Goal: Task Accomplishment & Management: Complete application form

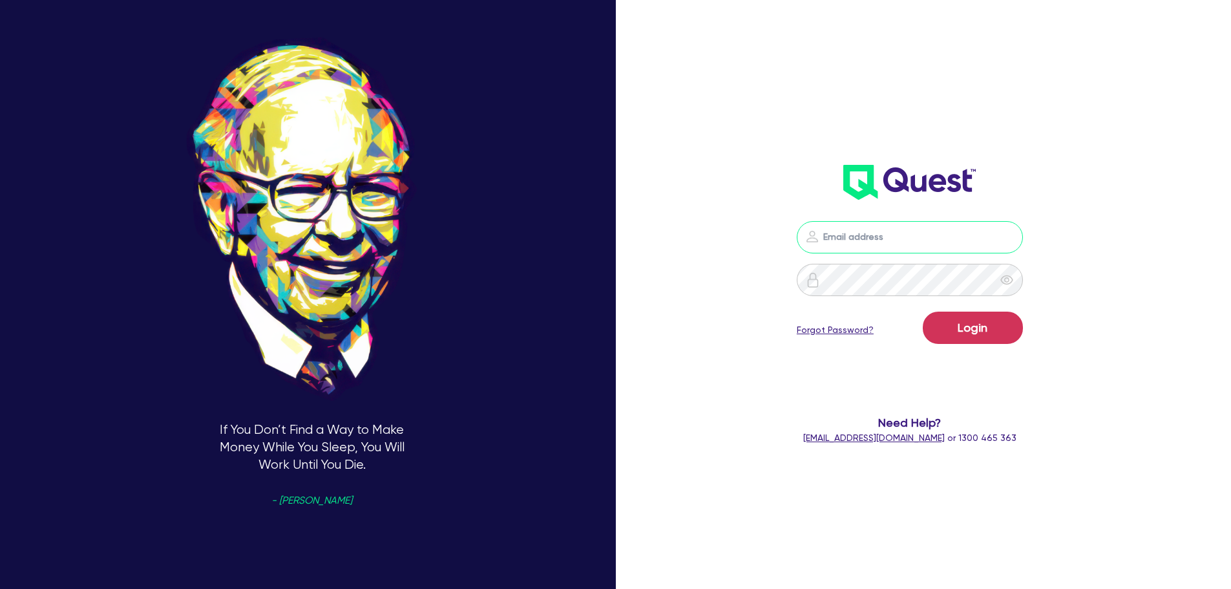
click at [913, 231] on input "email" at bounding box center [910, 237] width 226 height 32
type input "[EMAIL_ADDRESS][PERSON_NAME][DOMAIN_NAME]"
click at [1012, 329] on button "Login" at bounding box center [973, 327] width 100 height 32
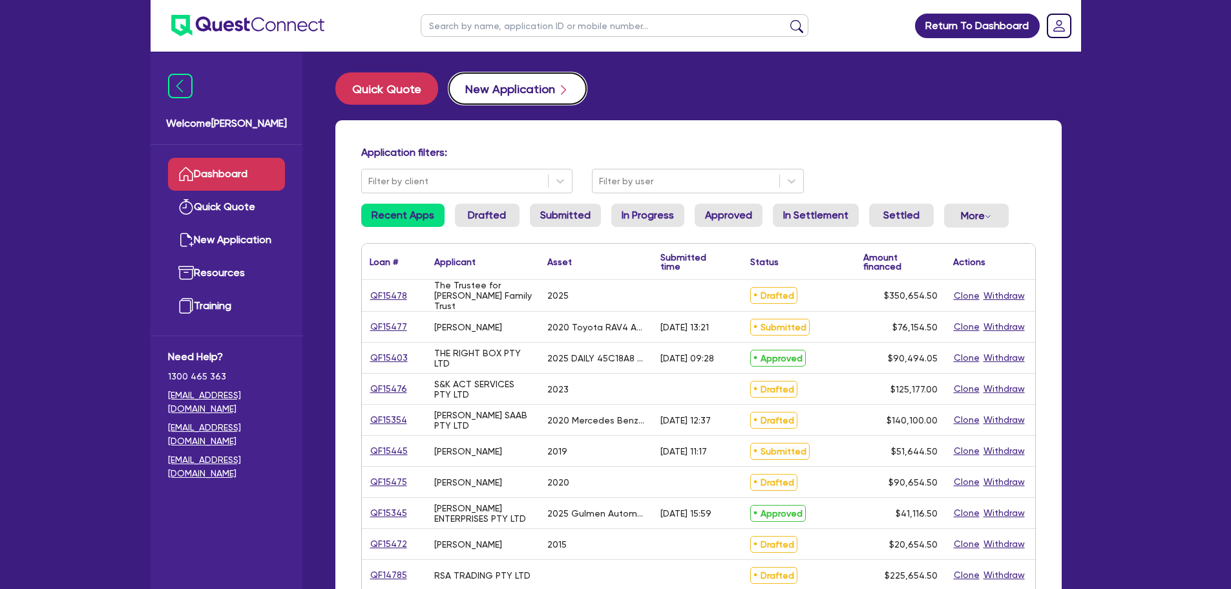
click at [506, 89] on button "New Application" at bounding box center [517, 88] width 138 height 32
select select "Other"
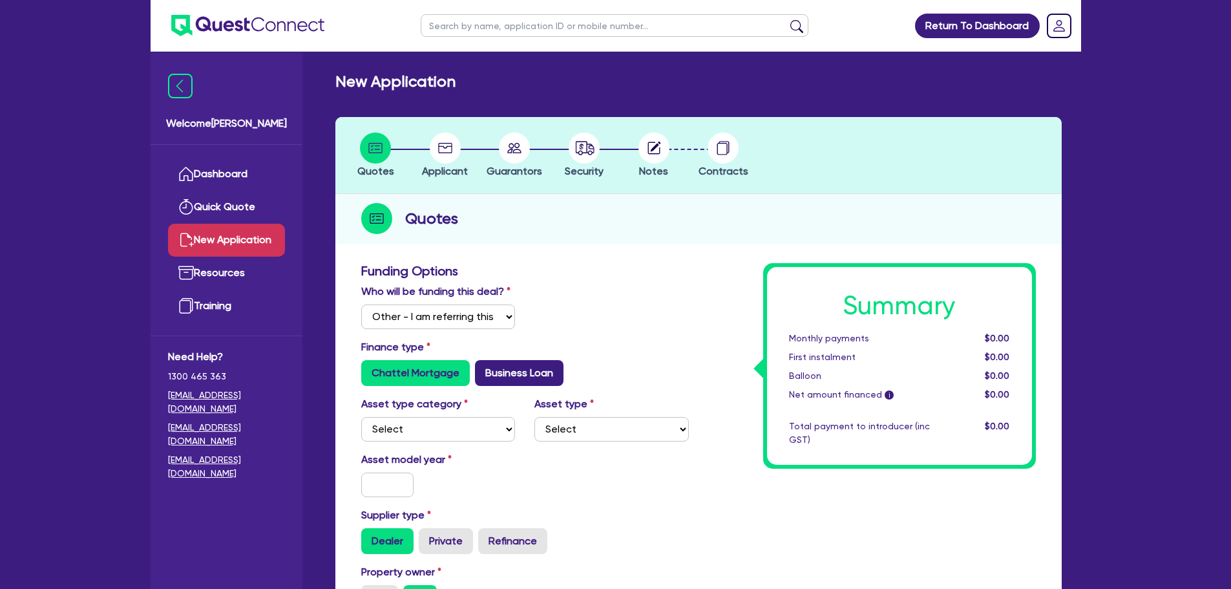
click at [530, 376] on label "Business Loan" at bounding box center [519, 373] width 89 height 26
click at [483, 368] on input "Business Loan" at bounding box center [479, 364] width 8 height 8
radio input "true"
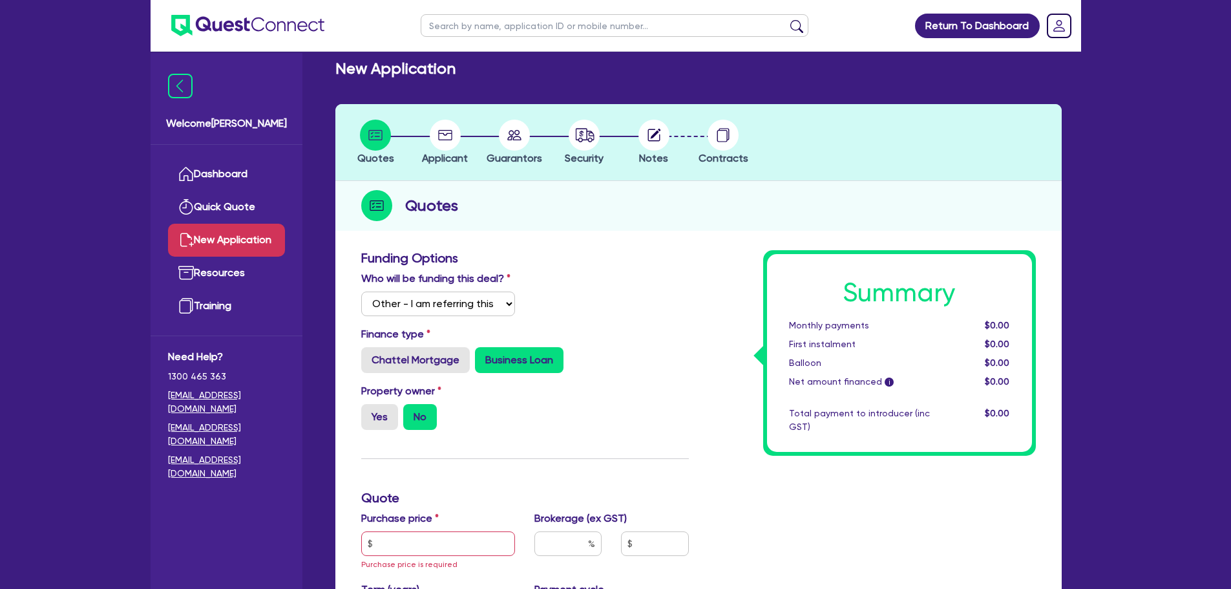
scroll to position [258, 0]
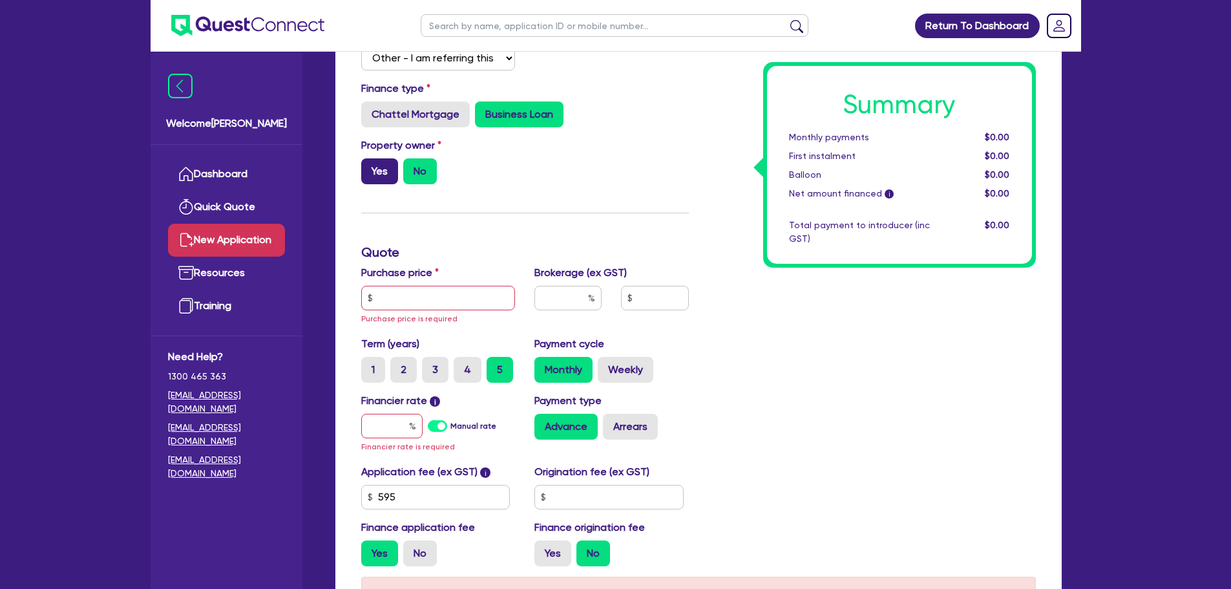
click at [378, 179] on label "Yes" at bounding box center [379, 171] width 37 height 26
click at [370, 167] on input "Yes" at bounding box center [365, 162] width 8 height 8
radio input "true"
click at [432, 302] on input "text" at bounding box center [438, 298] width 154 height 25
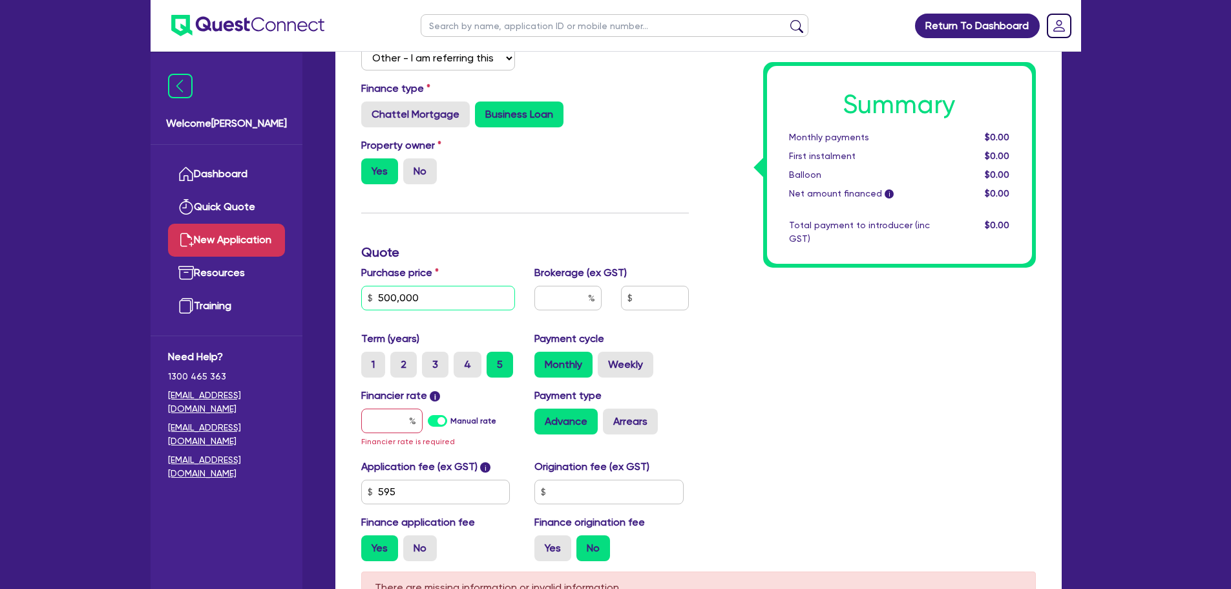
type input "500,000"
click at [490, 209] on div "Funding Options Who will be funding this deal? Select I will fund 100% I will c…" at bounding box center [525, 288] width 347 height 567
click at [568, 296] on input "text" at bounding box center [567, 298] width 67 height 25
drag, startPoint x: 559, startPoint y: 297, endPoint x: 551, endPoint y: 290, distance: 11.0
paste input "10,255.23"
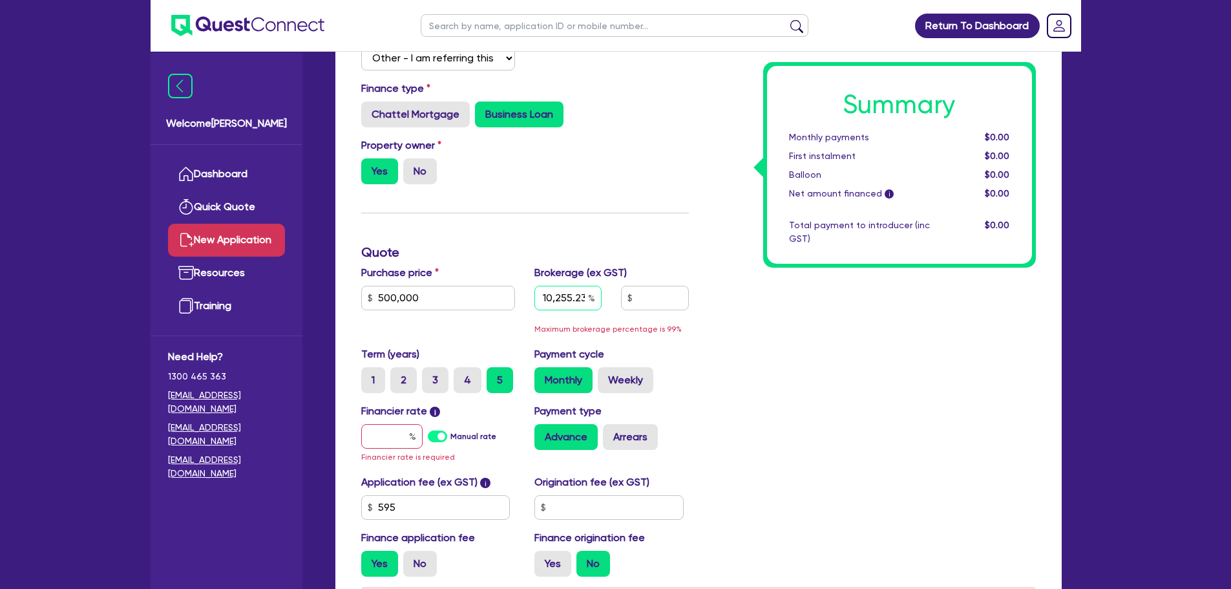
drag, startPoint x: 587, startPoint y: 297, endPoint x: 527, endPoint y: 294, distance: 60.2
click at [527, 294] on div "10,255.23" at bounding box center [568, 303] width 87 height 35
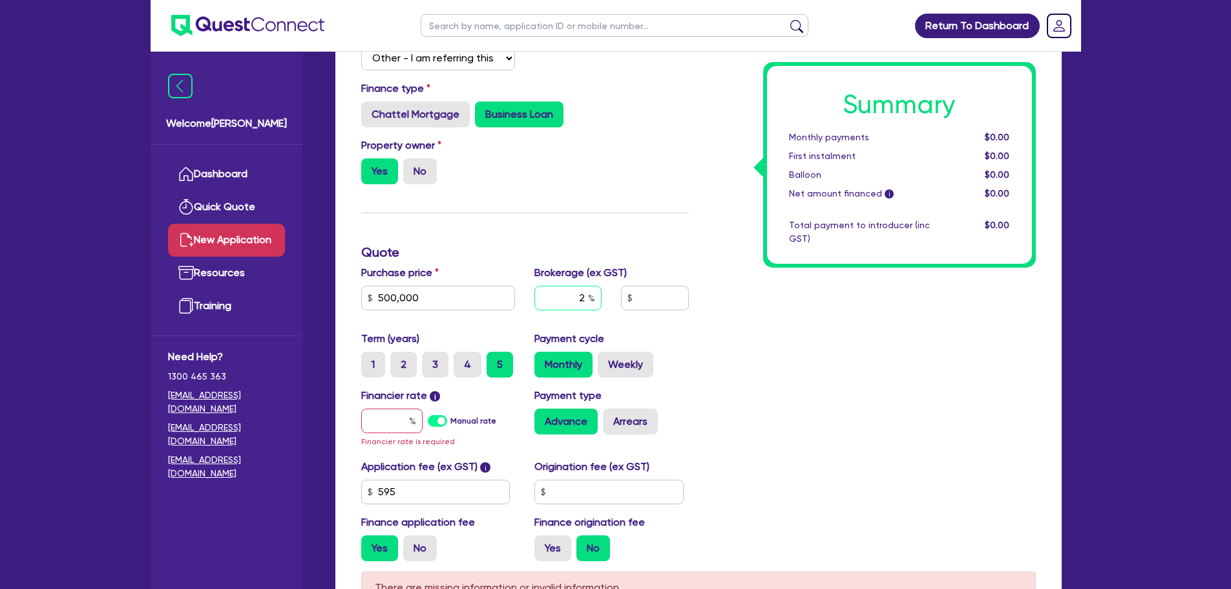
type input "2"
click at [677, 173] on div "Property owner Yes No" at bounding box center [525, 166] width 347 height 57
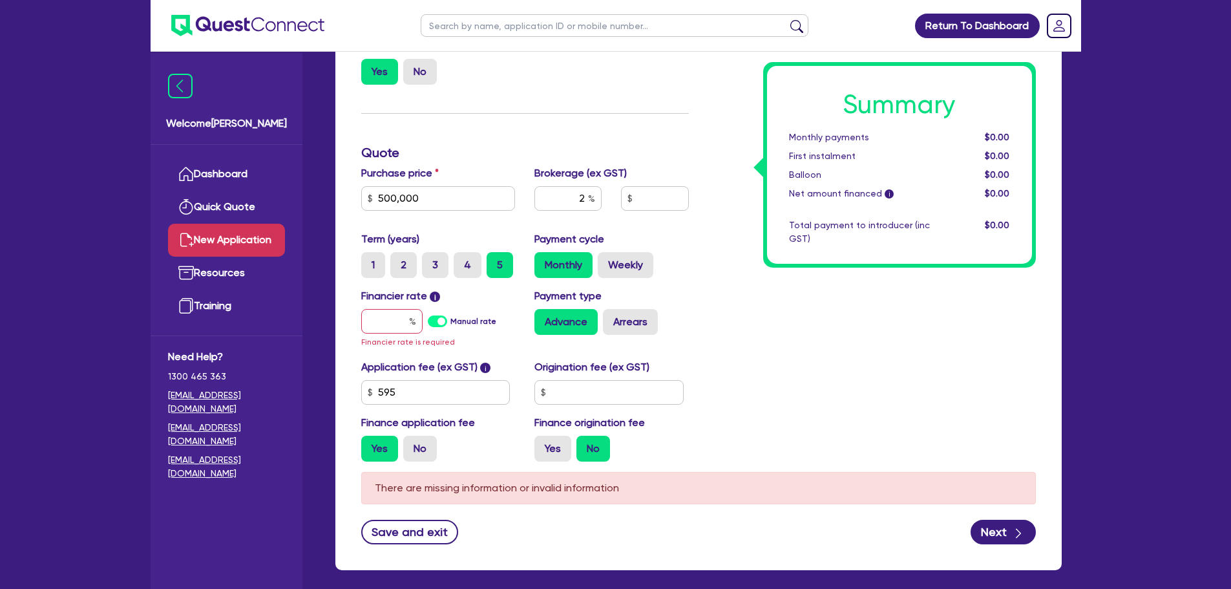
scroll to position [418, 0]
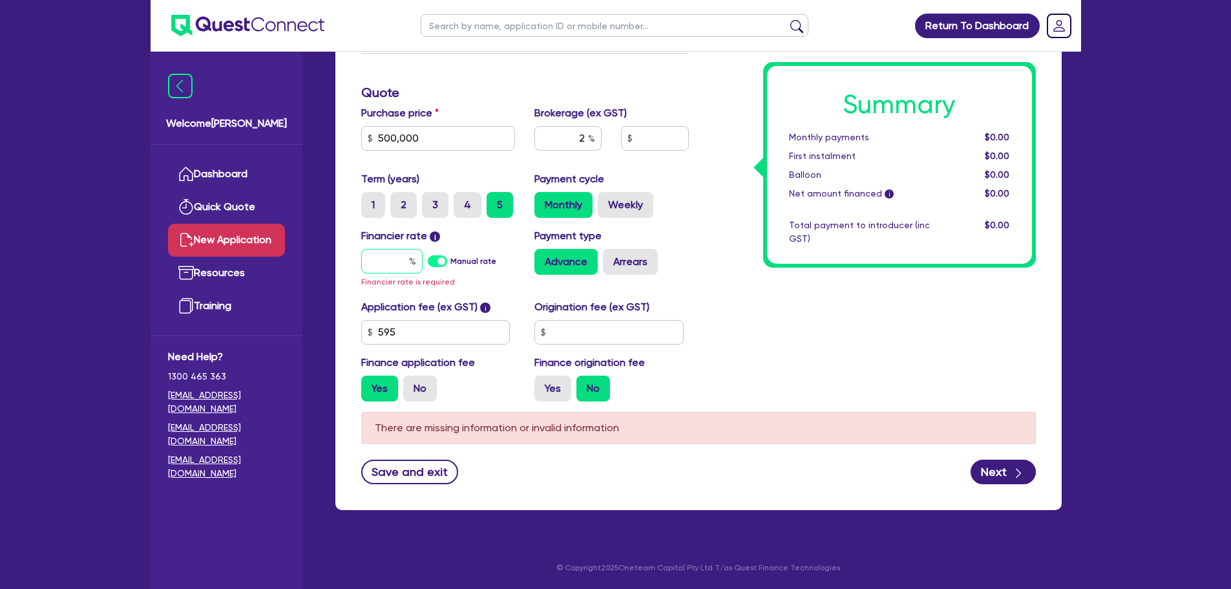
click at [376, 267] on input "text" at bounding box center [391, 261] width 61 height 25
type input "1"
type input "10,013.09"
type input "10"
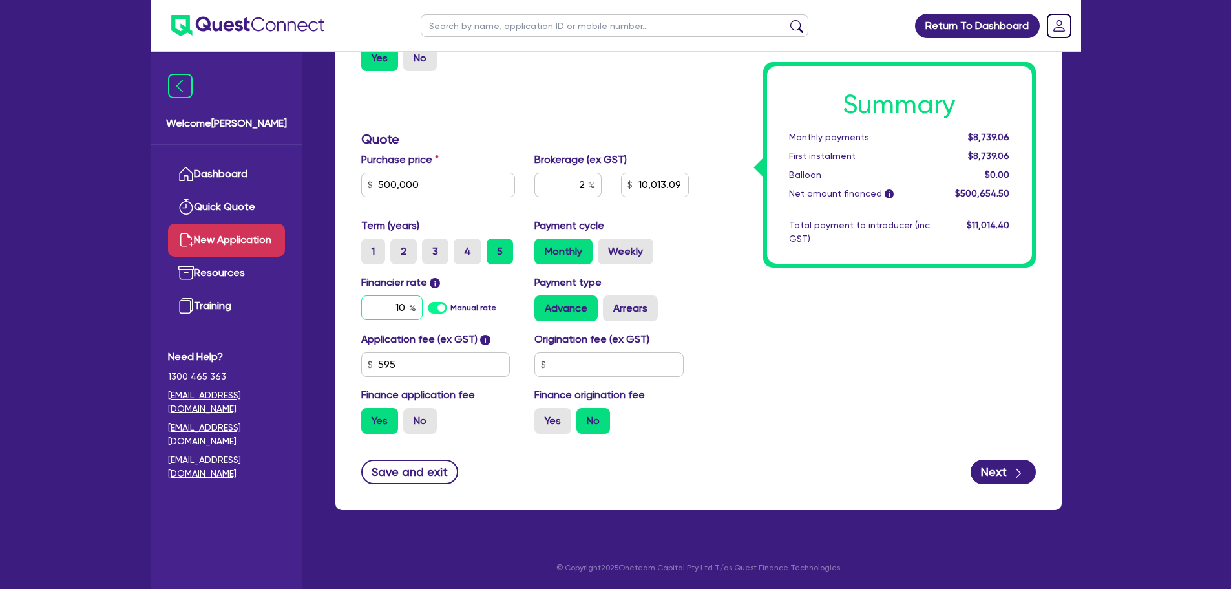
type input "10,013.09"
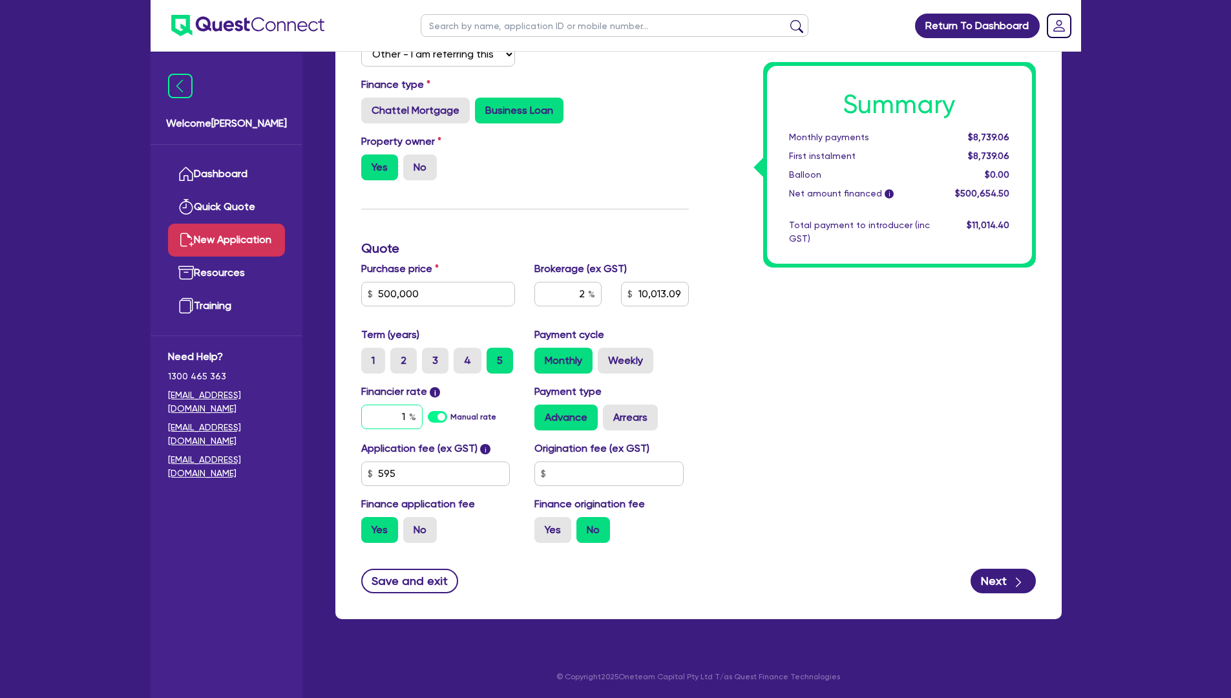
type input "1"
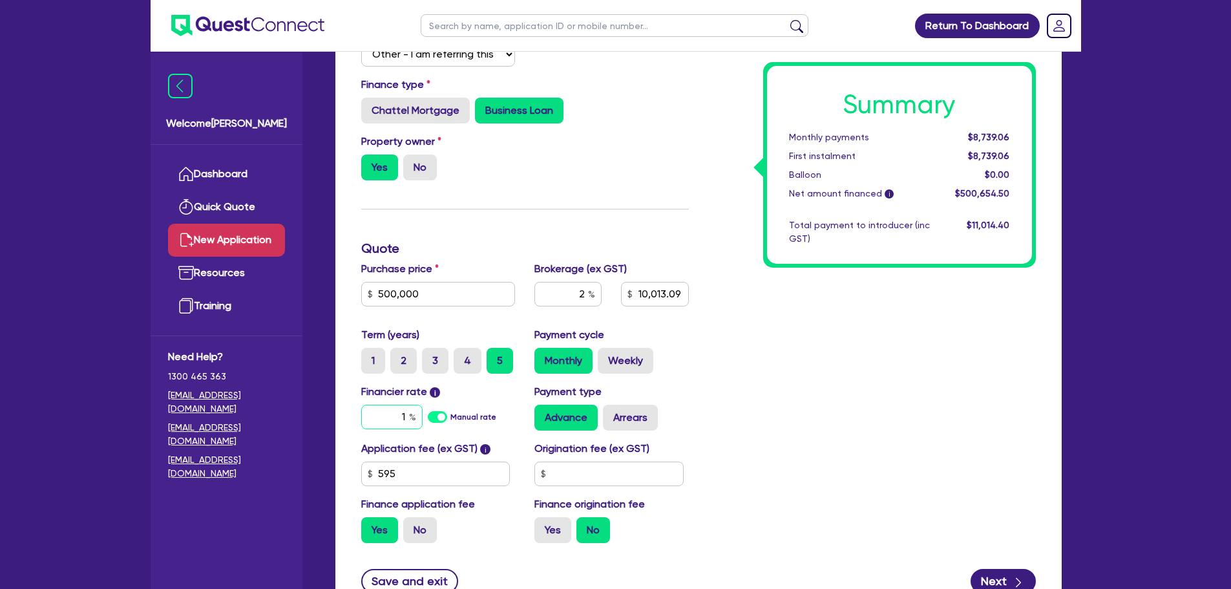
type input "10,013.09"
type input "1"
type input "10,013.09"
type input "10"
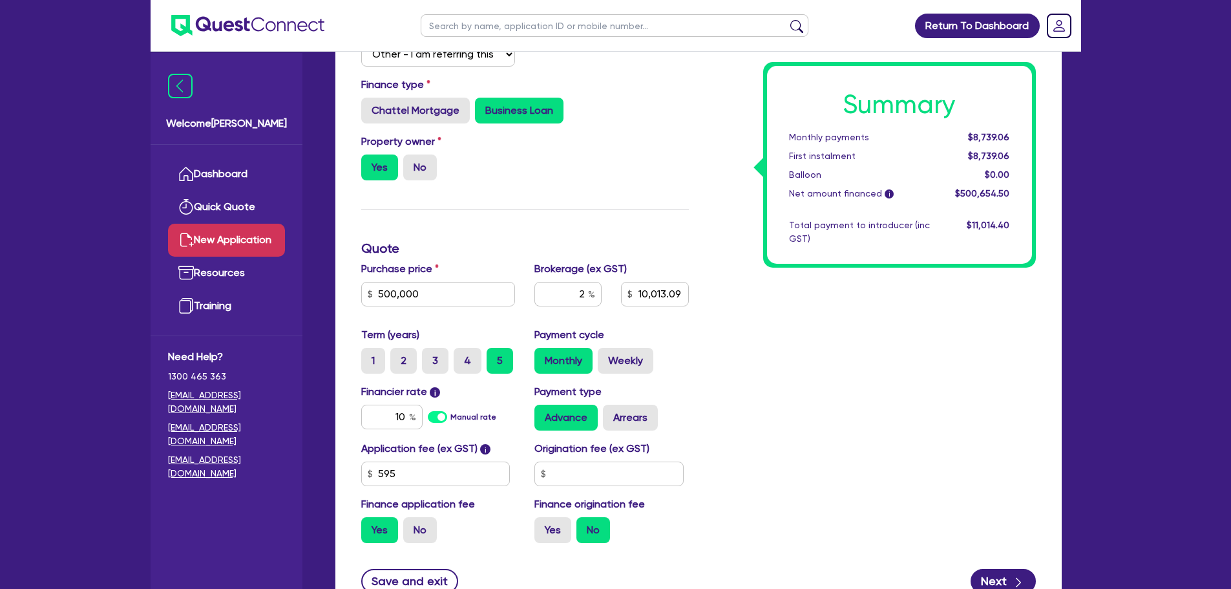
click at [808, 377] on div "Summary Monthly payments $8,739.06 First instalment $8,739.06 Balloon $0.00 Net…" at bounding box center [872, 277] width 347 height 553
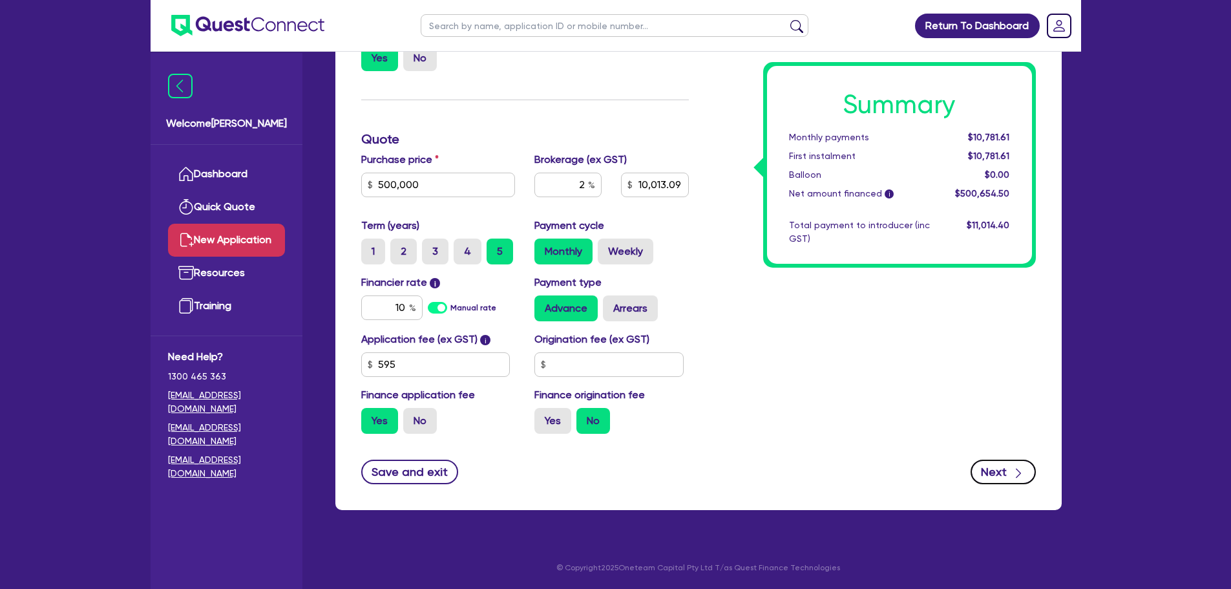
click at [1001, 481] on button "Next" at bounding box center [1003, 471] width 65 height 25
type input "10,013.09"
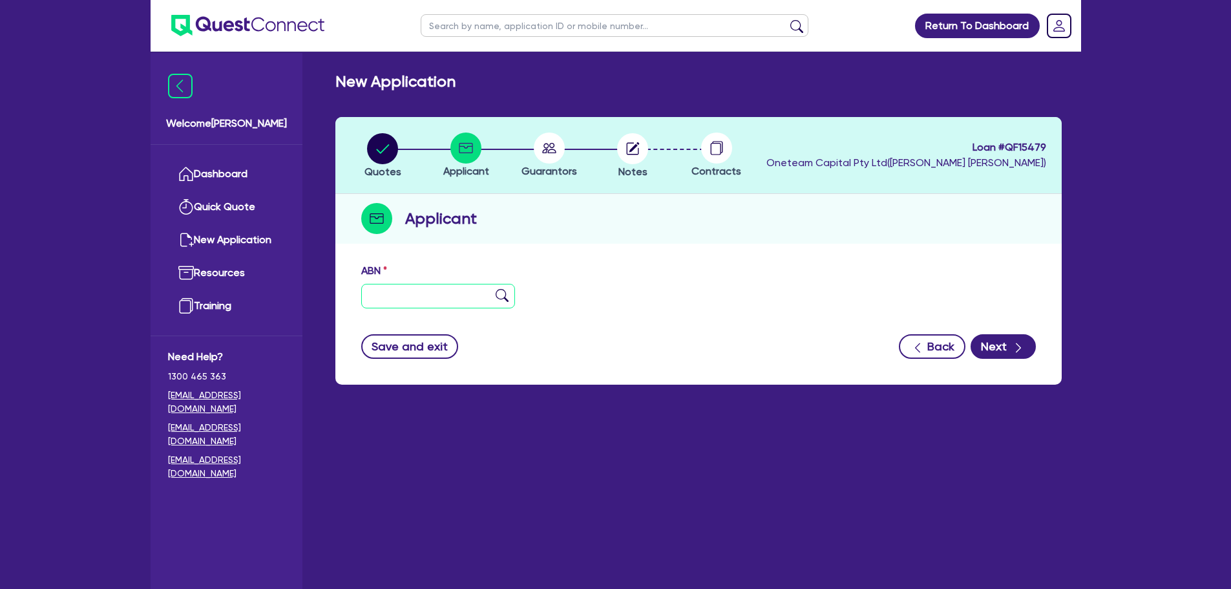
click at [448, 302] on input "text" at bounding box center [438, 296] width 154 height 25
click at [440, 295] on input "text" at bounding box center [438, 296] width 154 height 25
type input "50 622 094 133"
type input "PAKOZZI INTERNATIONAL PTY LTD"
type input "MANCHESTER HUB"
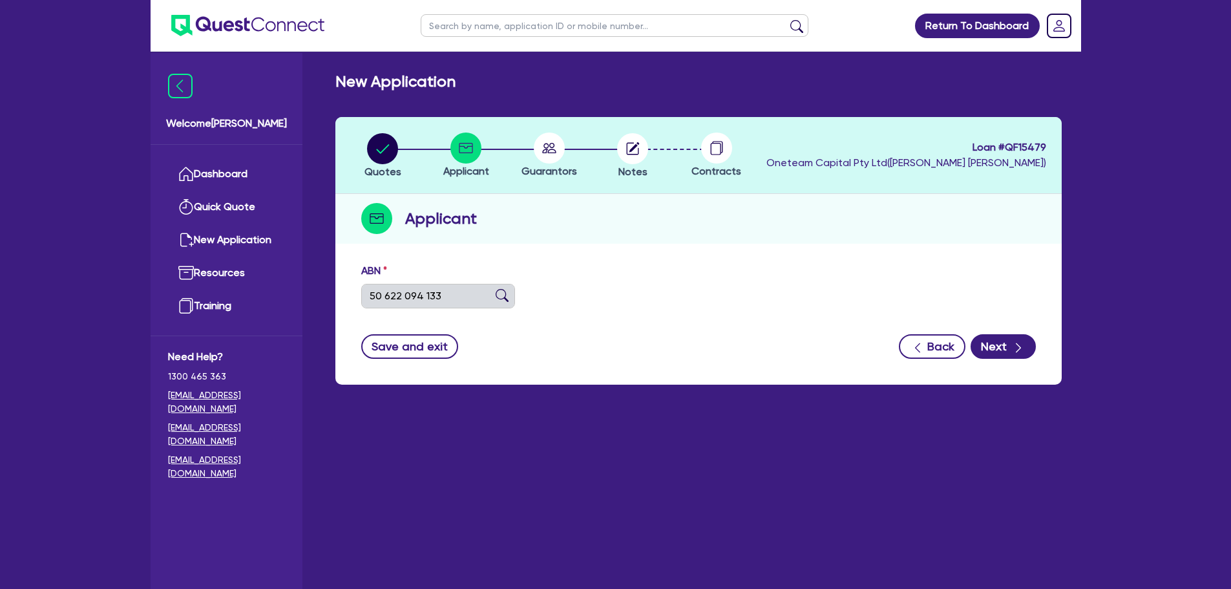
select select "COMPANY"
type input "[DATE]"
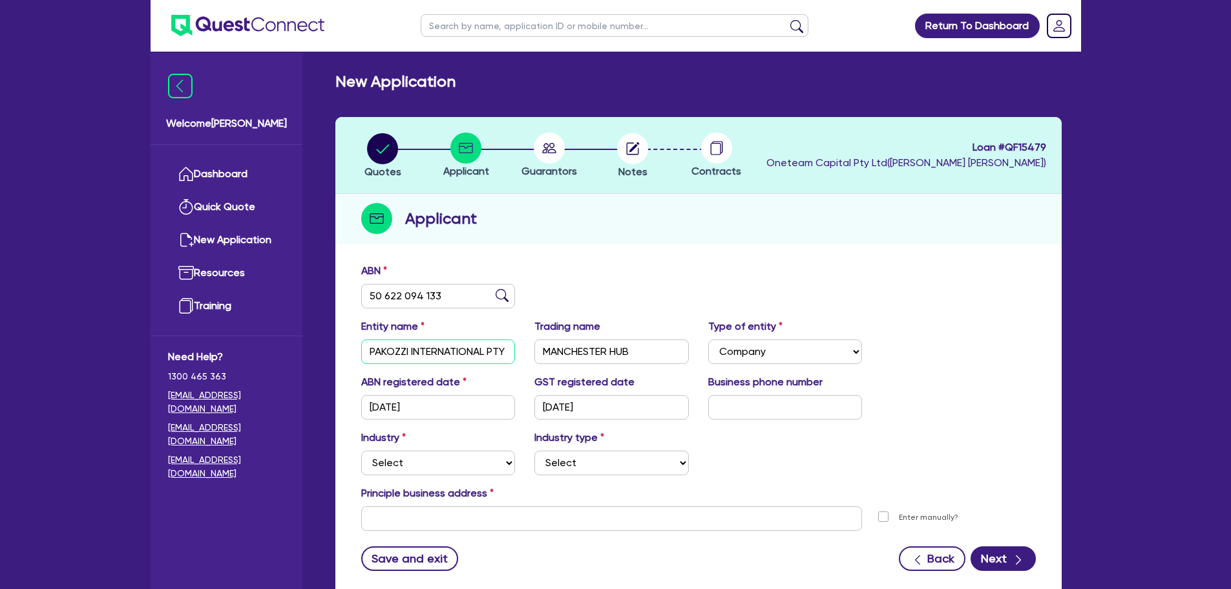
scroll to position [0, 19]
drag, startPoint x: 372, startPoint y: 350, endPoint x: 526, endPoint y: 352, distance: 153.8
click at [526, 352] on div "Entity name PAKOZZI INTERNATIONAL PTY LTD Trading name [GEOGRAPHIC_DATA] HUB Ty…" at bounding box center [699, 347] width 694 height 56
click at [496, 375] on div "ABN registered date [DATE]" at bounding box center [439, 396] width 174 height 45
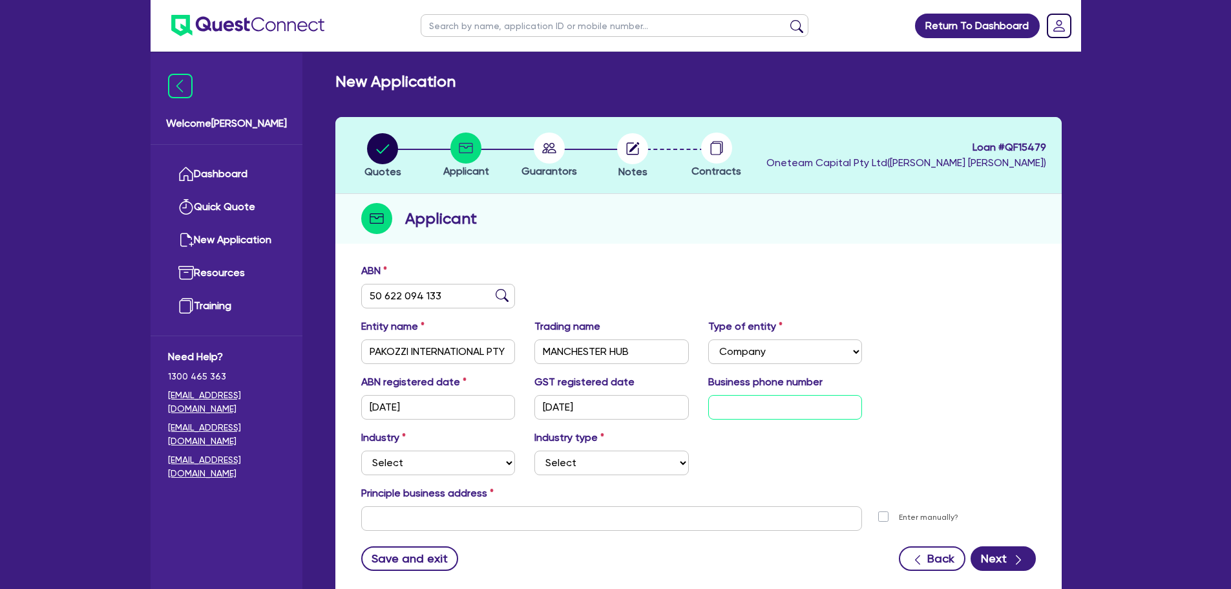
click at [744, 404] on input "text" at bounding box center [785, 407] width 154 height 25
click at [455, 466] on select "Select Accomodation & Food Services Administrative & Support Services Agricultu…" at bounding box center [438, 462] width 154 height 25
select select "TRANSPORT_WAREHOUSING"
click at [361, 450] on select "Select Accomodation & Food Services Administrative & Support Services Agricultu…" at bounding box center [438, 462] width 154 height 25
click at [638, 463] on select "Select Taxi & Luxury Car Services Passengers & Freight Transport Services Posta…" at bounding box center [611, 462] width 154 height 25
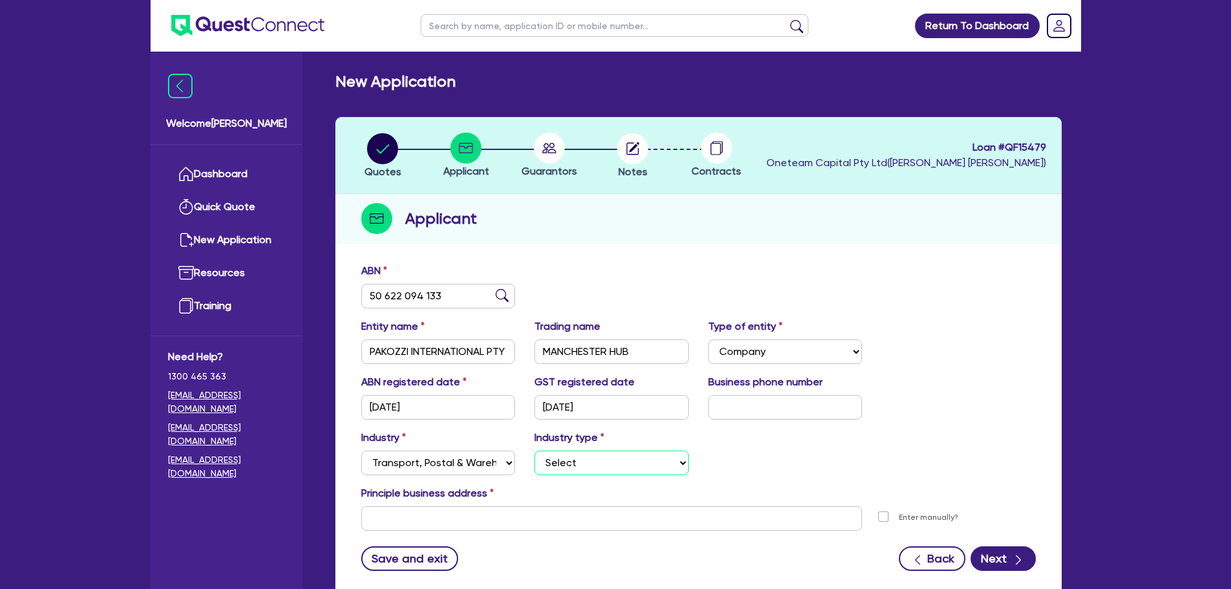
select select "POSTAL_DELIVERY"
click at [534, 450] on select "Select Taxi & Luxury Car Services Passengers & Freight Transport Services Posta…" at bounding box center [611, 462] width 154 height 25
click at [736, 403] on input "text" at bounding box center [785, 407] width 154 height 25
type input "04 3384 7849"
click at [451, 465] on select "Select Accomodation & Food Services Administrative & Support Services Agricultu…" at bounding box center [438, 462] width 154 height 25
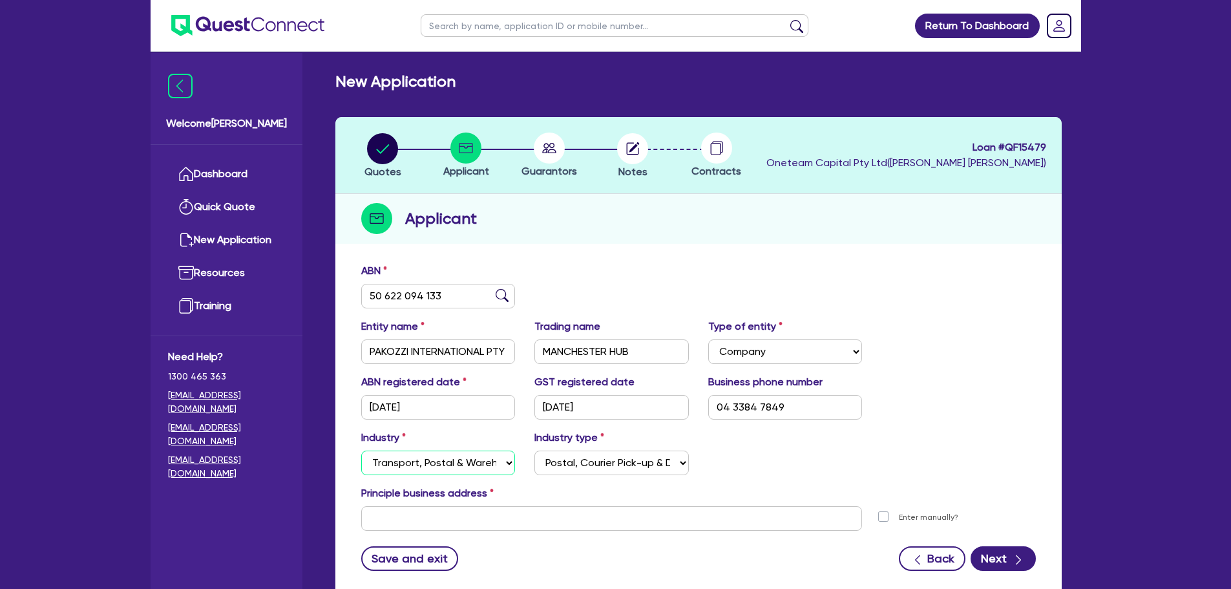
select select "TOURISM"
click at [361, 450] on select "Select Accomodation & Food Services Administrative & Support Services Agricultu…" at bounding box center [438, 462] width 154 height 25
select select
click at [478, 455] on select "Select Accomodation & Food Services Administrative & Support Services Agricultu…" at bounding box center [438, 462] width 154 height 25
select select "TRANSPORT_WAREHOUSING"
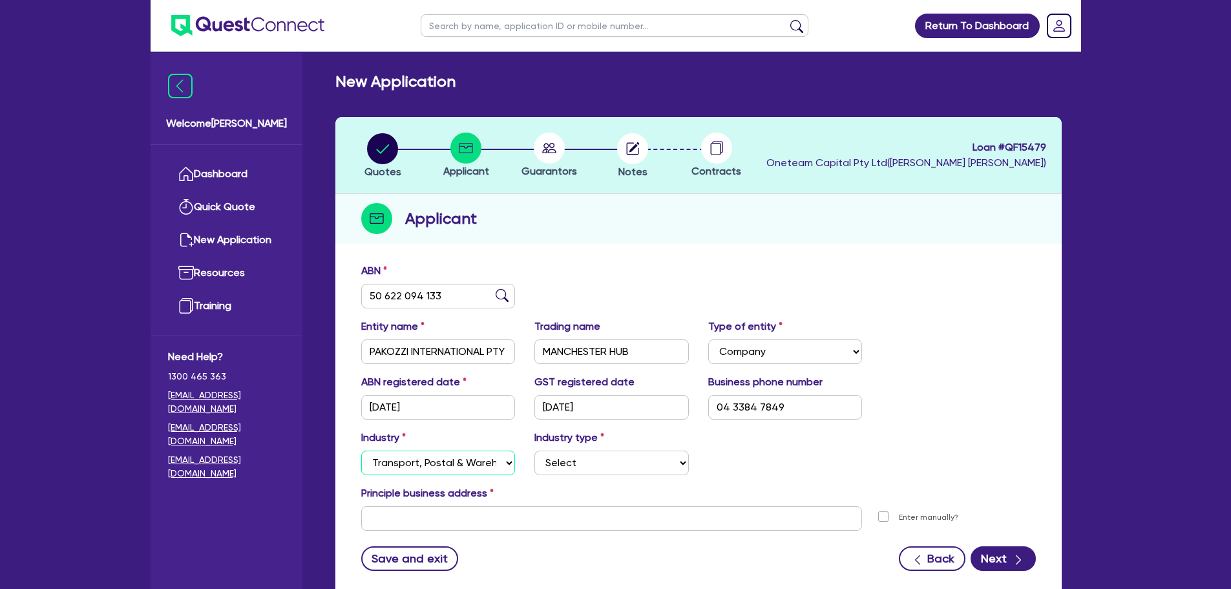
click at [361, 450] on select "Select Accomodation & Food Services Administrative & Support Services Agricultu…" at bounding box center [438, 462] width 154 height 25
click at [573, 461] on select "Select Taxi & Luxury Car Services Passengers & Freight Transport Services Posta…" at bounding box center [611, 462] width 154 height 25
select select "WAREHOUSING"
click at [534, 450] on select "Select Taxi & Luxury Car Services Passengers & Freight Transport Services Posta…" at bounding box center [611, 462] width 154 height 25
click at [476, 512] on input "text" at bounding box center [611, 518] width 501 height 25
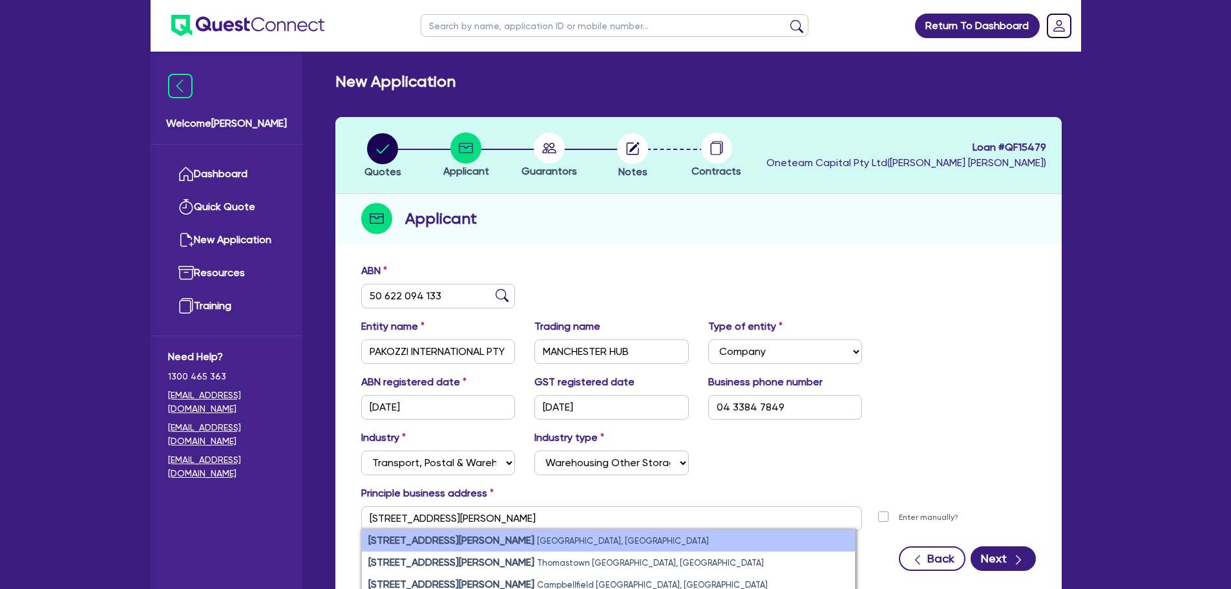
click at [556, 540] on small "[GEOGRAPHIC_DATA], [GEOGRAPHIC_DATA]" at bounding box center [623, 541] width 172 height 10
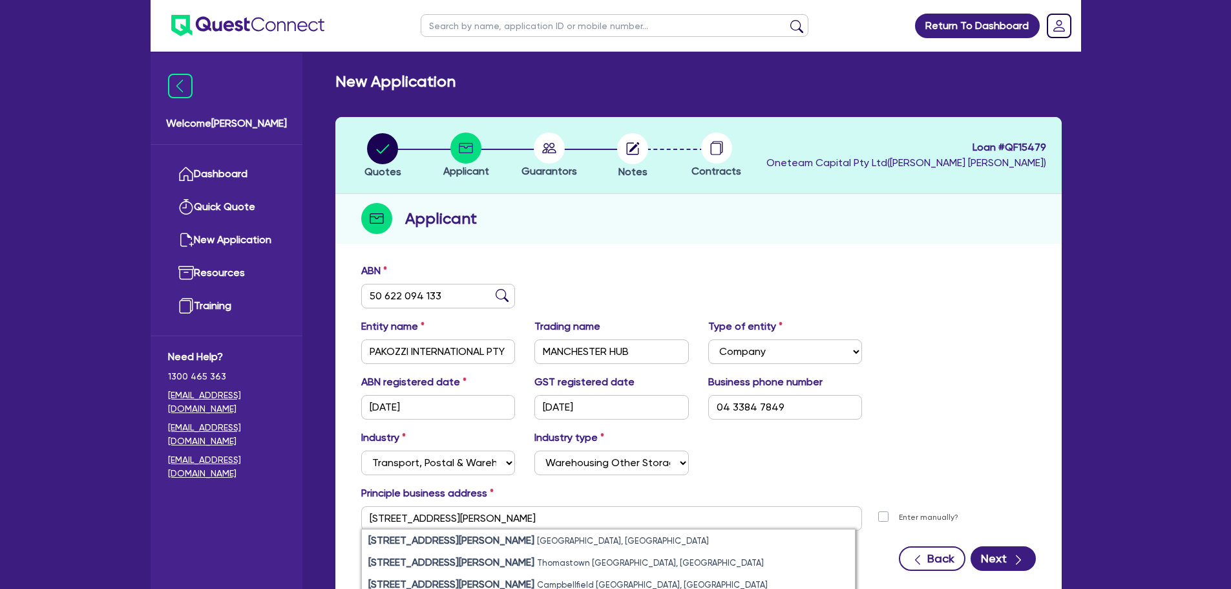
type input "[STREET_ADDRESS][PERSON_NAME]"
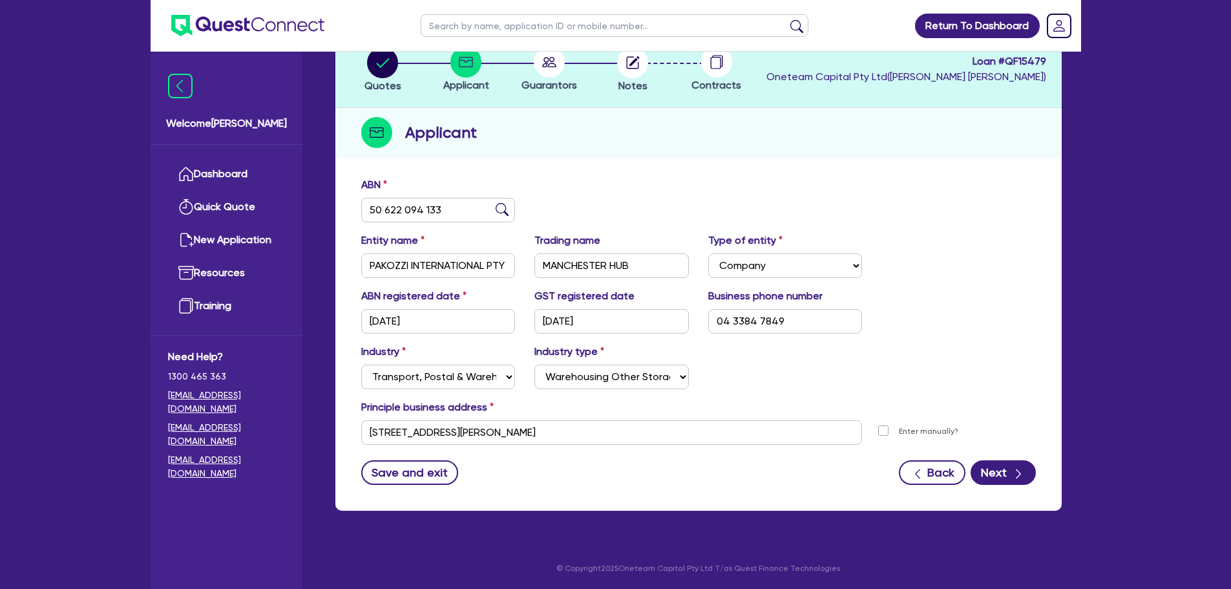
scroll to position [87, 0]
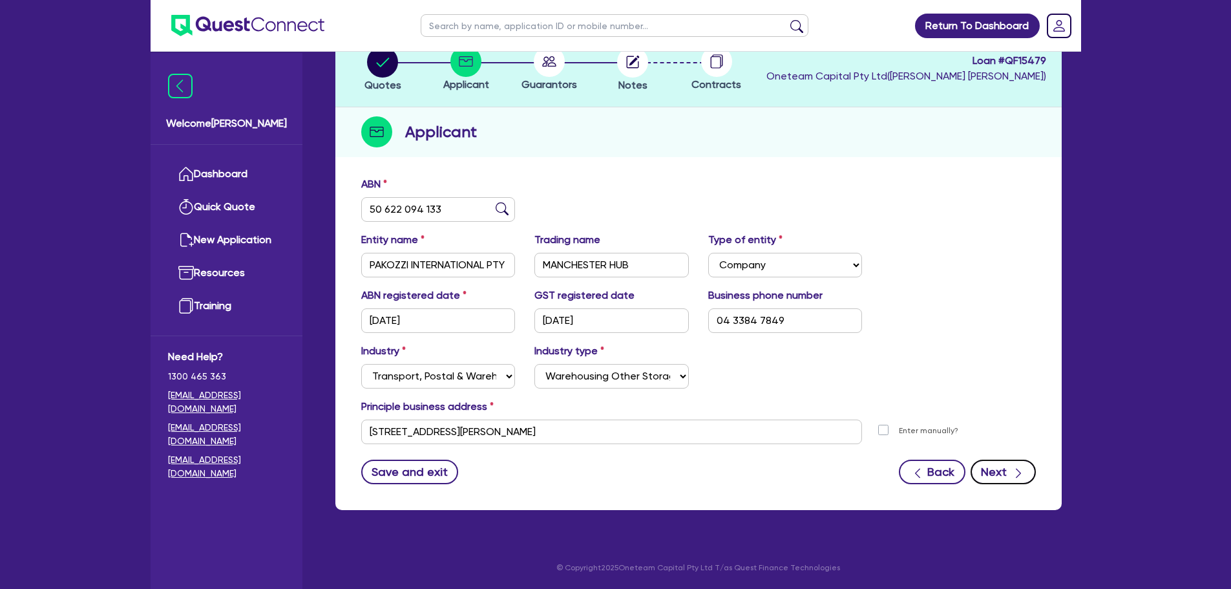
click at [1018, 469] on icon "button" at bounding box center [1018, 473] width 13 height 13
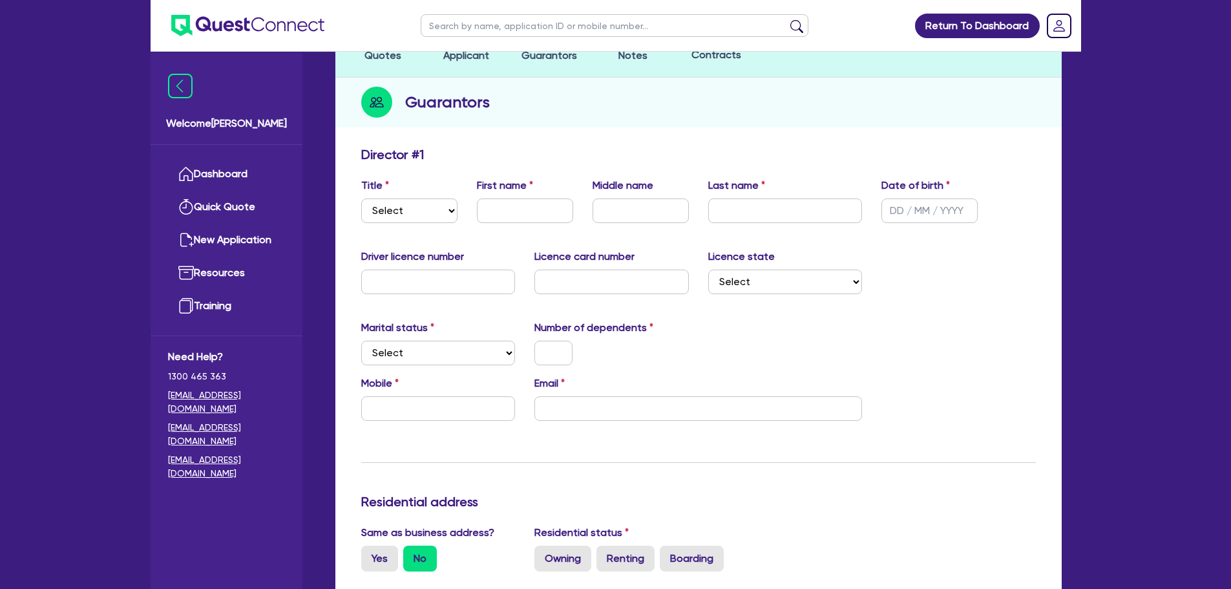
scroll to position [194, 0]
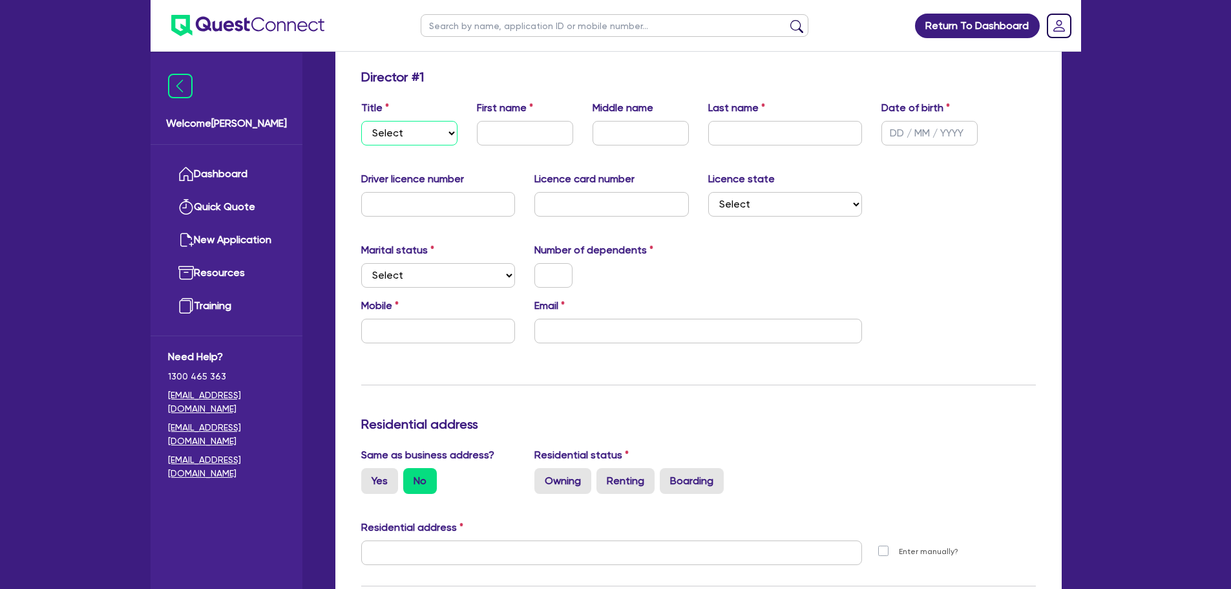
click at [423, 129] on select "Select Mr Mrs Ms Miss Dr" at bounding box center [409, 133] width 96 height 25
select select "MRS"
click at [361, 121] on select "Select Mr Mrs Ms Miss Dr" at bounding box center [409, 133] width 96 height 25
click at [504, 126] on input "text" at bounding box center [525, 133] width 96 height 25
type input "Shahreen"
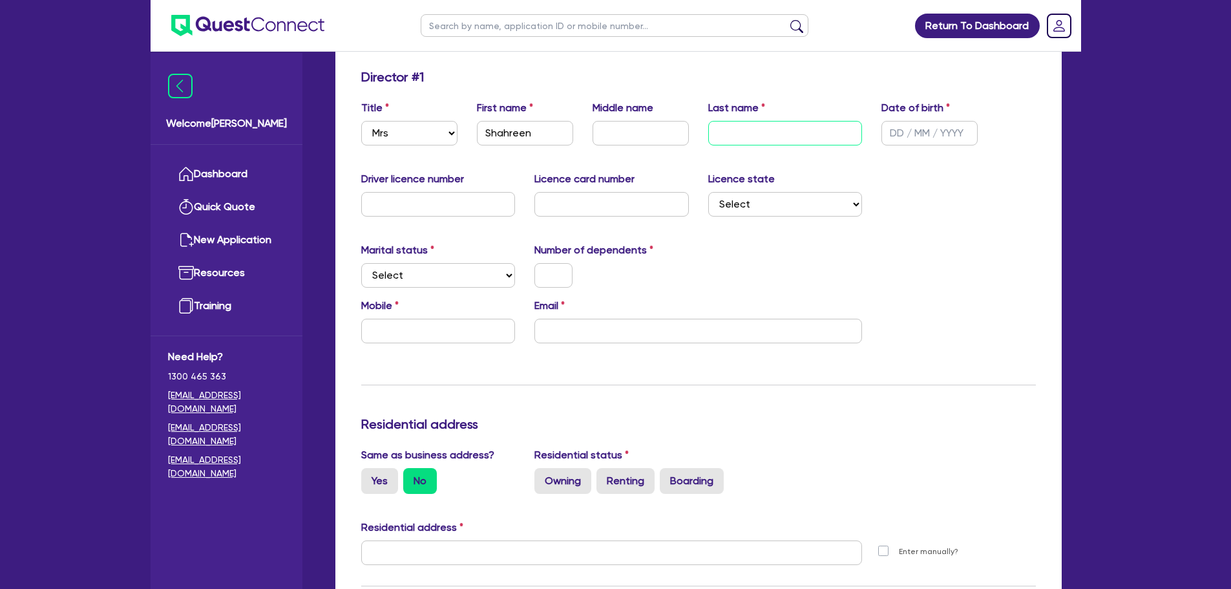
click at [748, 142] on input "text" at bounding box center [785, 133] width 154 height 25
type input "Ishaq"
click at [934, 131] on input "text" at bounding box center [929, 133] width 96 height 25
type input "[DATE]"
click at [1062, 101] on div "Quotes Applicant [GEOGRAPHIC_DATA] Notes Contracts Loan # QF15479 Oneteam Capit…" at bounding box center [699, 582] width 746 height 1318
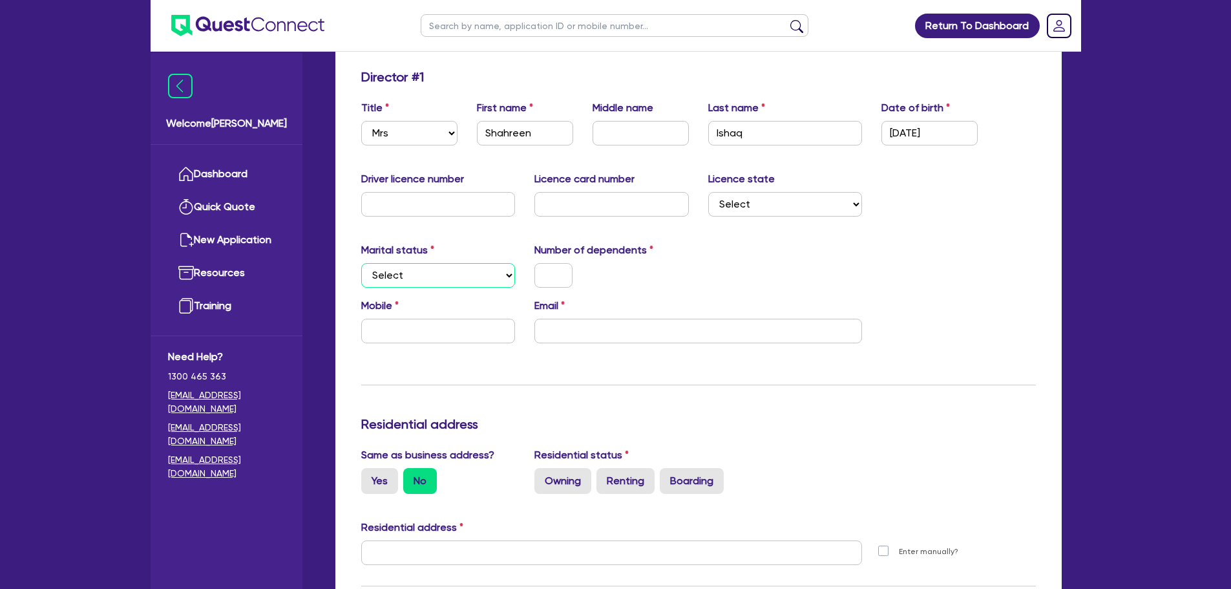
drag, startPoint x: 445, startPoint y: 279, endPoint x: 449, endPoint y: 286, distance: 8.4
click at [445, 279] on select "Select Single Married De Facto / Partner" at bounding box center [438, 275] width 154 height 25
select select "MARRIED"
click at [361, 263] on select "Select Single Married De Facto / Partner" at bounding box center [438, 275] width 154 height 25
click at [450, 258] on div "Marital status Select [DEMOGRAPHIC_DATA] Married De Facto / Partner" at bounding box center [439, 264] width 174 height 45
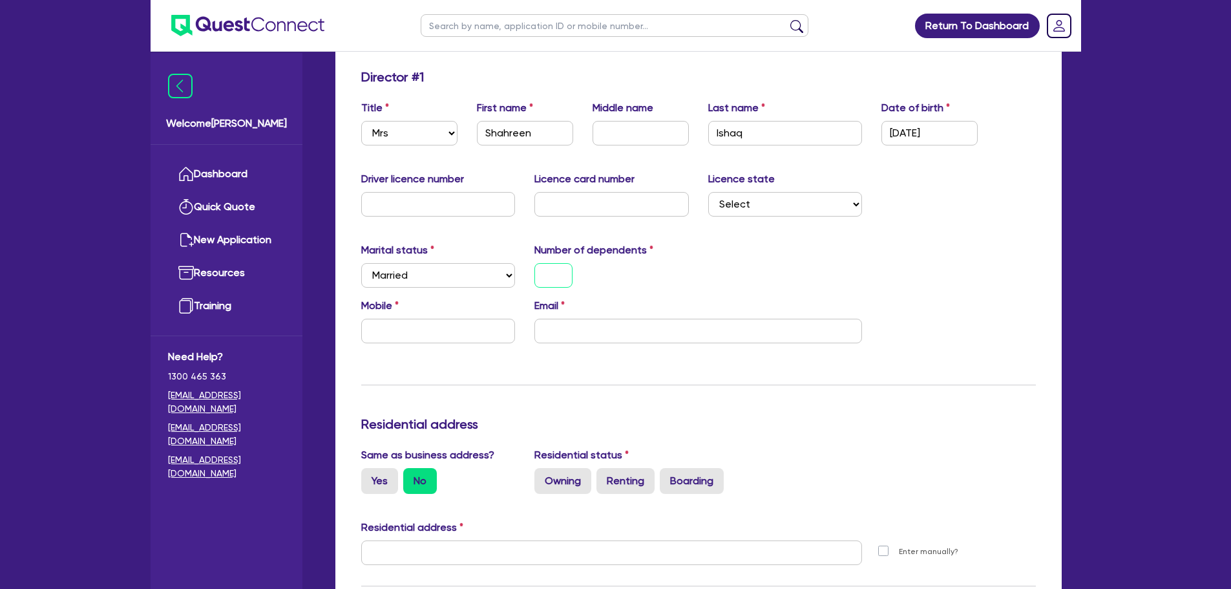
click at [567, 280] on input "text" at bounding box center [553, 275] width 38 height 25
click at [449, 329] on input "text" at bounding box center [438, 331] width 154 height 25
type input "0"
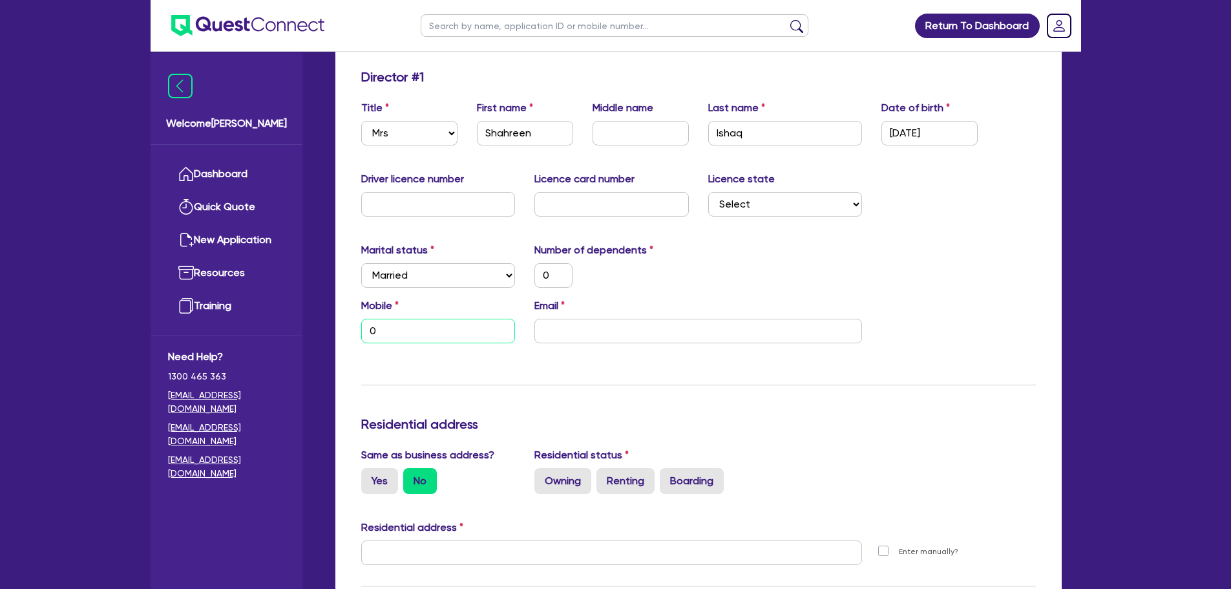
type input "04"
type input "0"
type input "043"
type input "0"
type input "0433"
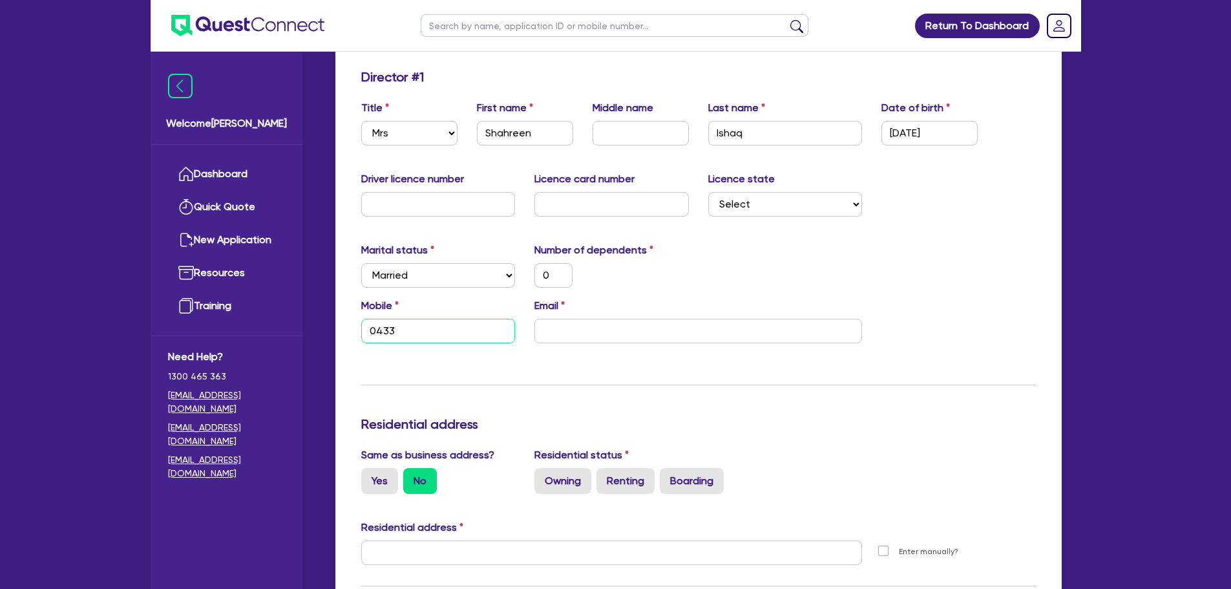
type input "0"
type input "0433 8"
type input "0"
type input "0433 84"
type input "0"
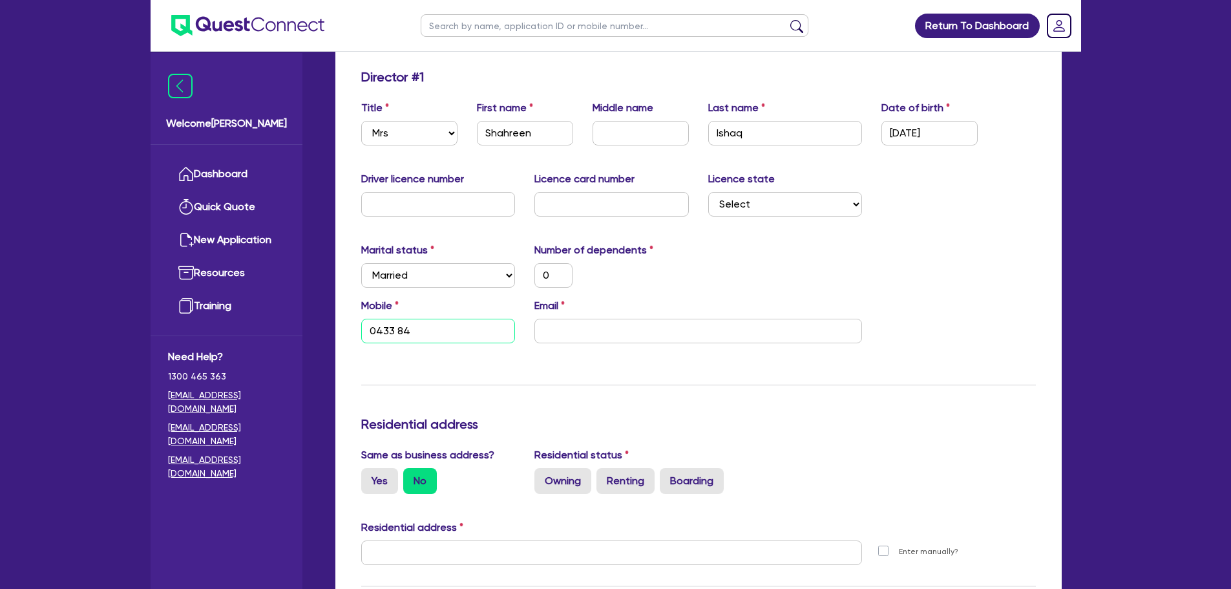
type input "0433 847"
type input "0"
type input "0433 847 8"
type input "0"
type input "0433 847 84"
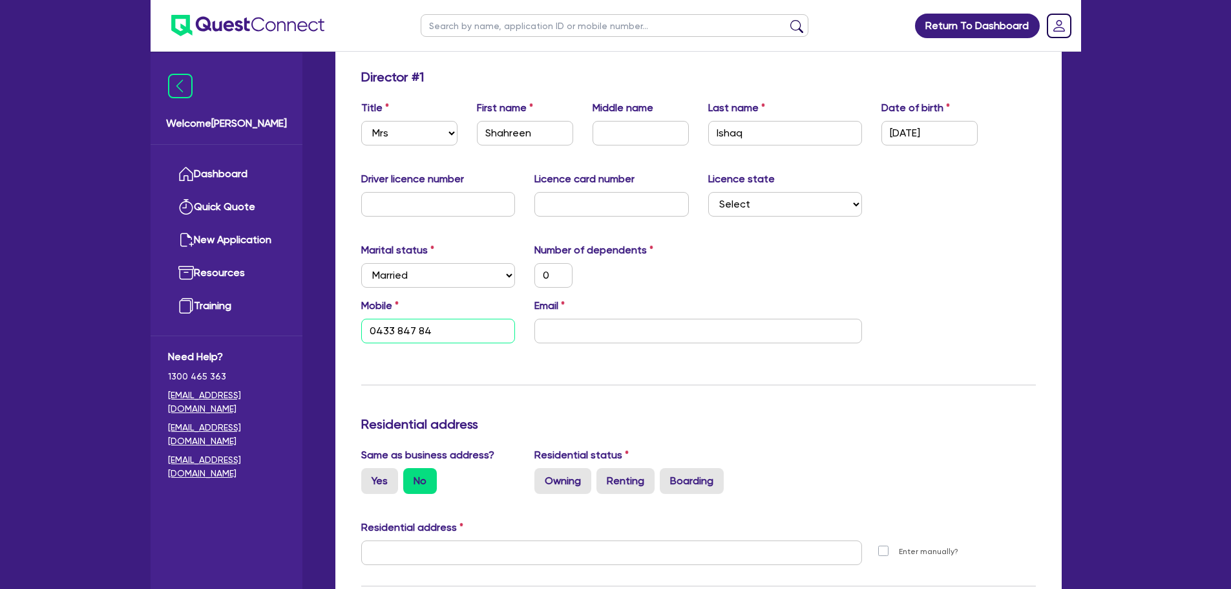
type input "0"
type input "0433 847 849"
click at [615, 321] on input "email" at bounding box center [698, 331] width 328 height 25
type input "0"
type input "0433 847 849"
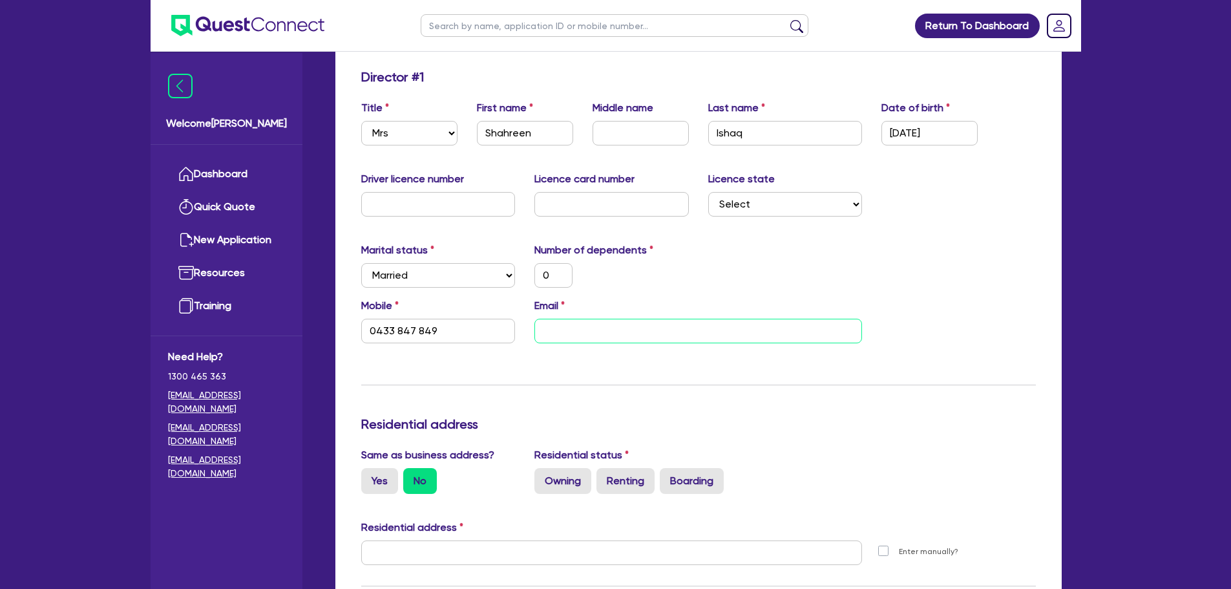
type input "a"
type input "0"
type input "0433 847 849"
type input "as"
type input "0"
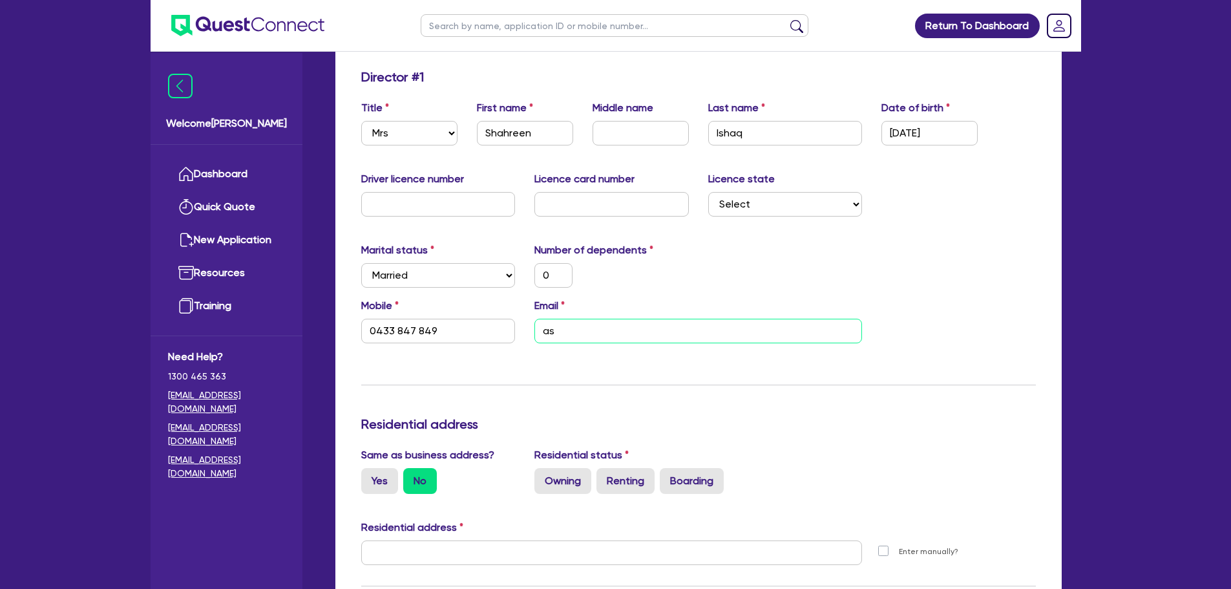
type input "0433 847 849"
type input "ask"
type input "0"
type input "0433 847 849"
type input "asks"
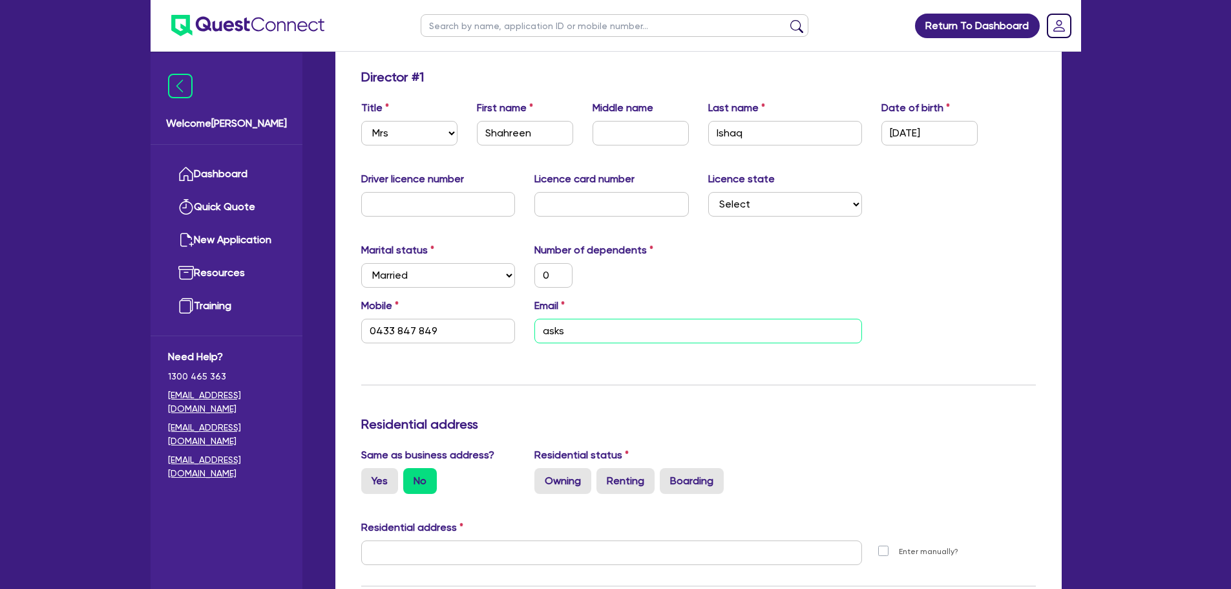
type input "0"
type input "0433 847 849"
type input "asksh"
type input "0"
type input "0433 847 849"
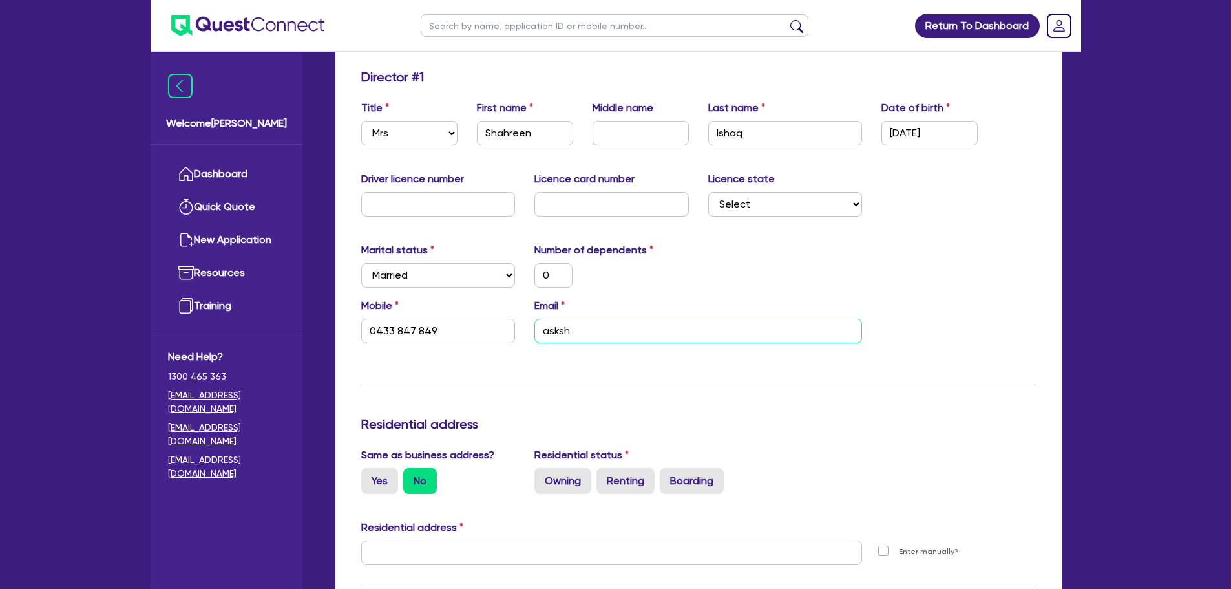
type input "asksha"
type input "0"
type input "0433 847 849"
type input "askshah"
type input "0"
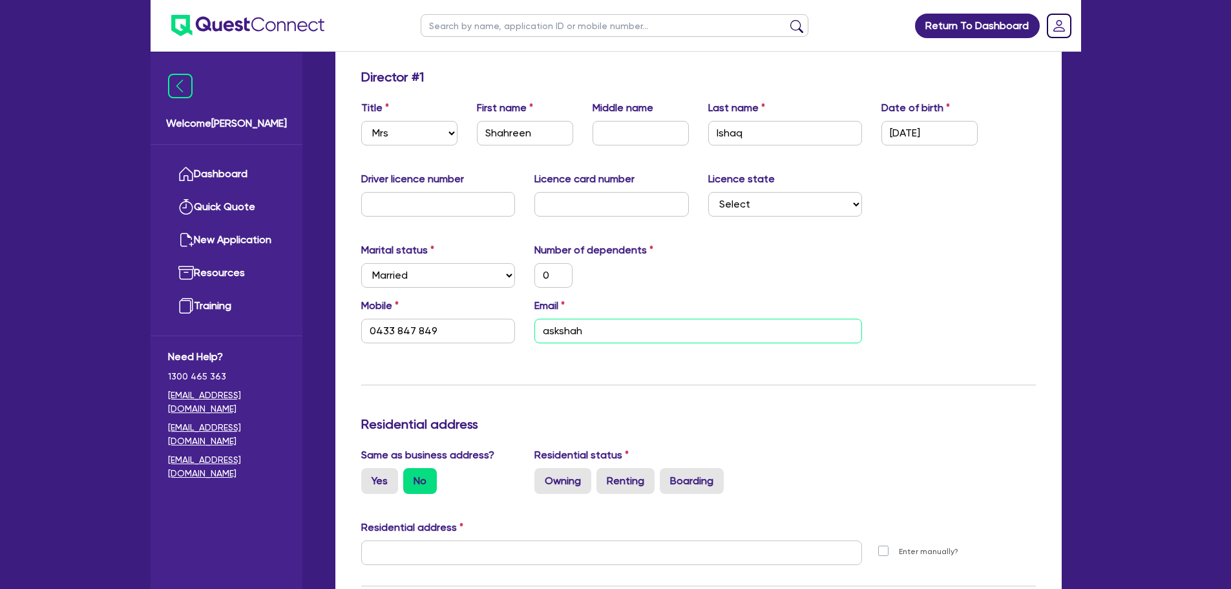
type input "0433 847 849"
type input "askshahr"
type input "0"
type input "0433 847 849"
type input "askshahre"
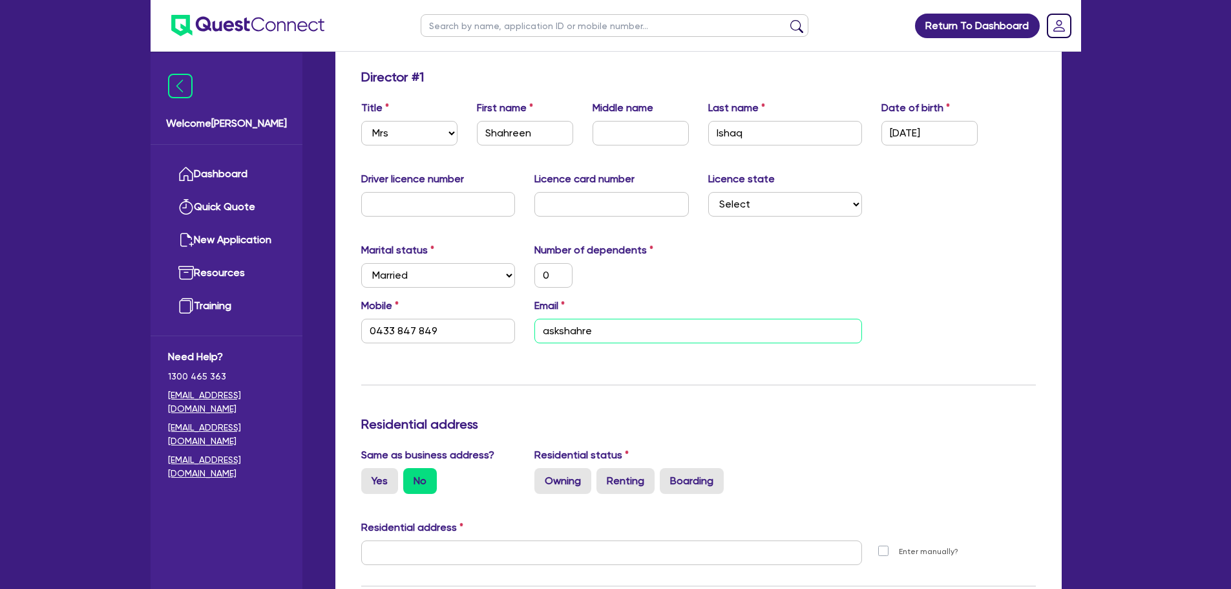
type input "0"
type input "0433 847 849"
type input "askshahree"
type input "0"
type input "0433 847 849"
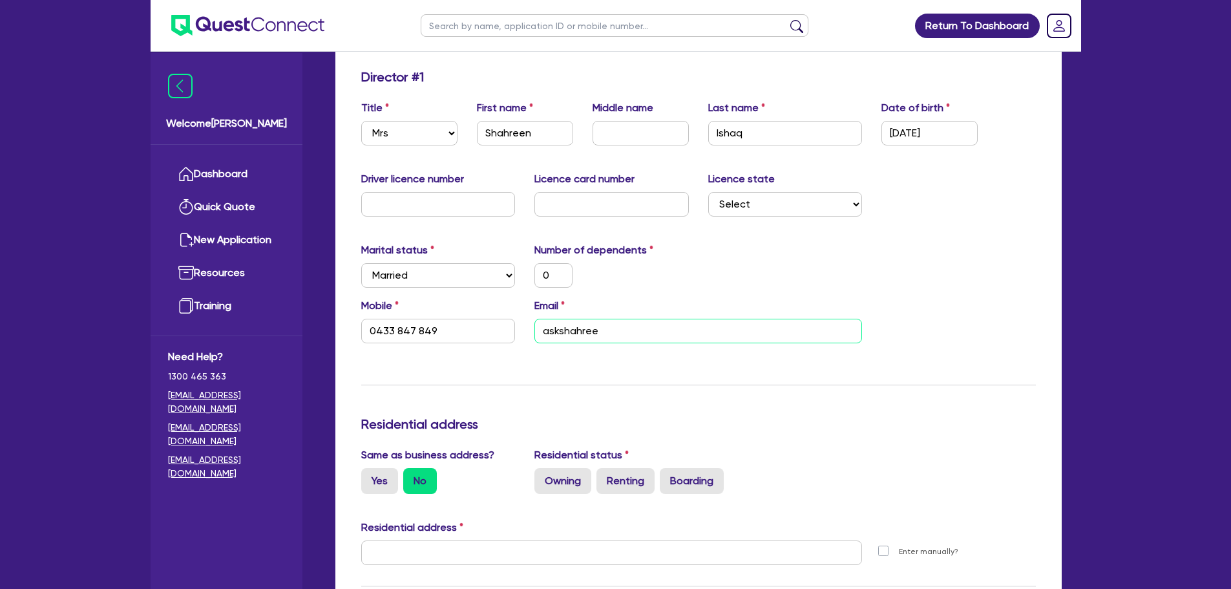
type input "askshahreen"
type input "0"
type input "0433 847 849"
type input "askshahreen@"
type input "0"
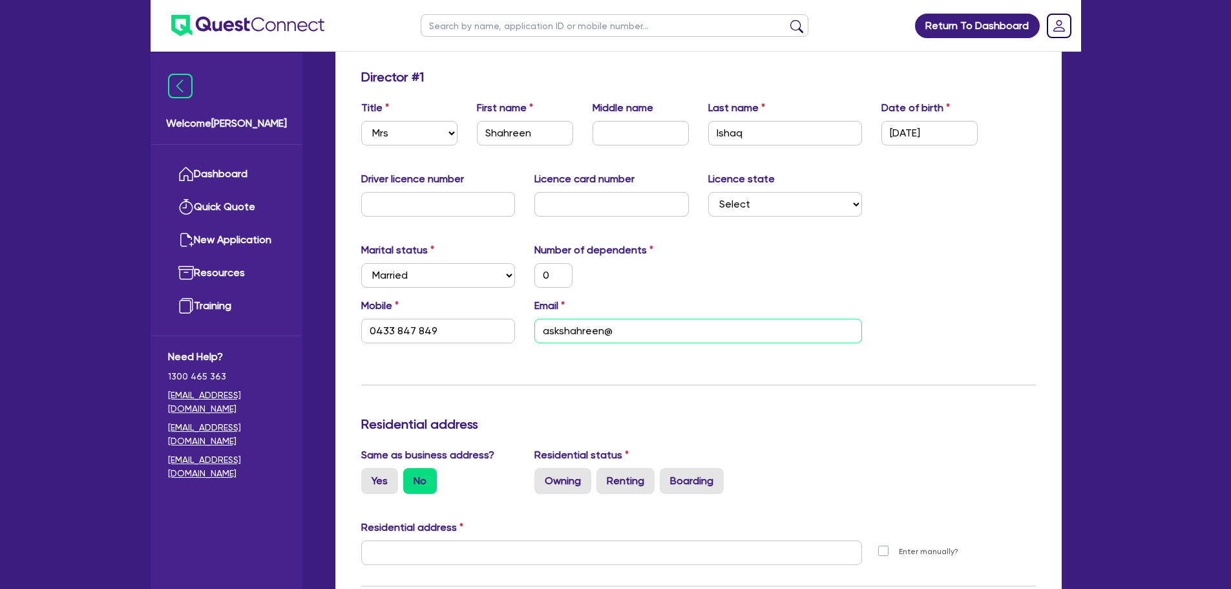
type input "0433 847 849"
type input "askshahreen@g"
type input "0"
type input "0433 847 849"
type input "askshahreen@gm"
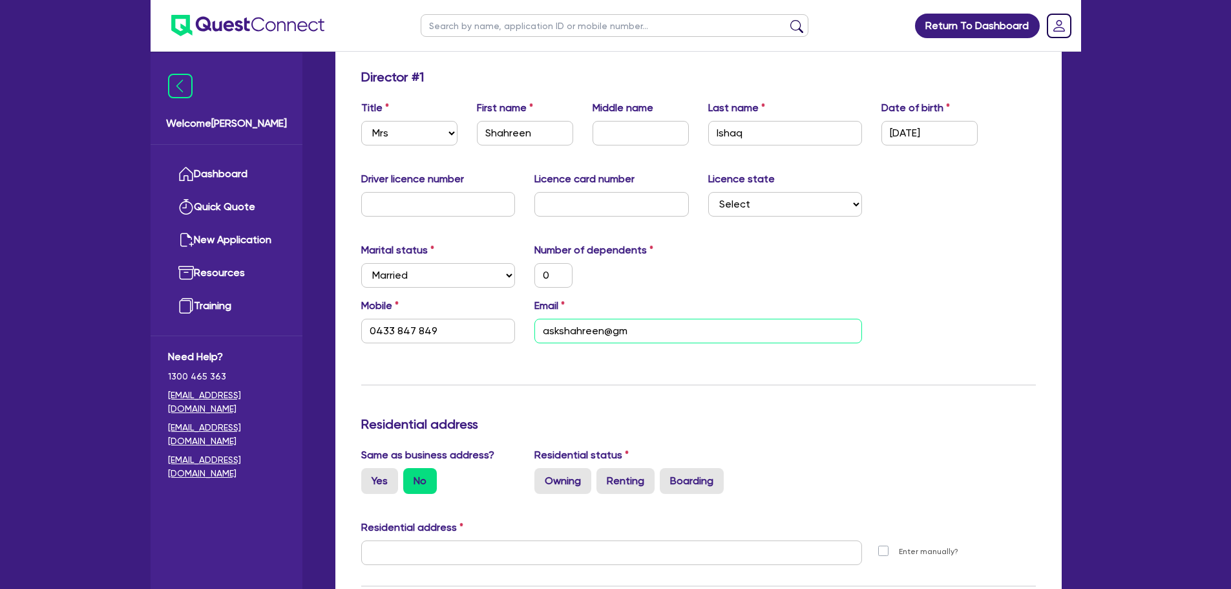
type input "0"
type input "0433 847 849"
type input "askshahreen@gma"
type input "0"
type input "0433 847 849"
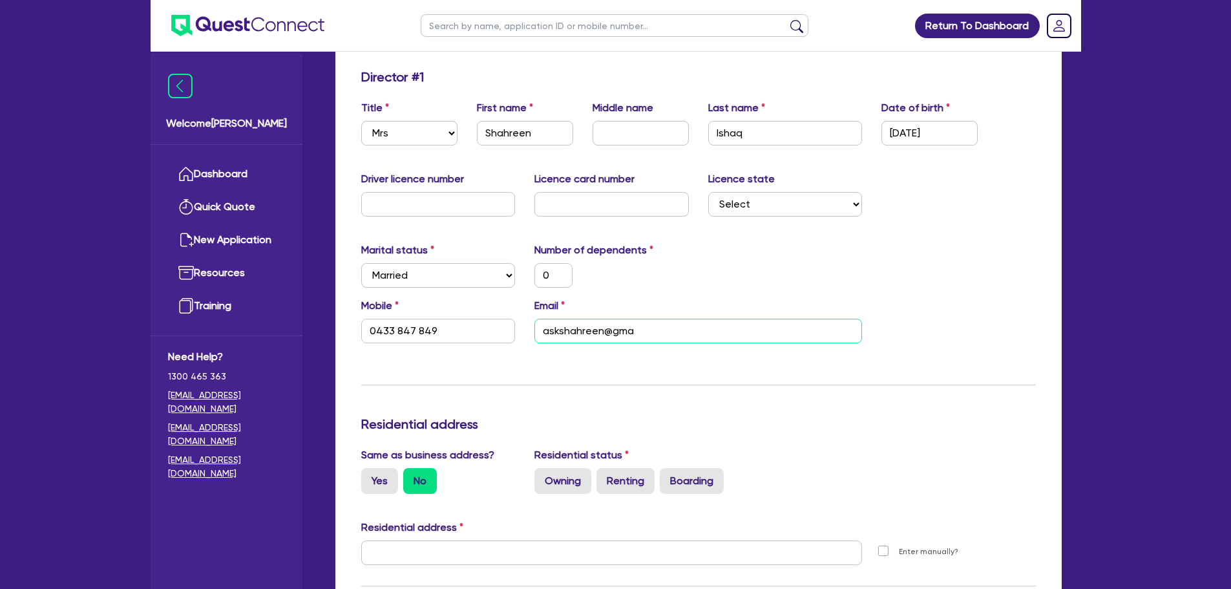
type input "askshahreen@gmai"
type input "0"
type input "0433 847 849"
type input "[EMAIL_ADDRESS]"
type input "0"
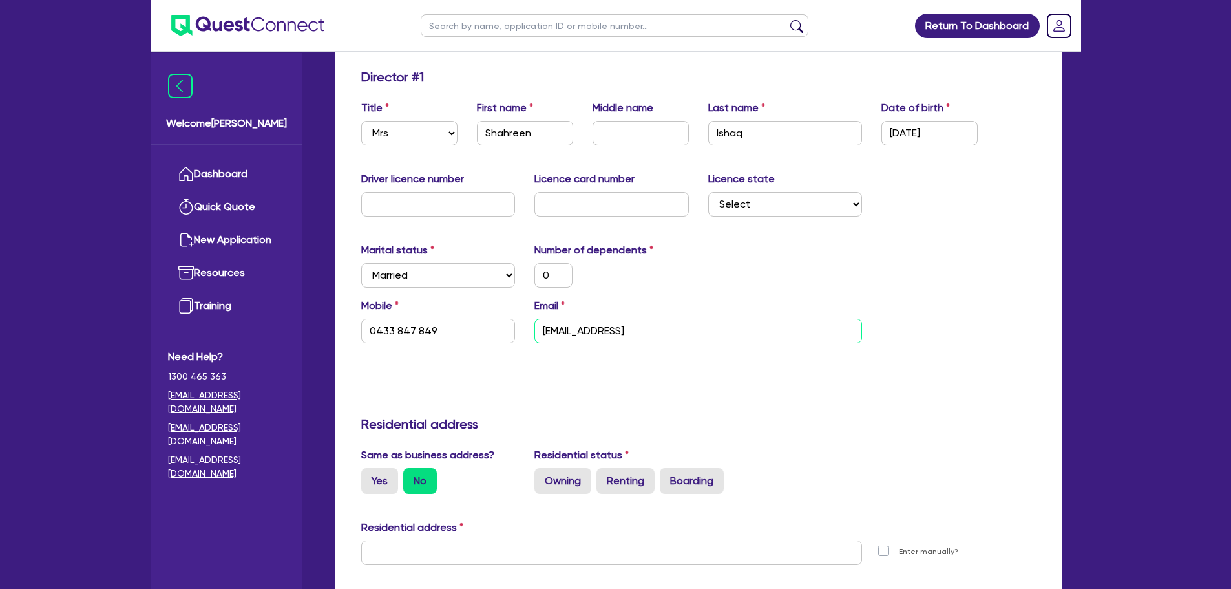
type input "0433 847 849"
type input "[EMAIL_ADDRESS]."
type input "0"
type input "0433 847 849"
type input "askshahreen@gmail.c"
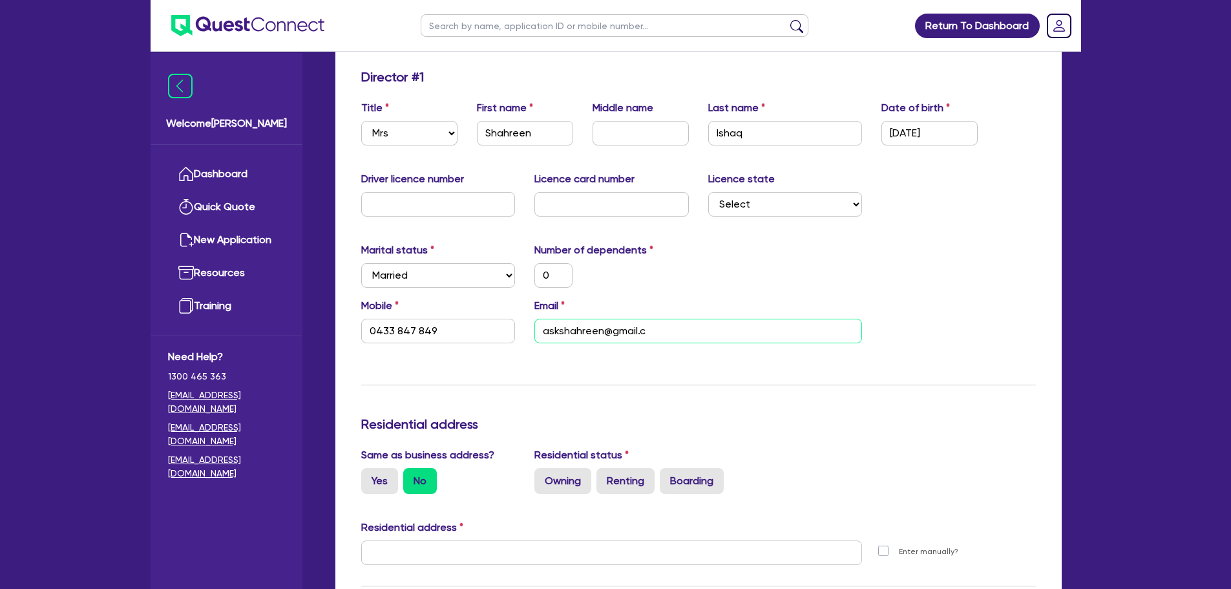
type input "0"
type input "0433 847 849"
type input "[EMAIL_ADDRESS][DOMAIN_NAME]"
type input "0"
type input "0433 847 849"
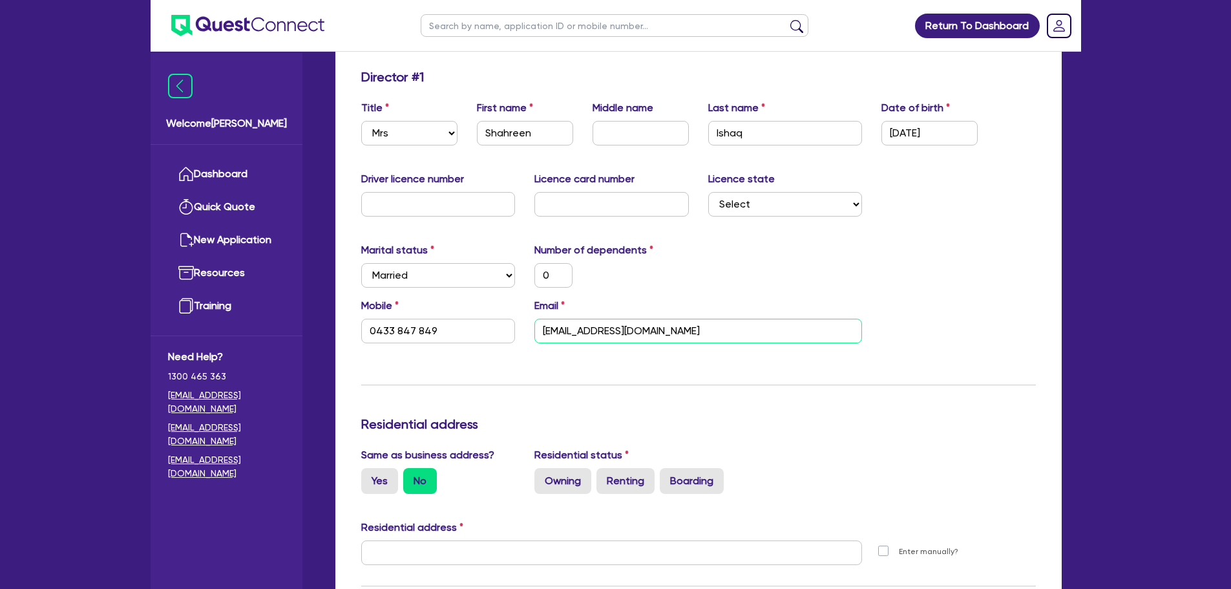
drag, startPoint x: 651, startPoint y: 330, endPoint x: 611, endPoint y: 332, distance: 40.1
click at [611, 332] on input "[EMAIL_ADDRESS][DOMAIN_NAME]" at bounding box center [698, 331] width 328 height 25
type input "0"
type input "0433 847 849"
type input "askshahreen@h"
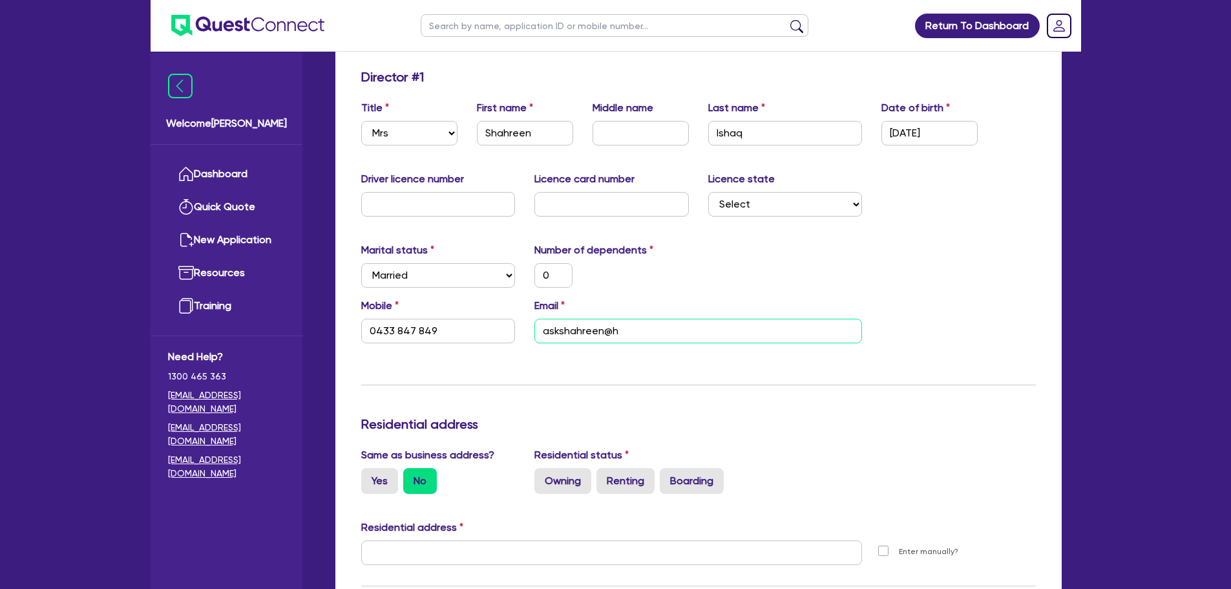
type input "0"
type input "0433 847 849"
type input "askshahreen@ho"
type input "0"
type input "0433 847 849"
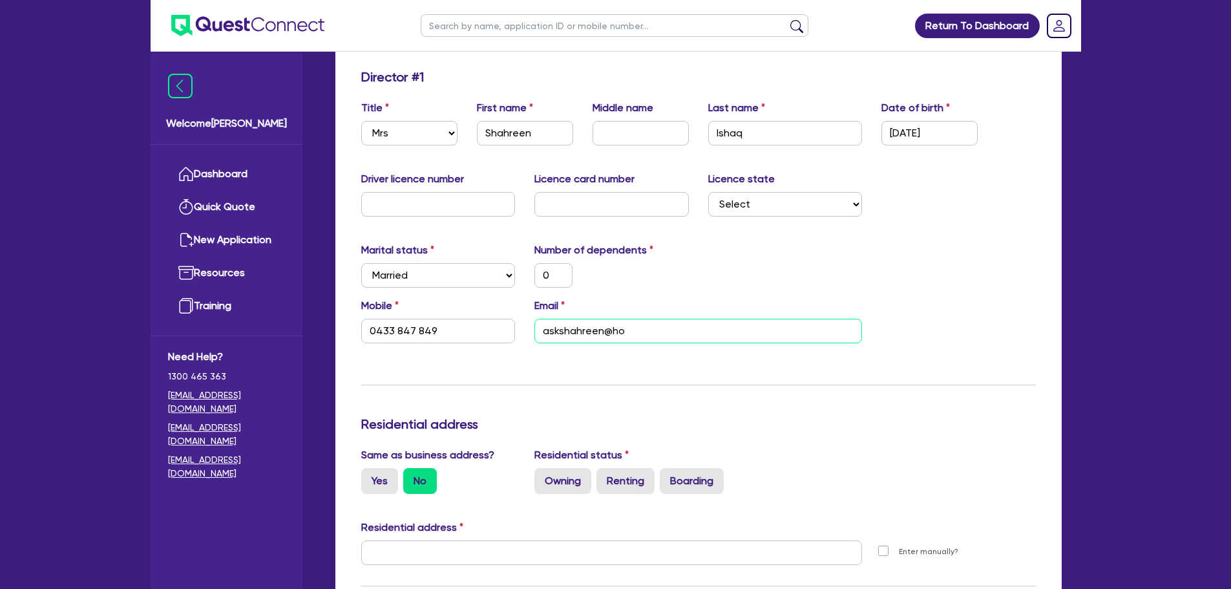
type input "askshahreen@hot"
type input "0"
type input "0433 847 849"
type input "askshahreen@hotm"
type input "0"
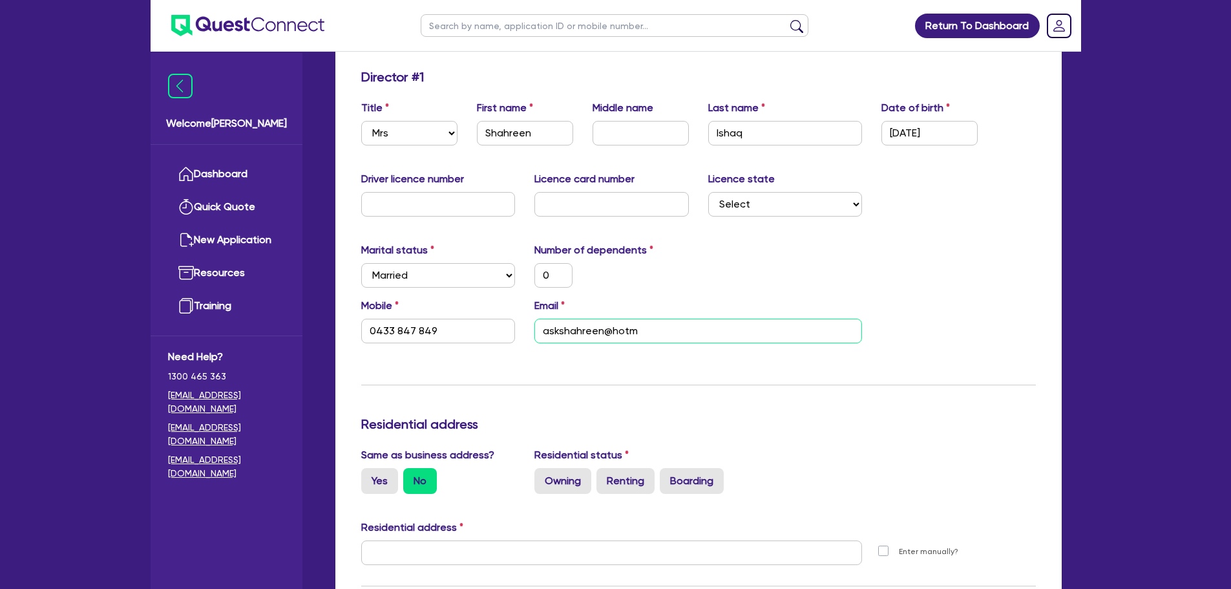
type input "0433 847 849"
type input "askshahreen@hotma"
type input "0"
type input "0433 847 849"
type input "askshahreen@hotmai"
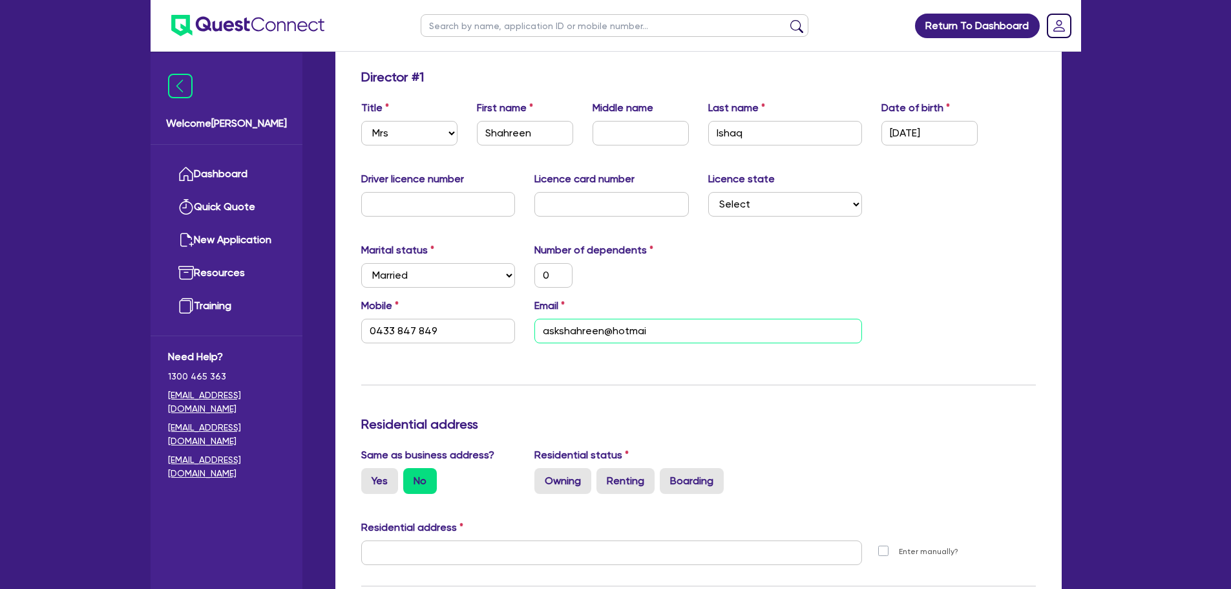
type input "0"
type input "0433 847 849"
type input "[EMAIL_ADDRESS]"
type input "0"
type input "0433 847 849"
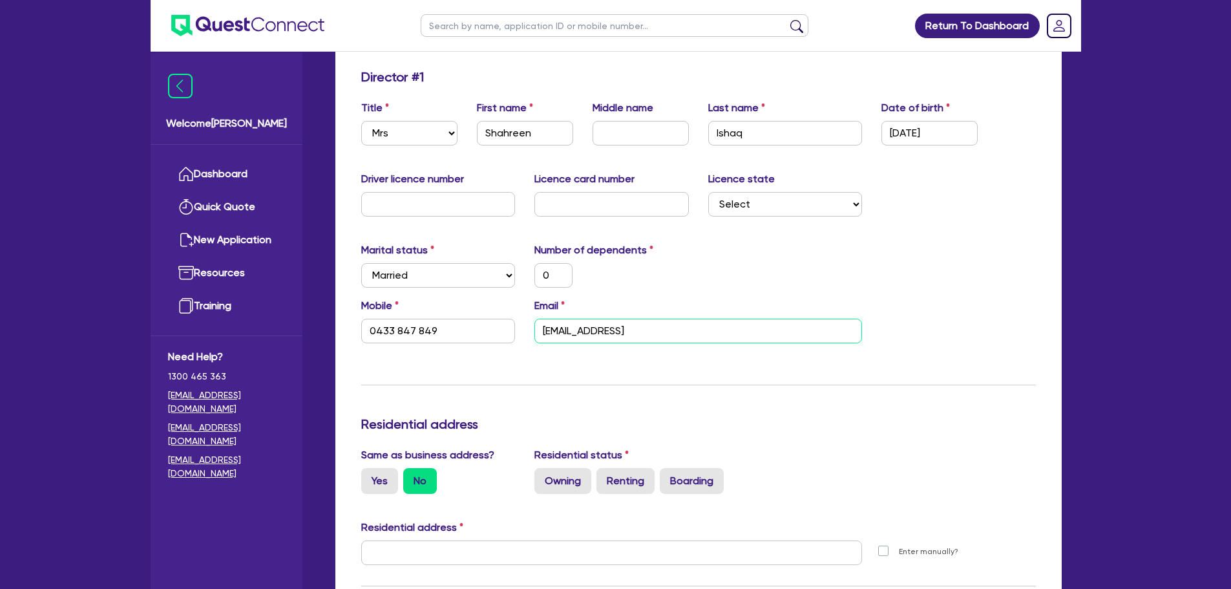
type input "[EMAIL_ADDRESS]."
type input "0"
type input "0433 847 849"
type input "askshahreen@hotmail.c"
type input "0"
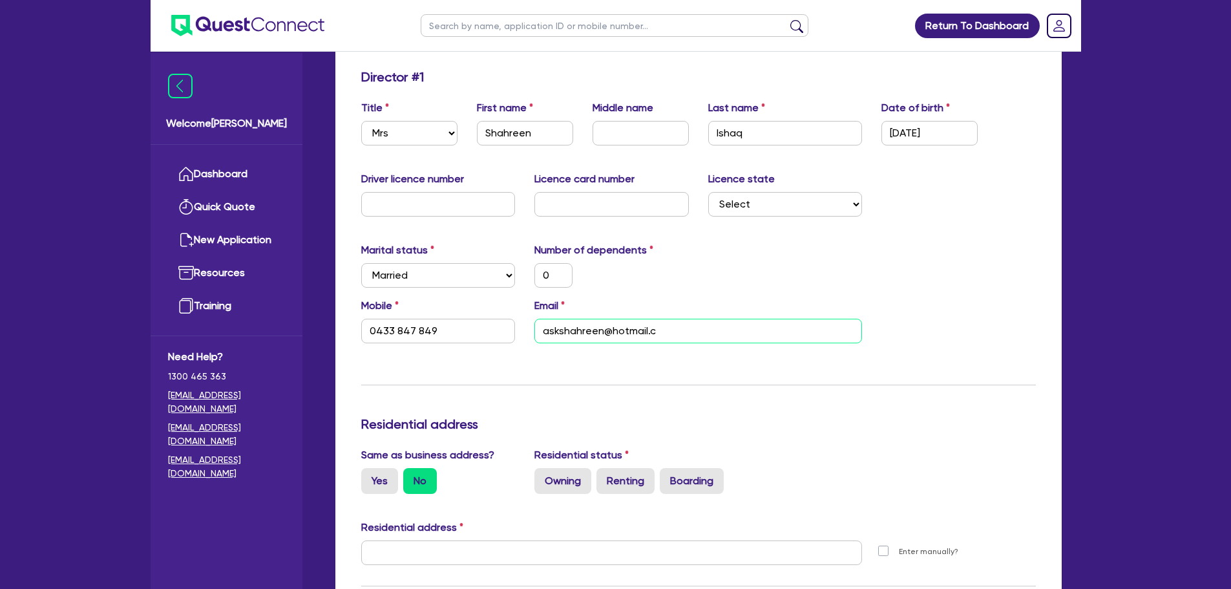
type input "0433 847 849"
type input "[EMAIL_ADDRESS][DOMAIN_NAME]"
type input "0"
type input "0433 847 849"
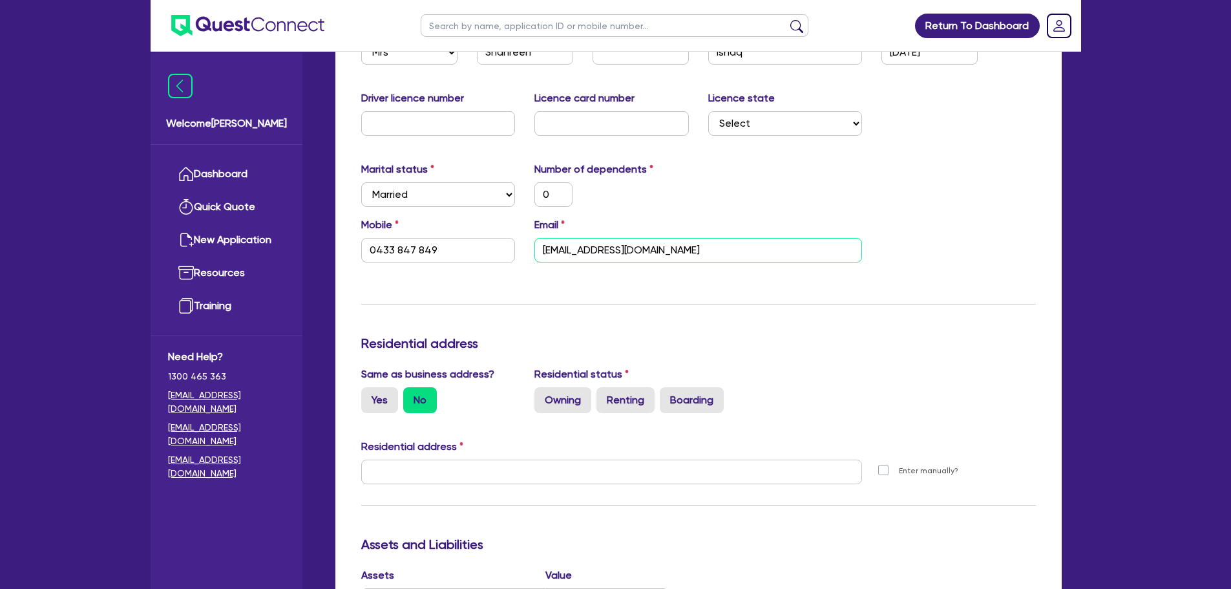
scroll to position [388, 0]
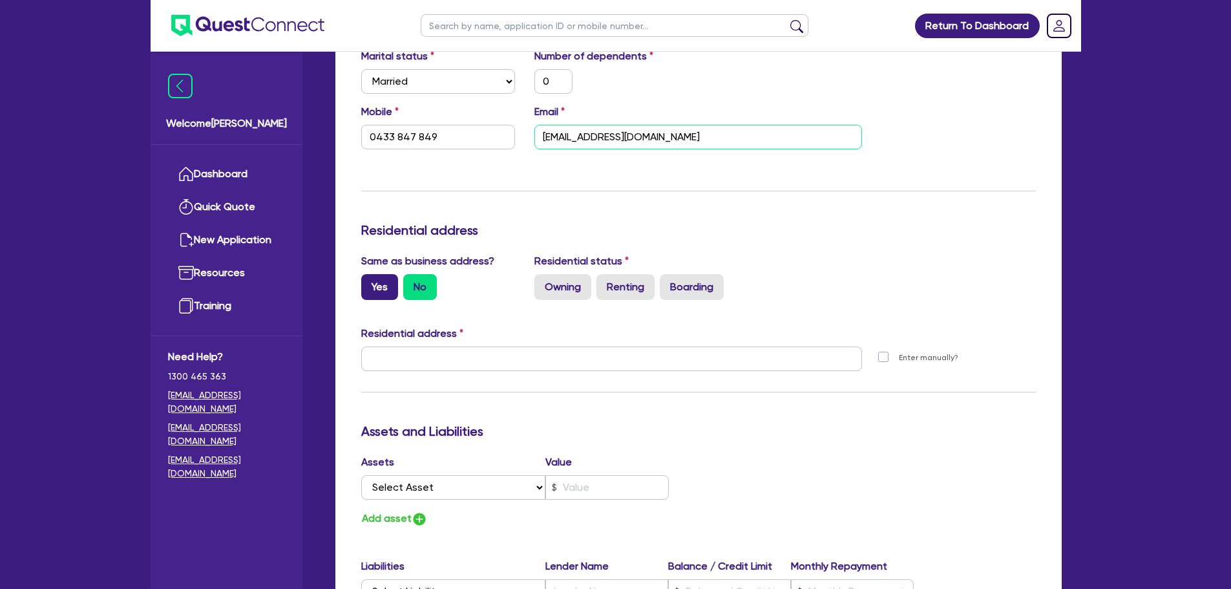
type input "[EMAIL_ADDRESS][DOMAIN_NAME]"
click at [378, 292] on label "Yes" at bounding box center [379, 287] width 37 height 26
click at [370, 282] on input "Yes" at bounding box center [365, 278] width 8 height 8
radio input "true"
type input "0"
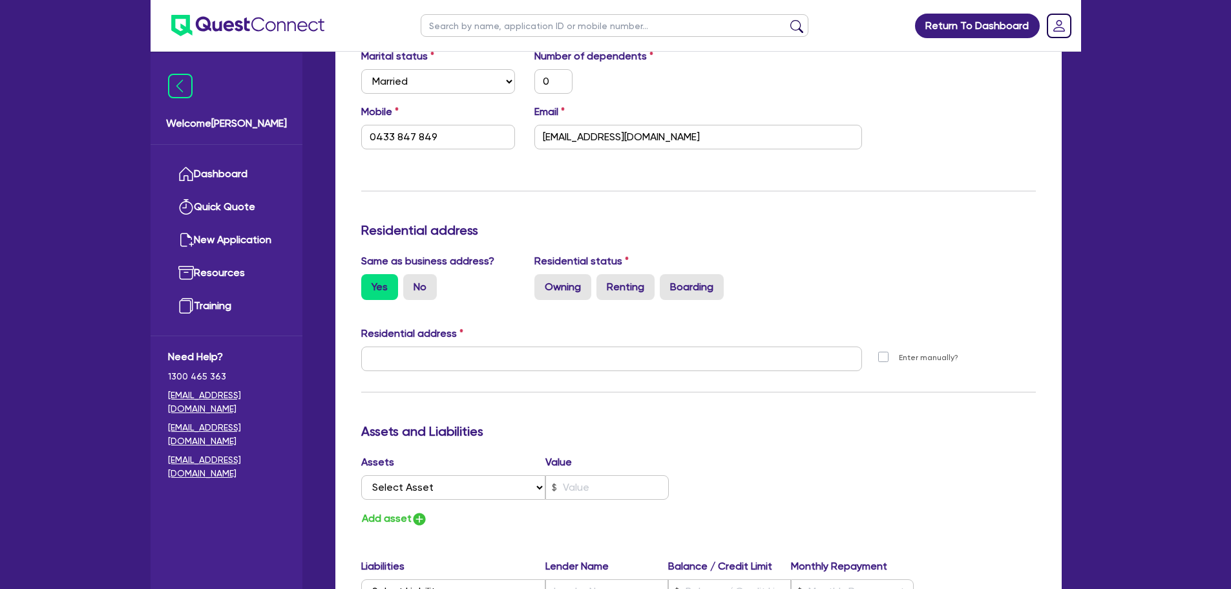
type input "0433 847 849"
type input "[STREET_ADDRESS][PERSON_NAME]"
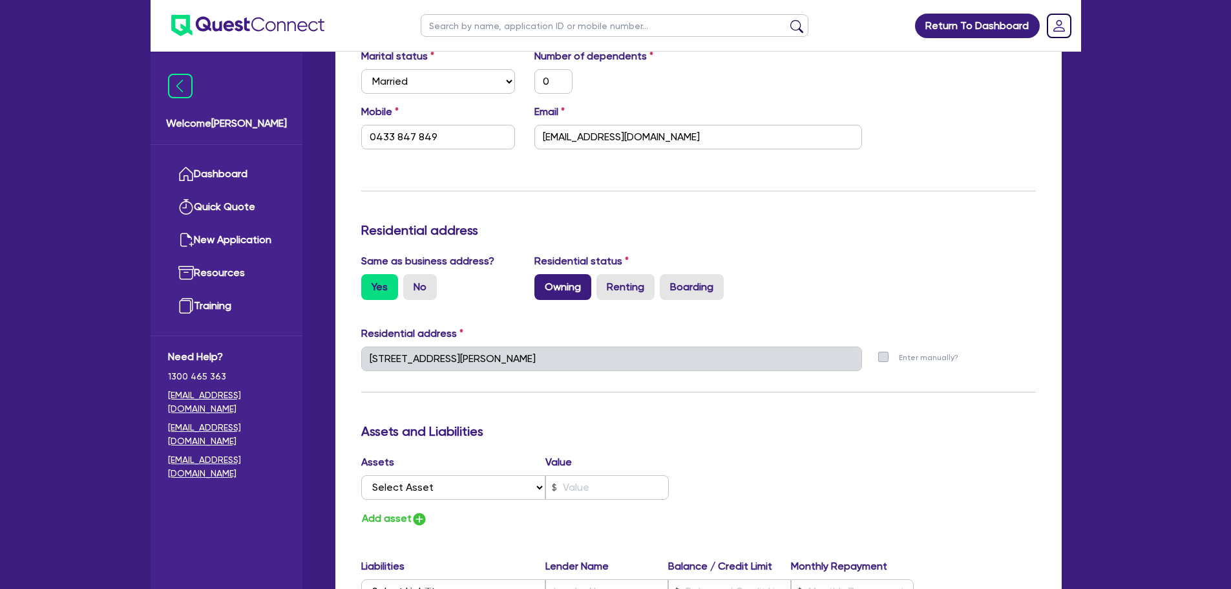
click at [573, 287] on label "Owning" at bounding box center [562, 287] width 57 height 26
click at [533, 291] on div "Residential status Owning Renting Boarding" at bounding box center [698, 276] width 347 height 47
click at [565, 289] on label "Owning" at bounding box center [562, 287] width 57 height 26
click at [543, 282] on input "Owning" at bounding box center [538, 278] width 8 height 8
radio input "true"
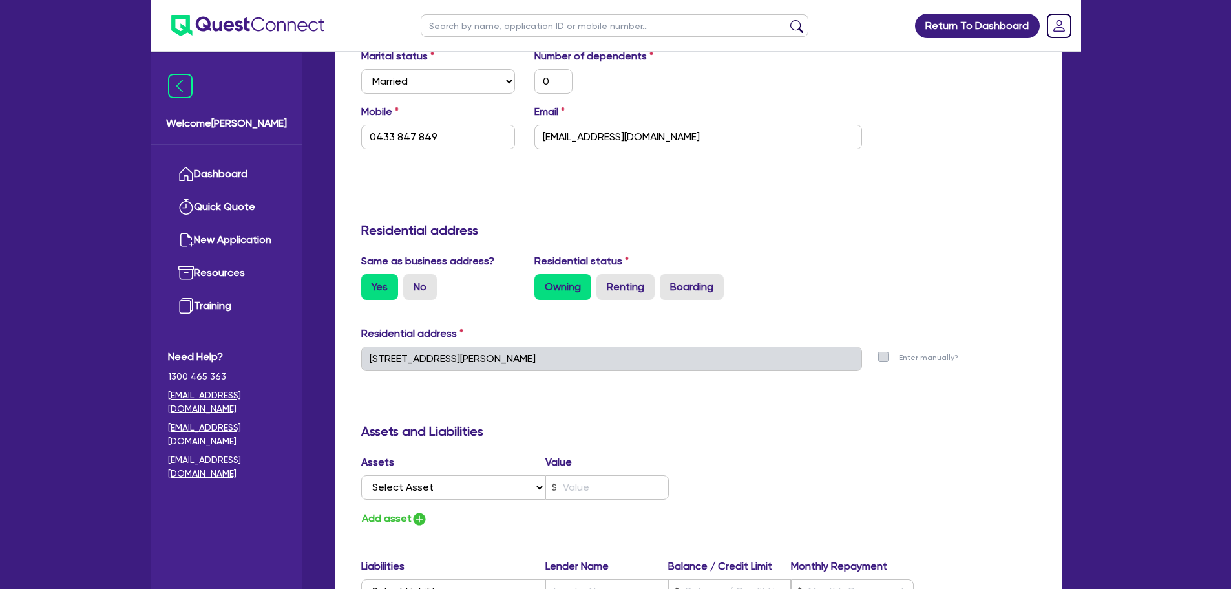
type input "0"
type input "0433 847 849"
click at [707, 142] on input "[EMAIL_ADDRESS][DOMAIN_NAME]" at bounding box center [698, 137] width 328 height 25
click at [617, 293] on label "Renting" at bounding box center [625, 287] width 58 height 26
click at [605, 282] on input "Renting" at bounding box center [600, 278] width 8 height 8
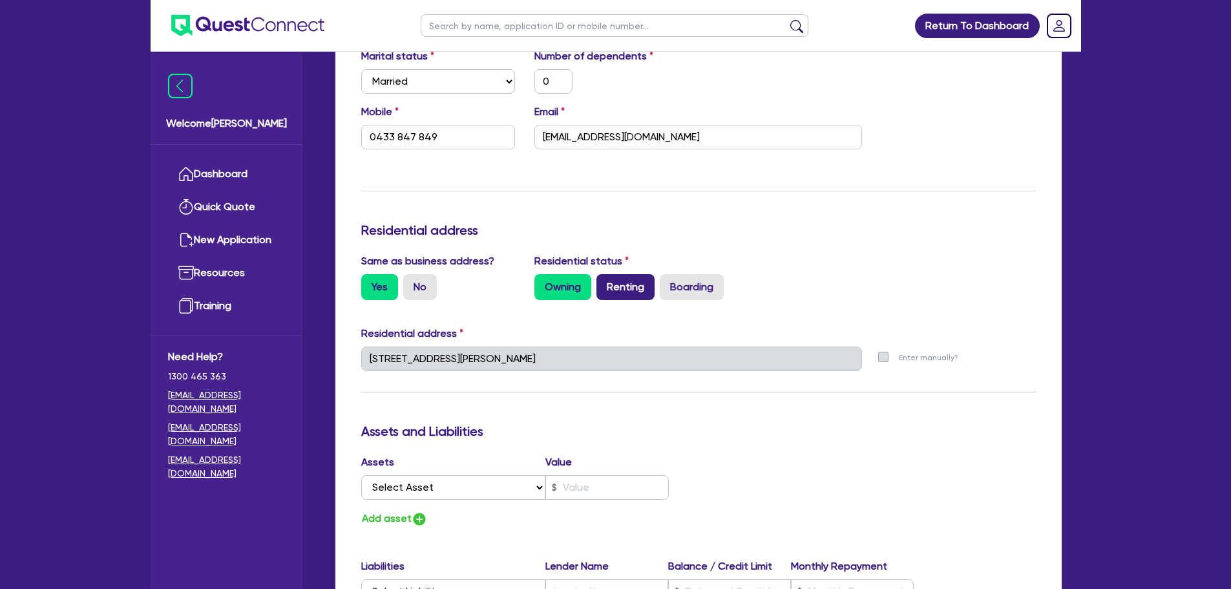
radio input "true"
type input "0"
type input "0433 847 849"
click at [424, 287] on label "No" at bounding box center [420, 287] width 34 height 26
click at [412, 282] on input "No" at bounding box center [407, 278] width 8 height 8
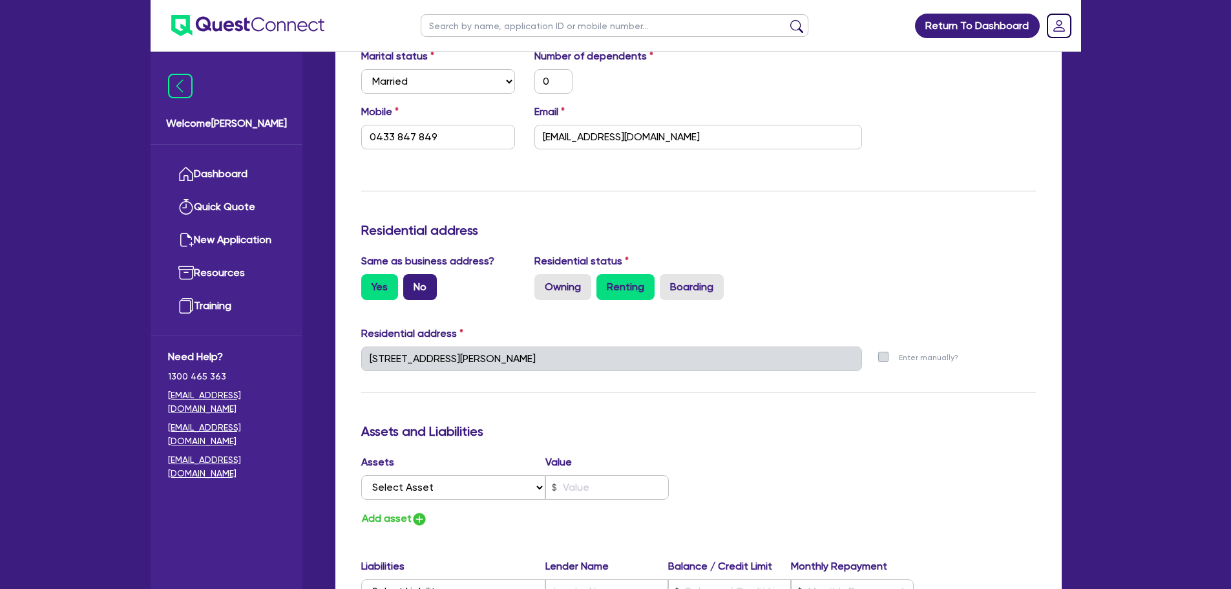
radio input "true"
type input "0"
type input "0433 847 849"
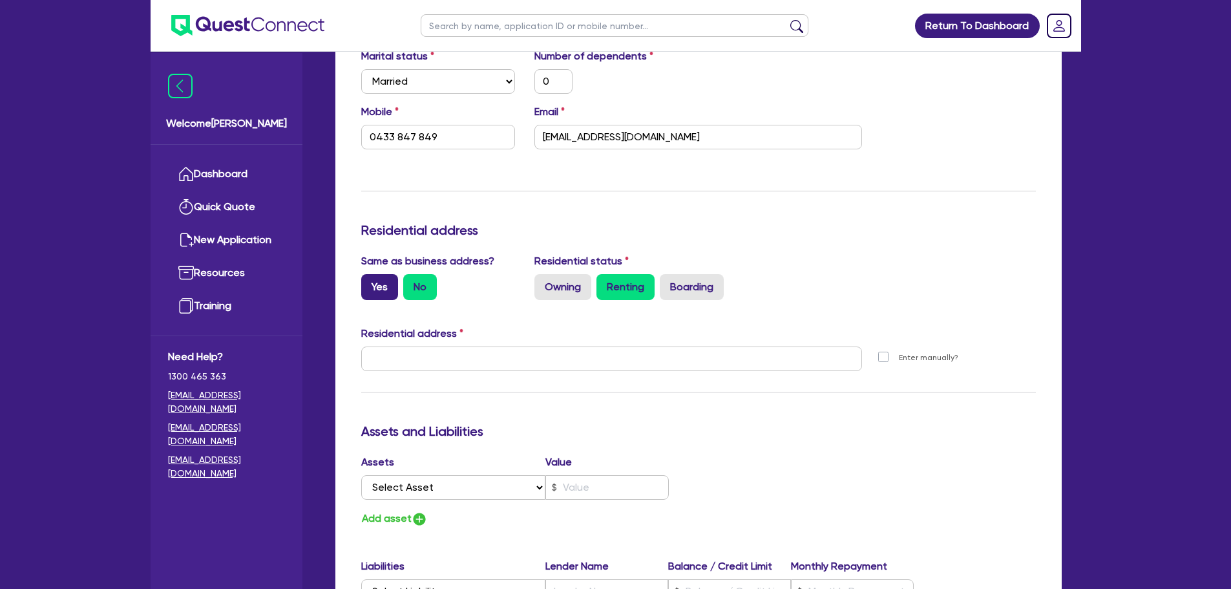
click at [381, 280] on label "Yes" at bounding box center [379, 287] width 37 height 26
click at [370, 280] on input "Yes" at bounding box center [365, 278] width 8 height 8
radio input "true"
type input "0"
type input "0433 847 849"
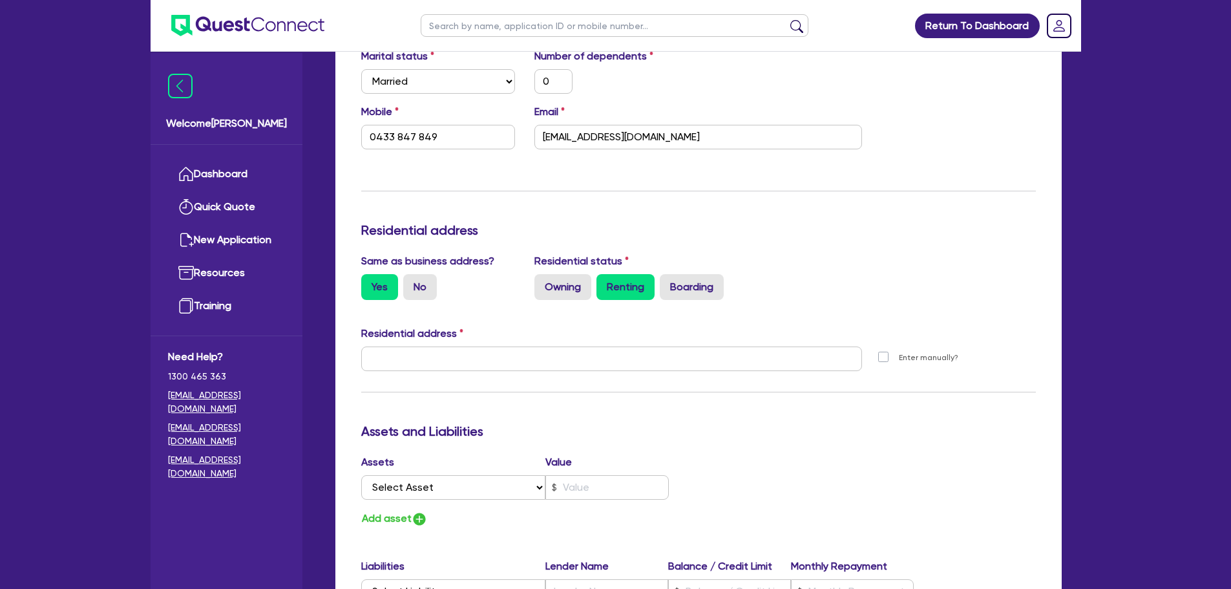
type input "[STREET_ADDRESS][PERSON_NAME]"
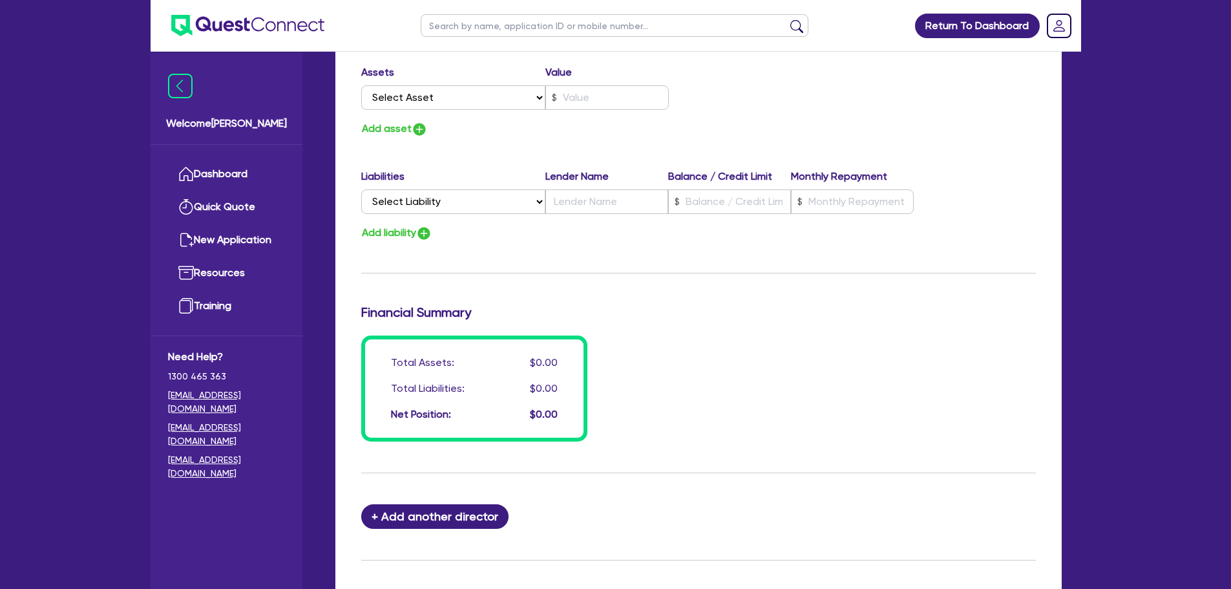
scroll to position [909, 0]
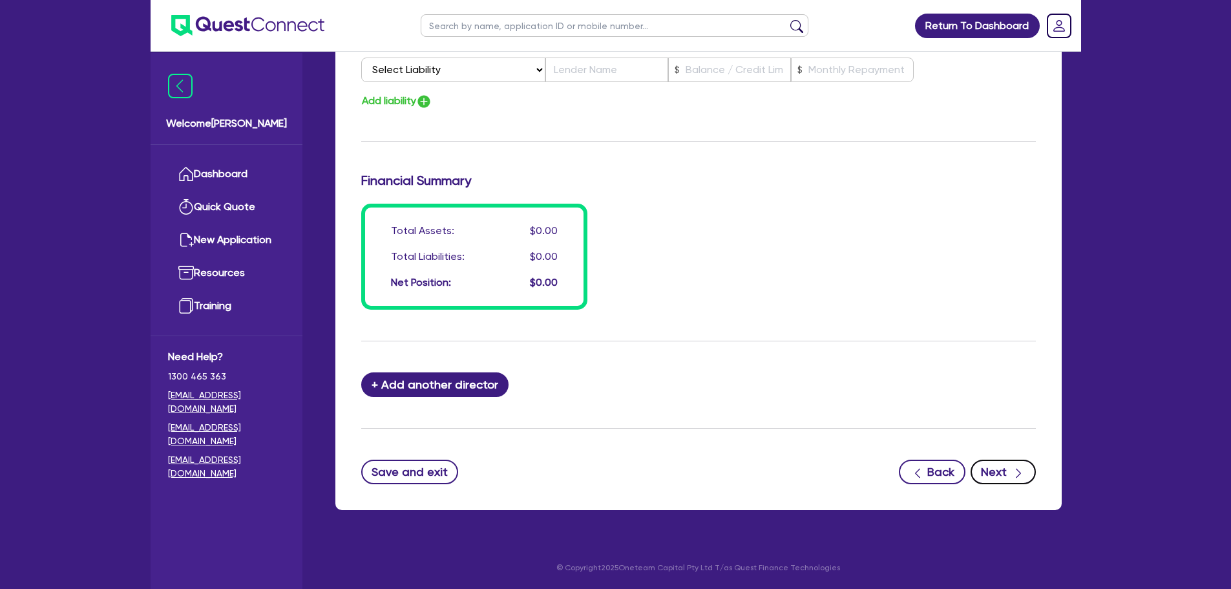
click at [1012, 472] on icon "button" at bounding box center [1018, 473] width 13 height 13
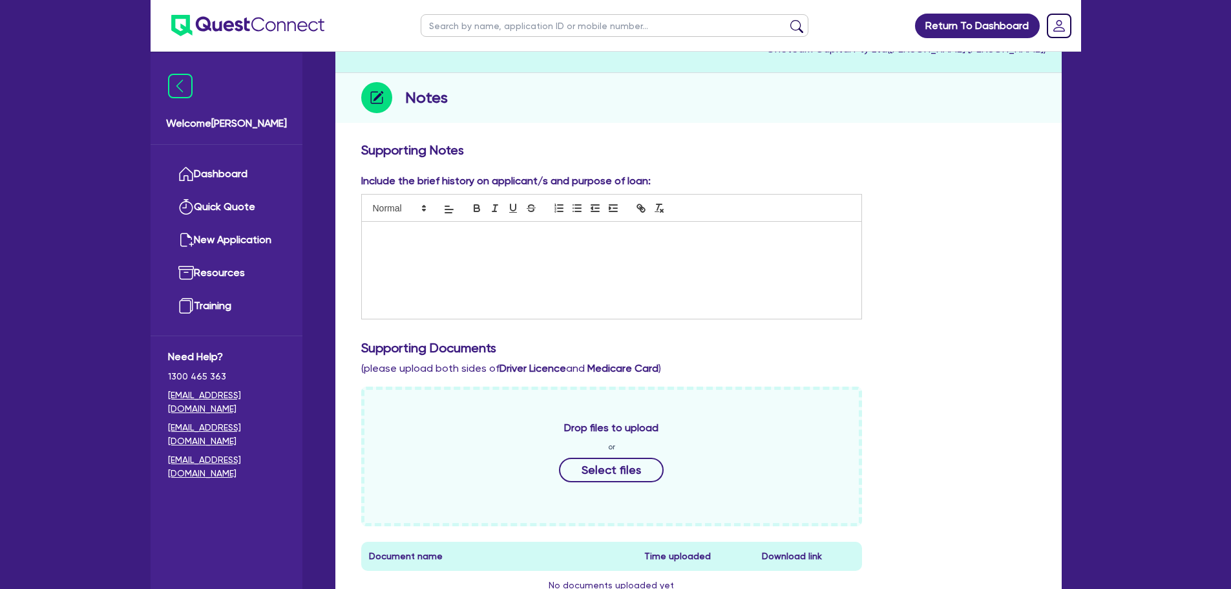
scroll to position [129, 0]
click at [451, 269] on div at bounding box center [612, 272] width 500 height 97
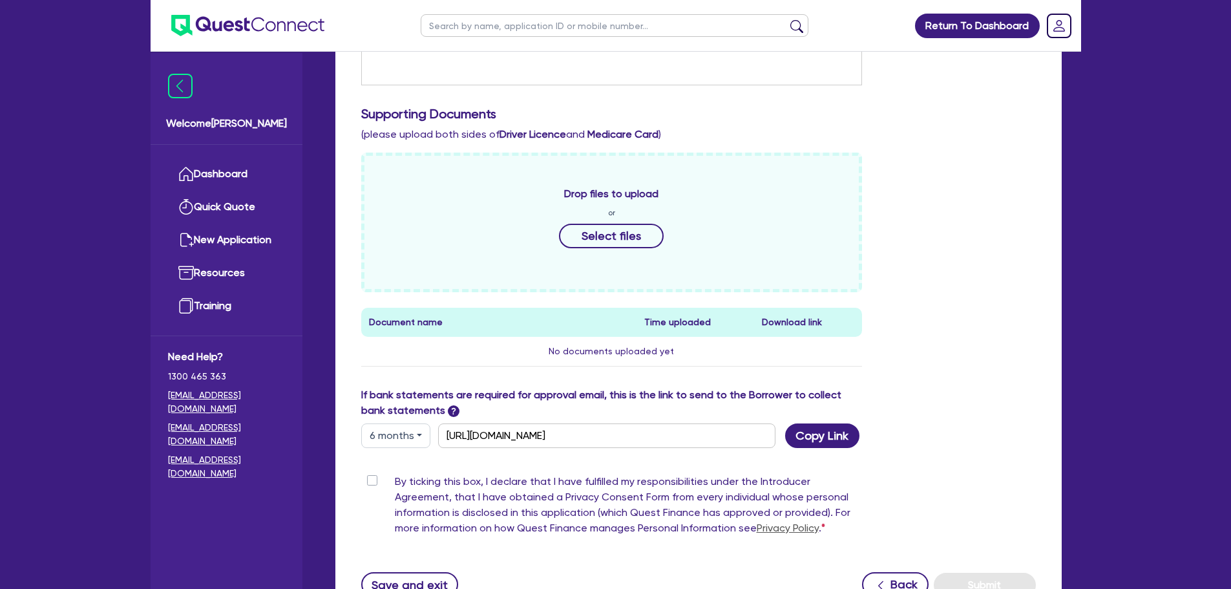
scroll to position [388, 0]
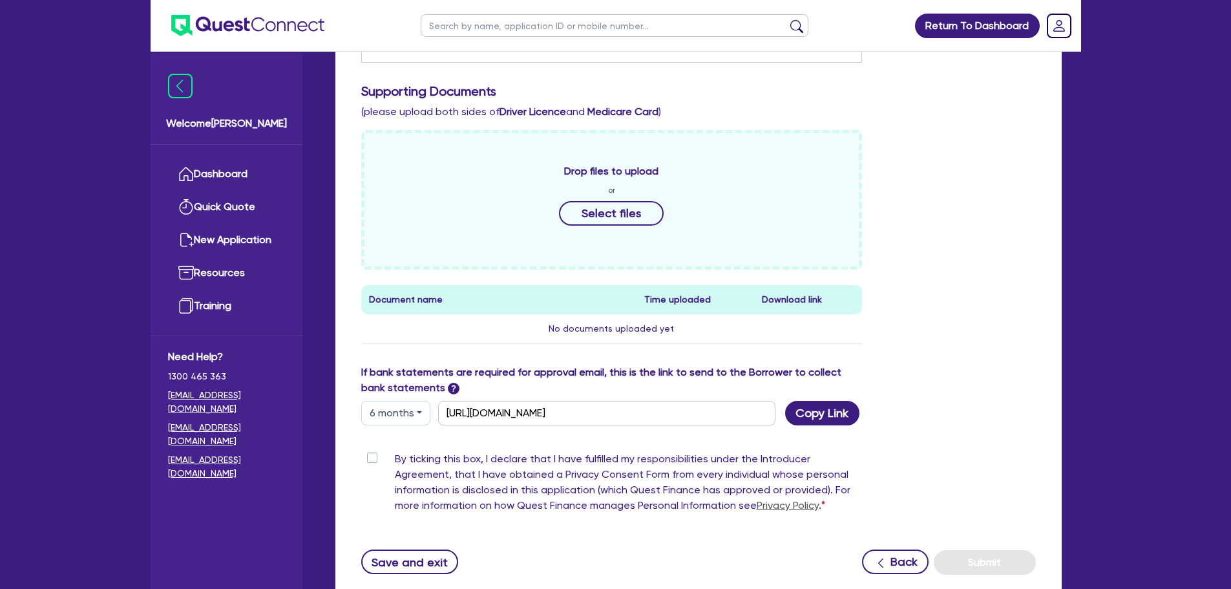
click at [395, 459] on label "By ticking this box, I declare that I have fulfilled my responsibilities under …" at bounding box center [629, 484] width 468 height 67
click at [372, 459] on input "By ticking this box, I declare that I have fulfilled my responsibilities under …" at bounding box center [366, 457] width 10 height 12
checkbox input "true"
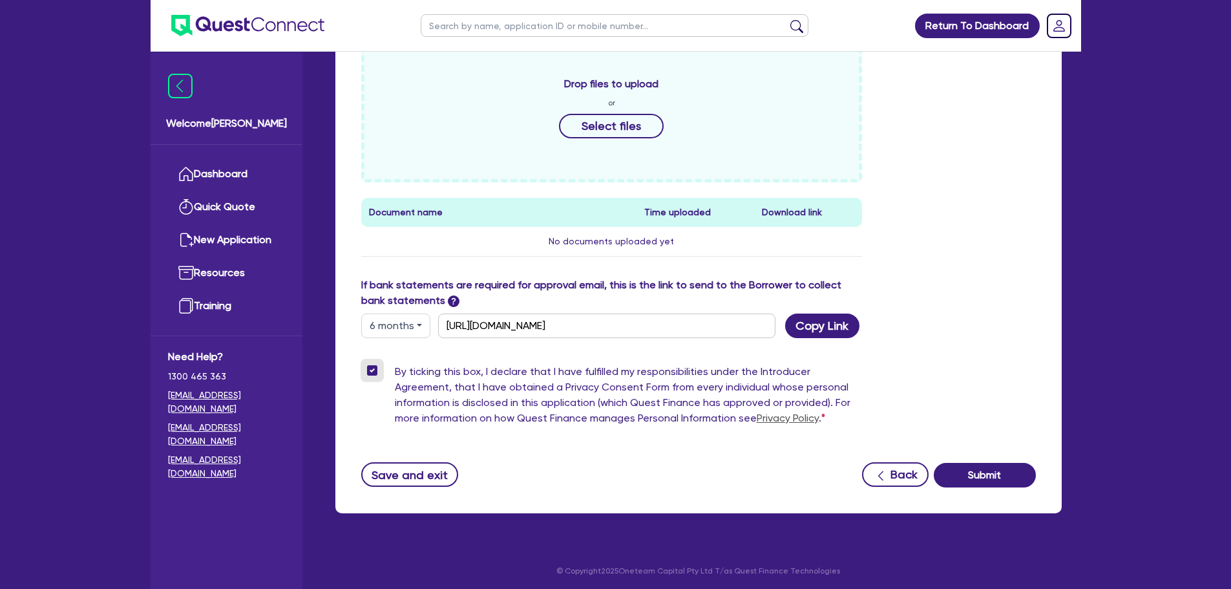
scroll to position [478, 0]
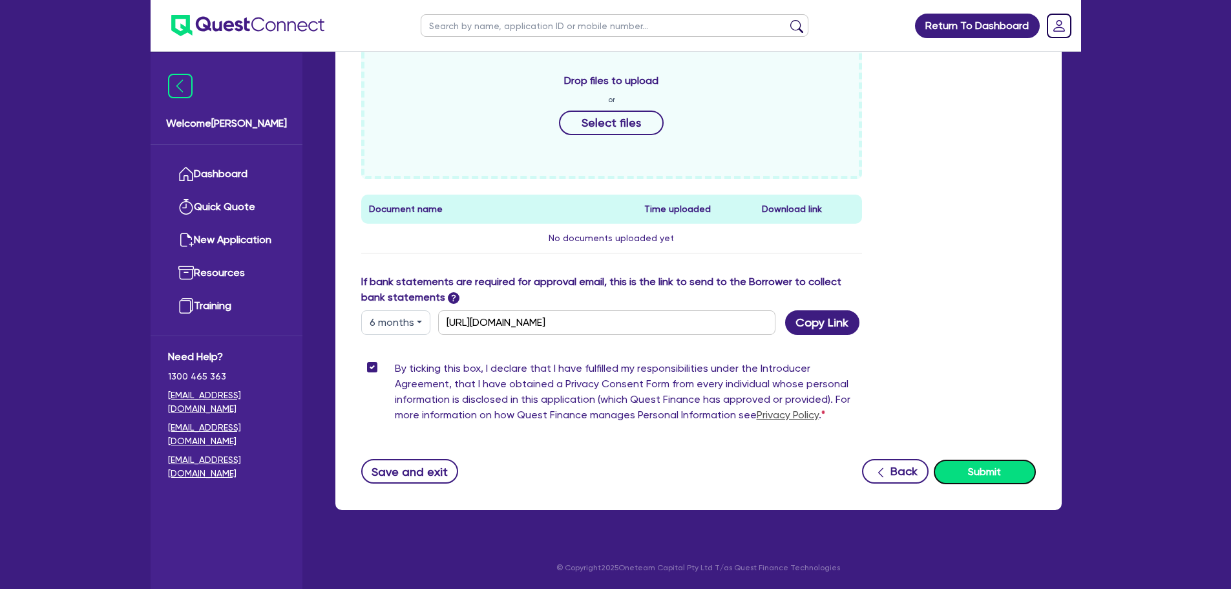
click at [977, 470] on button "Submit" at bounding box center [985, 471] width 102 height 25
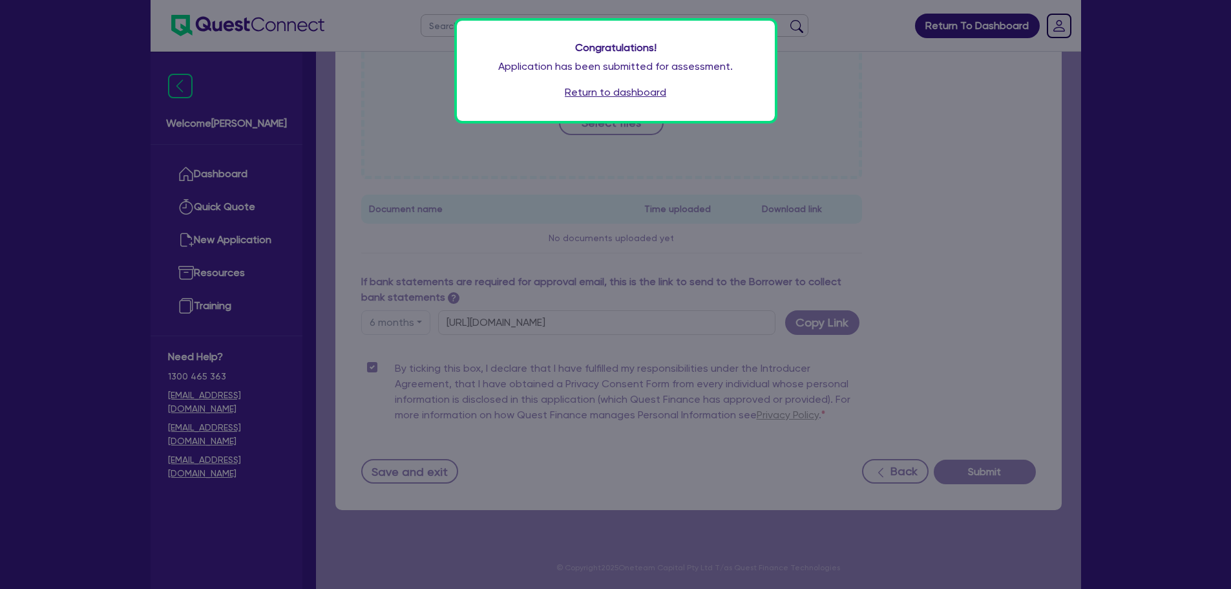
click at [630, 88] on link "Return to dashboard" at bounding box center [615, 93] width 101 height 16
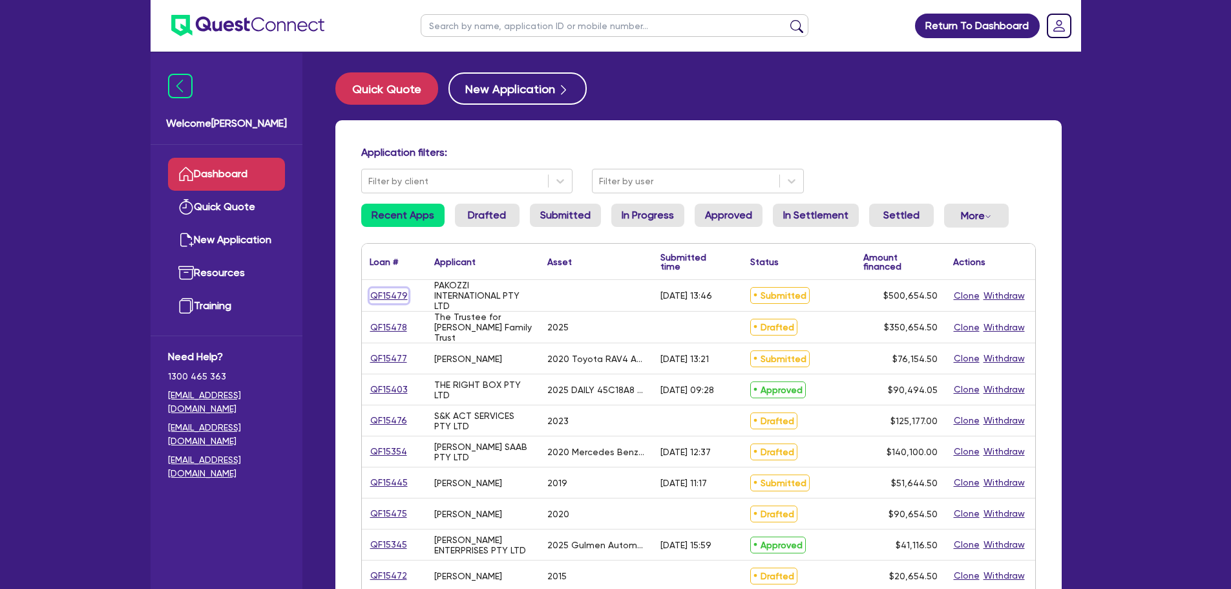
click at [392, 294] on link "QF15479" at bounding box center [389, 295] width 39 height 15
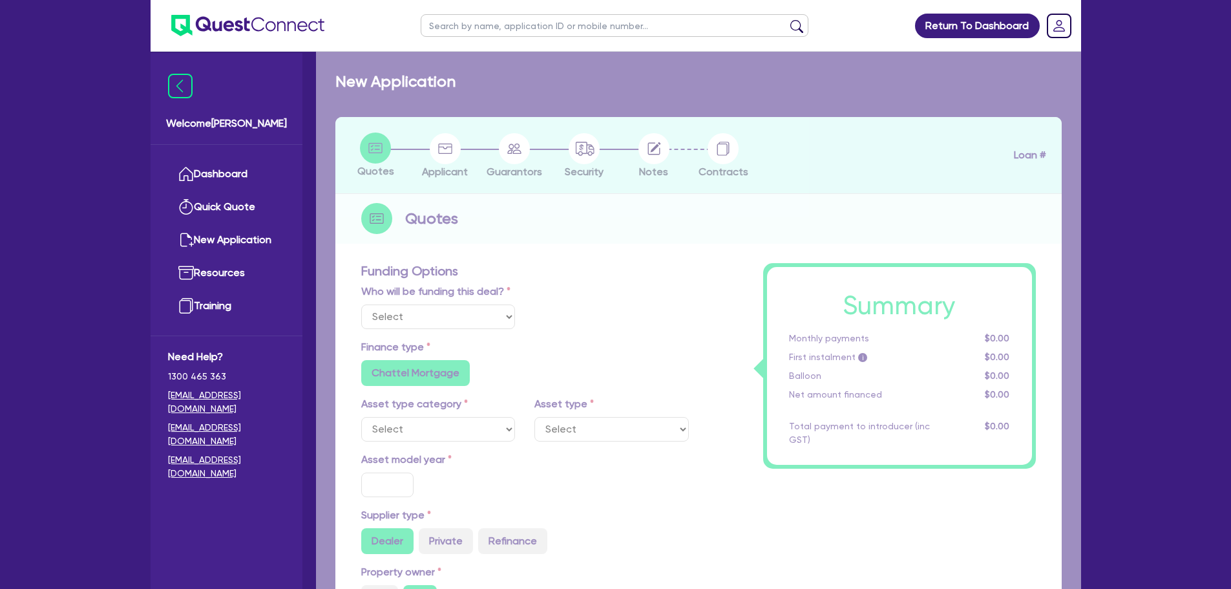
select select "Other"
radio input "false"
radio input "true"
type input "500,000"
type input "2"
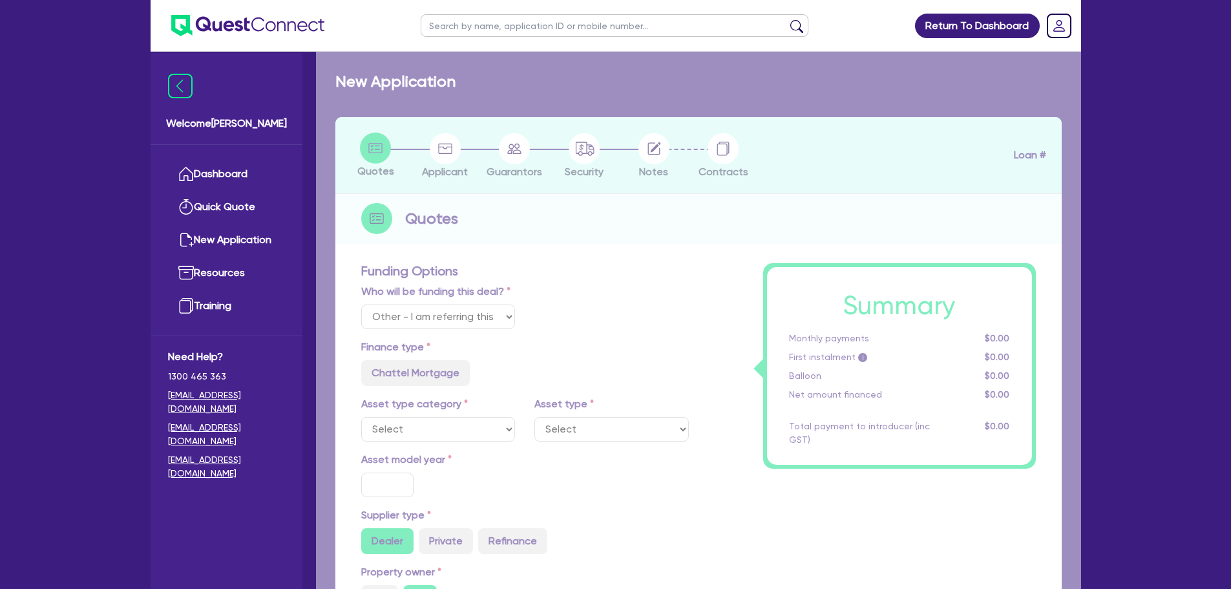
type input "10,013.09"
type input "10"
radio input "true"
radio input "false"
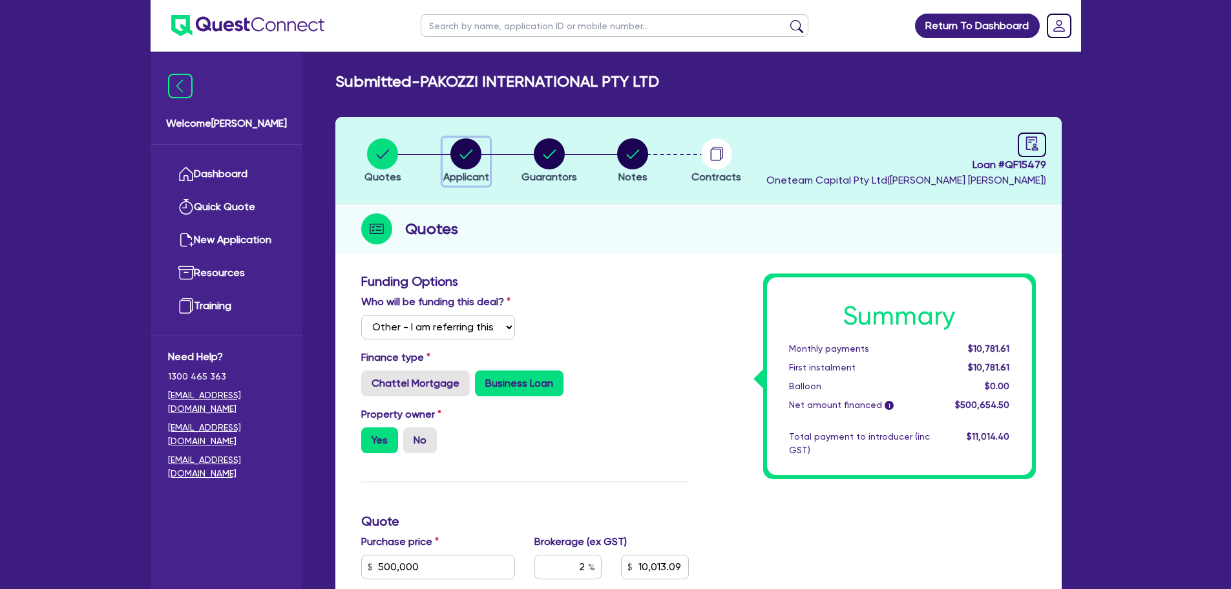
click at [463, 158] on icon "button" at bounding box center [466, 153] width 13 height 9
select select "COMPANY"
select select "TRANSPORT_WAREHOUSING"
select select "WAREHOUSING"
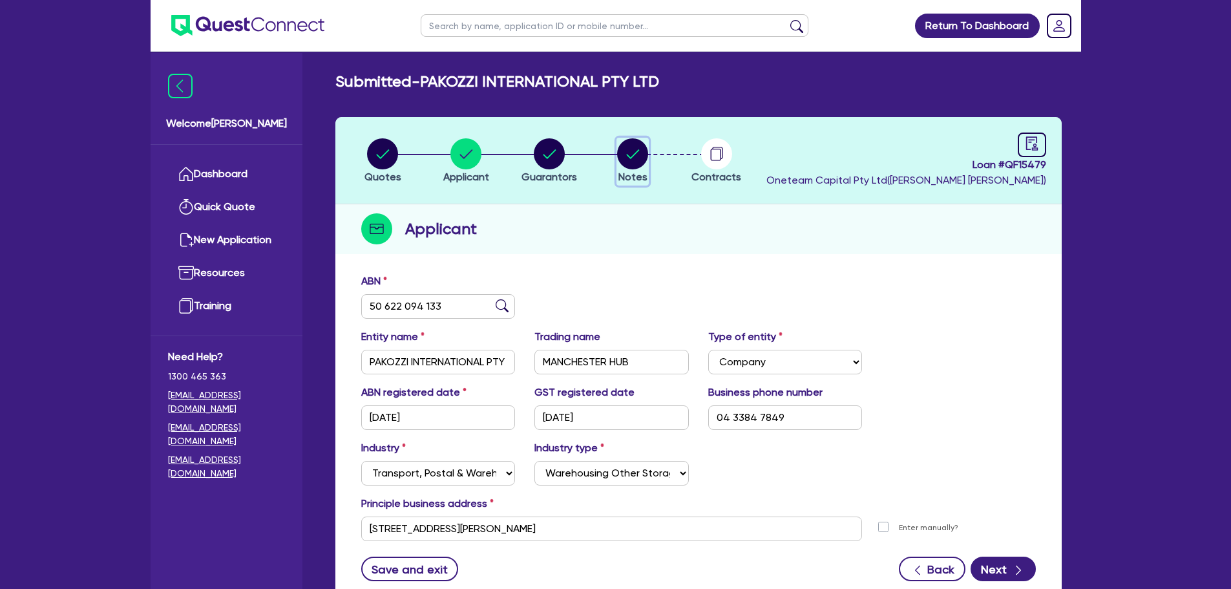
click at [624, 154] on circle "button" at bounding box center [632, 153] width 31 height 31
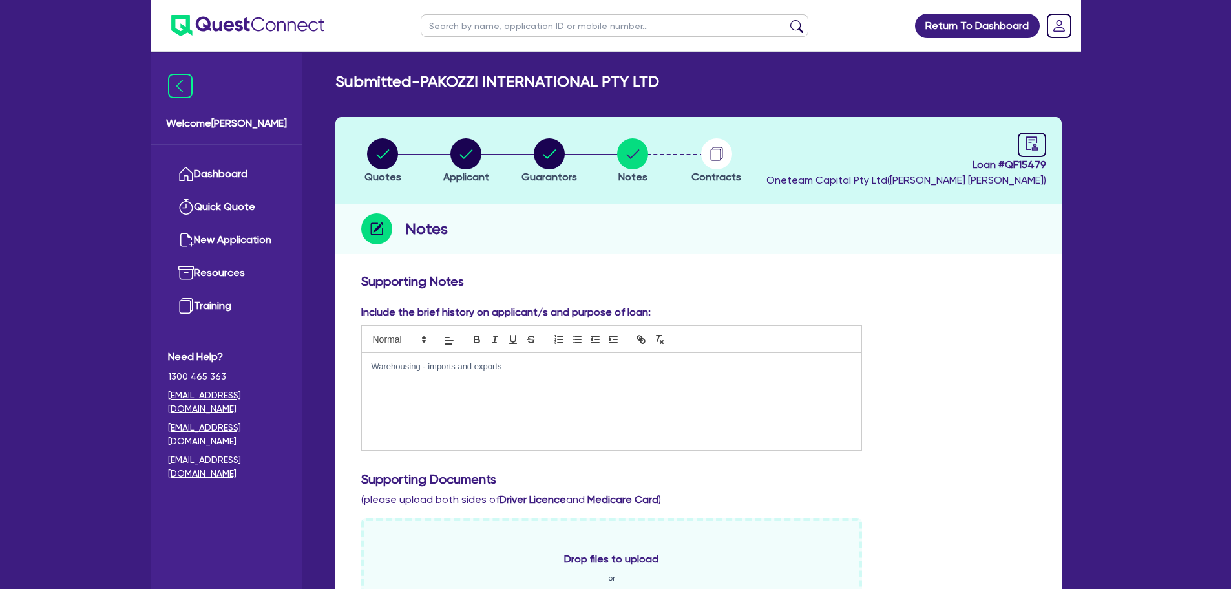
click at [531, 401] on div "Warehousing - imports and exports" at bounding box center [612, 401] width 500 height 97
click at [462, 156] on icon "button" at bounding box center [466, 153] width 13 height 9
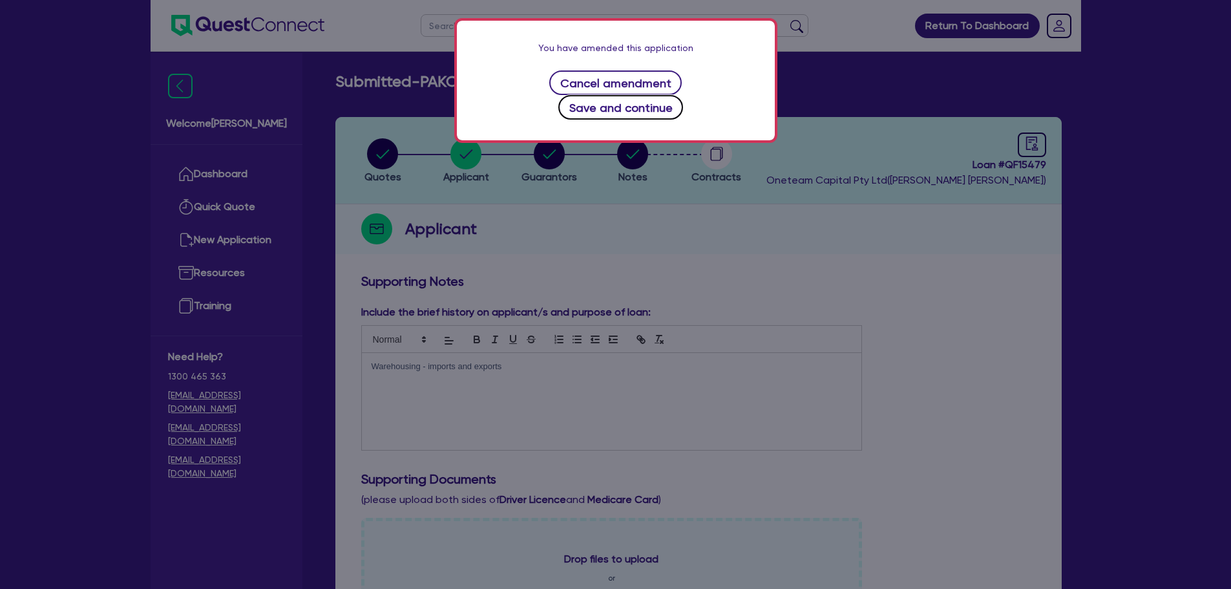
click at [683, 95] on button "Save and continue" at bounding box center [620, 107] width 125 height 25
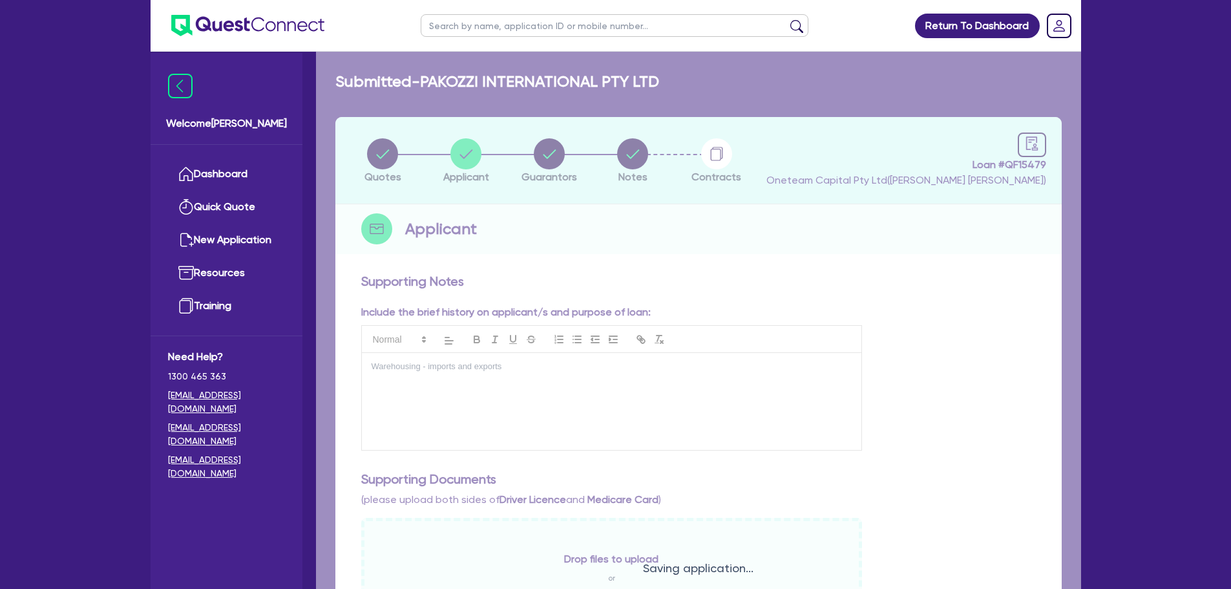
select select "COMPANY"
select select "TRANSPORT_WAREHOUSING"
select select "WAREHOUSING"
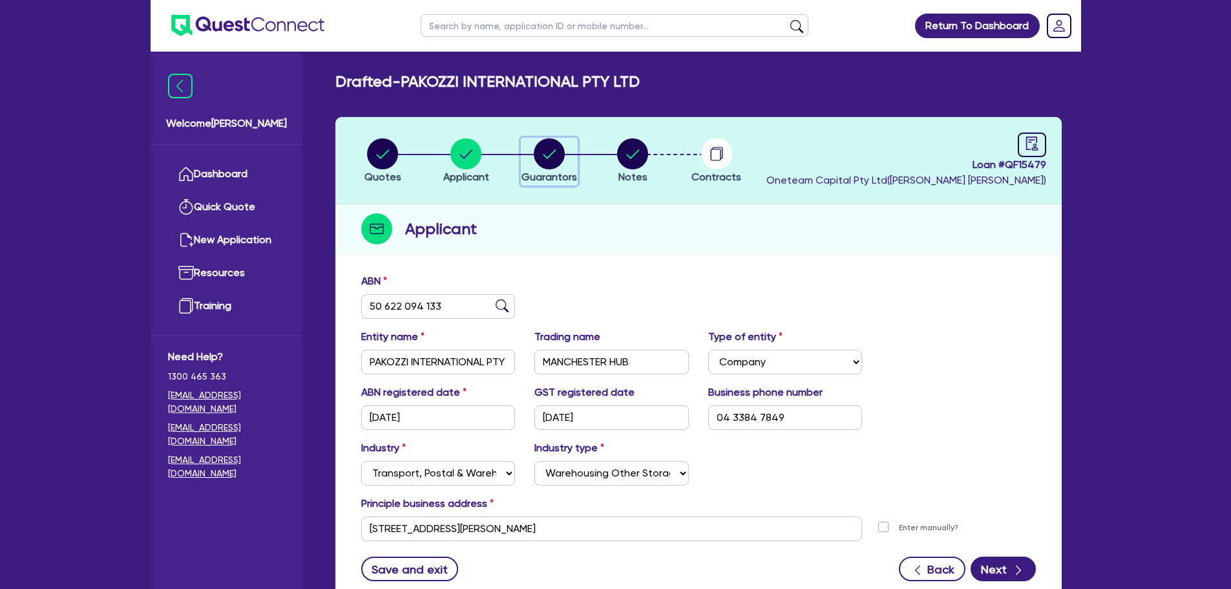
click at [554, 150] on circle "button" at bounding box center [549, 153] width 31 height 31
select select "MRS"
select select "MARRIED"
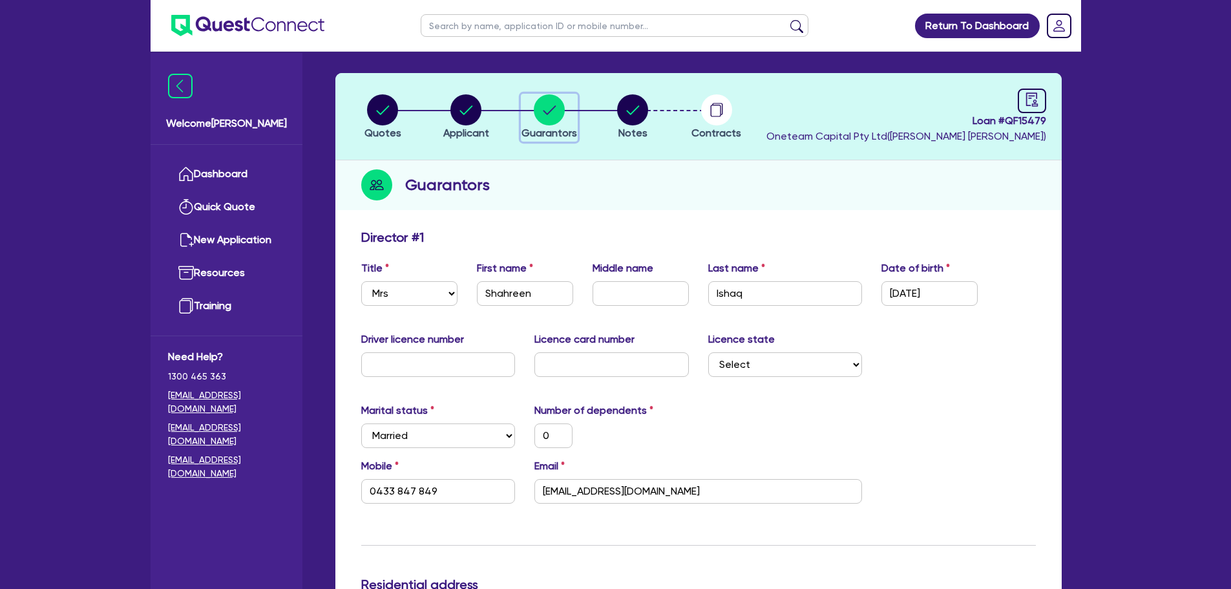
scroll to position [65, 0]
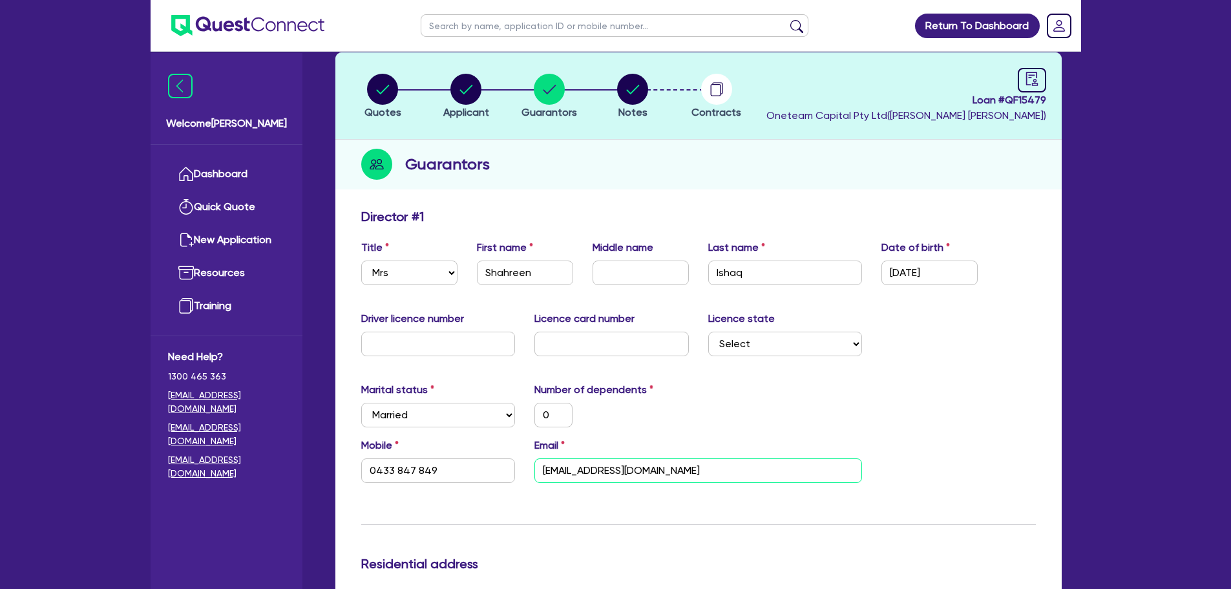
drag, startPoint x: 668, startPoint y: 473, endPoint x: 461, endPoint y: 476, distance: 207.5
click at [461, 476] on div "Mobile 0433 847 849 Email askshahreen@hotmail.com" at bounding box center [699, 466] width 694 height 56
drag, startPoint x: 890, startPoint y: 355, endPoint x: 764, endPoint y: 242, distance: 169.3
click at [890, 355] on div "Driver licence number Licence card number Licence state Select NSW VIC QLD TAS …" at bounding box center [699, 339] width 694 height 56
click at [622, 75] on icon "button" at bounding box center [632, 89] width 31 height 31
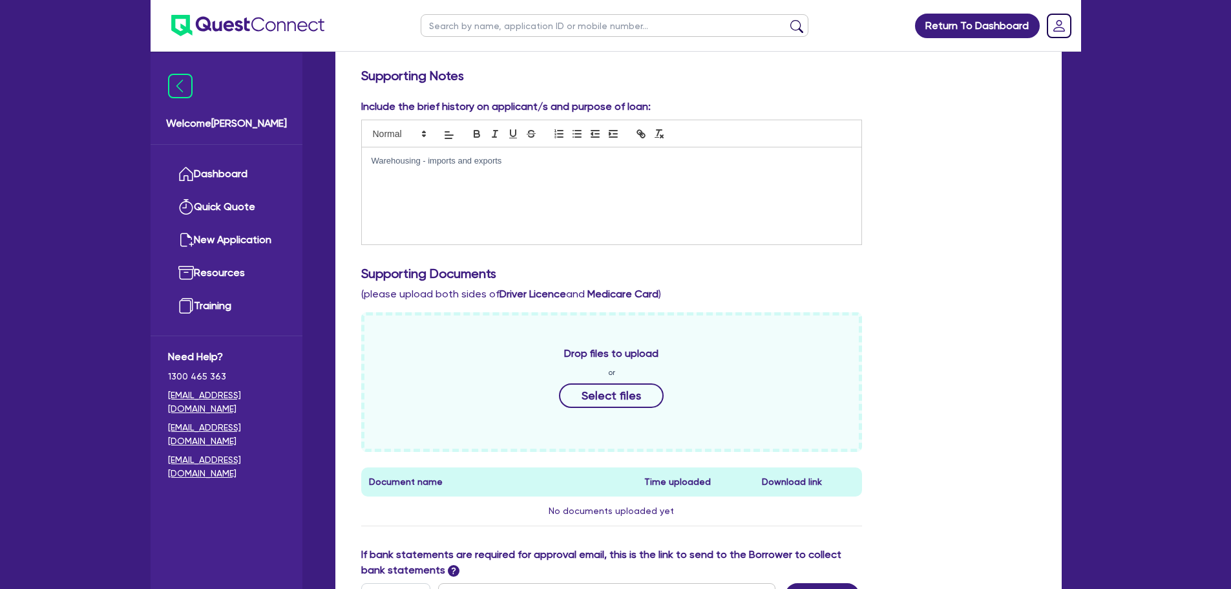
scroll to position [323, 0]
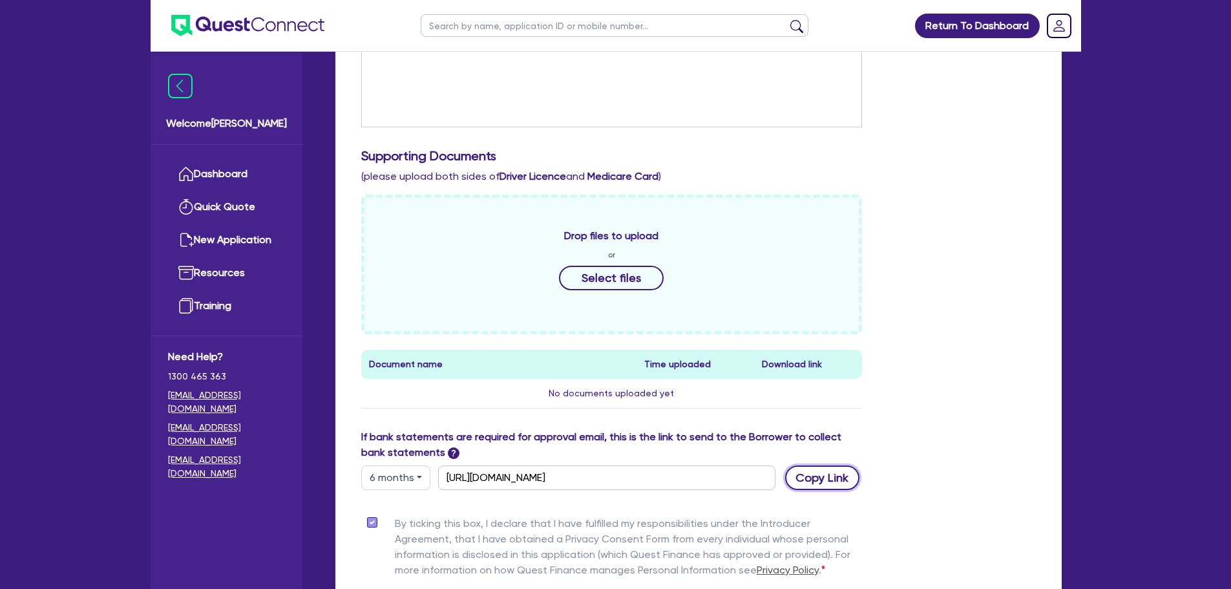
click at [811, 480] on button "Copy Link" at bounding box center [822, 477] width 74 height 25
click at [699, 151] on h3 "Supporting Documents" at bounding box center [698, 156] width 675 height 16
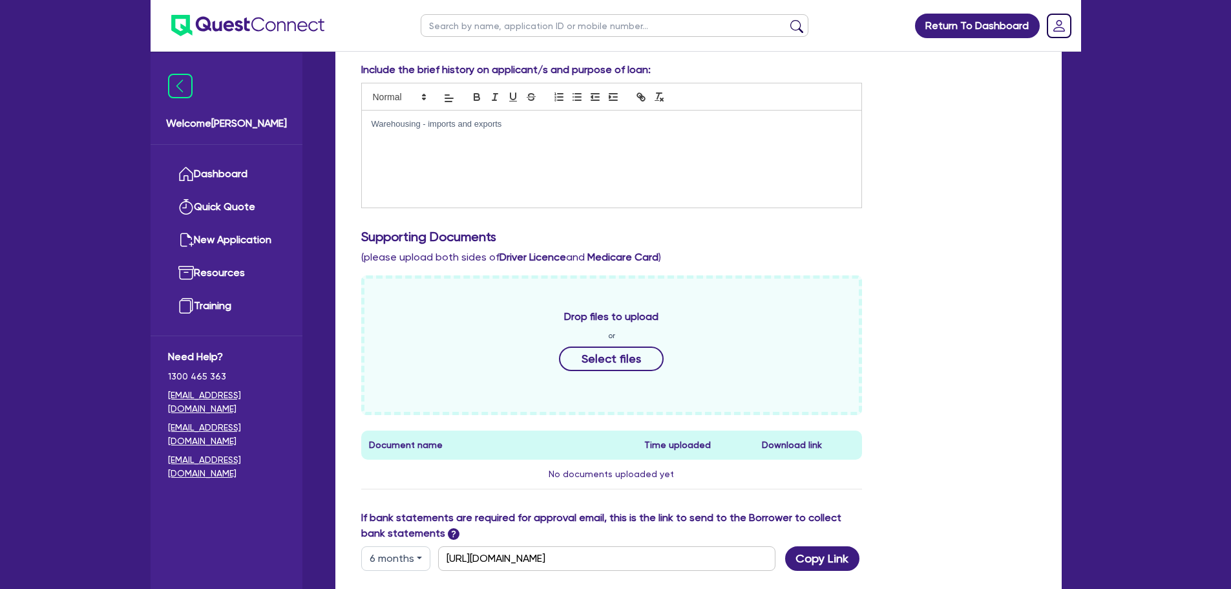
scroll to position [0, 0]
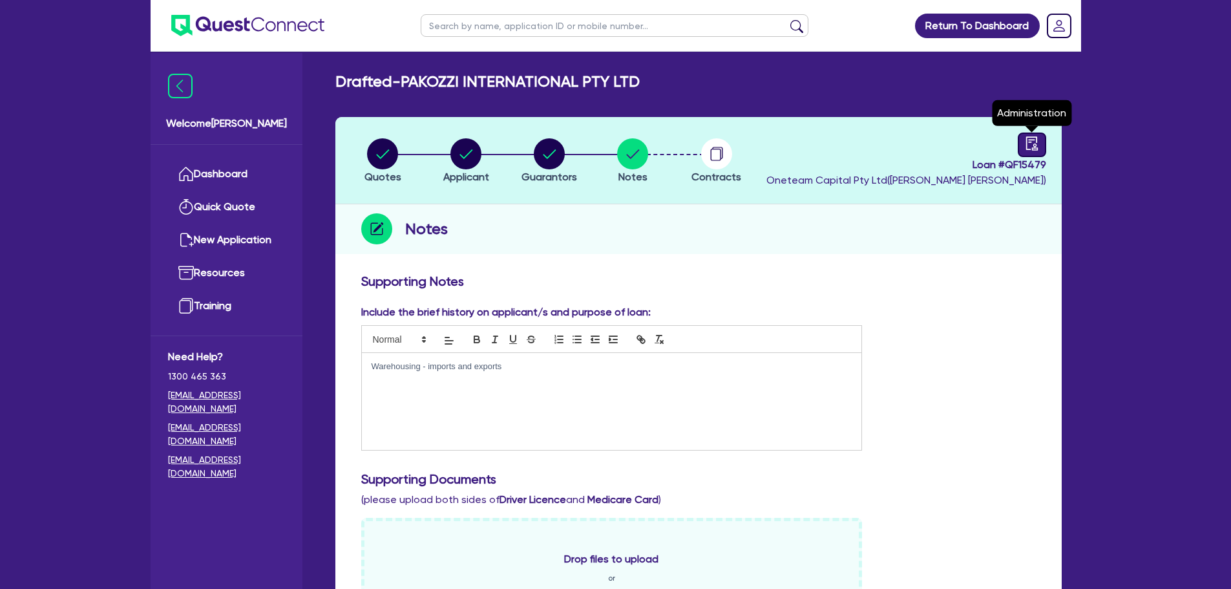
click at [1039, 137] on icon "audit" at bounding box center [1032, 143] width 14 height 14
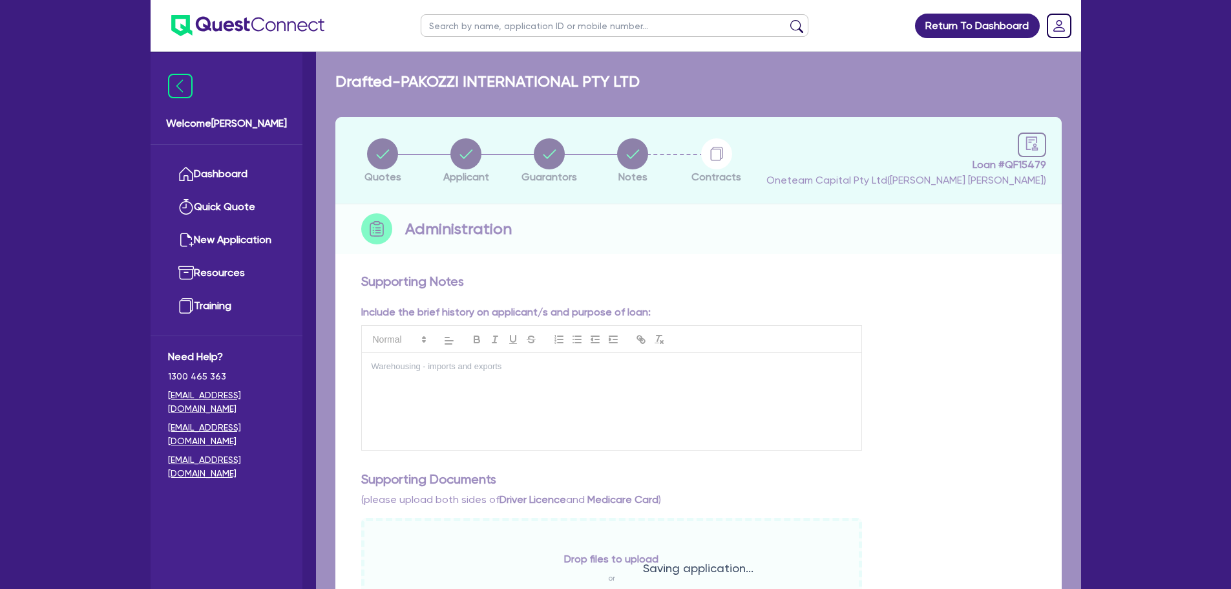
select select "DRAFTED_AMENDED"
select select "Other"
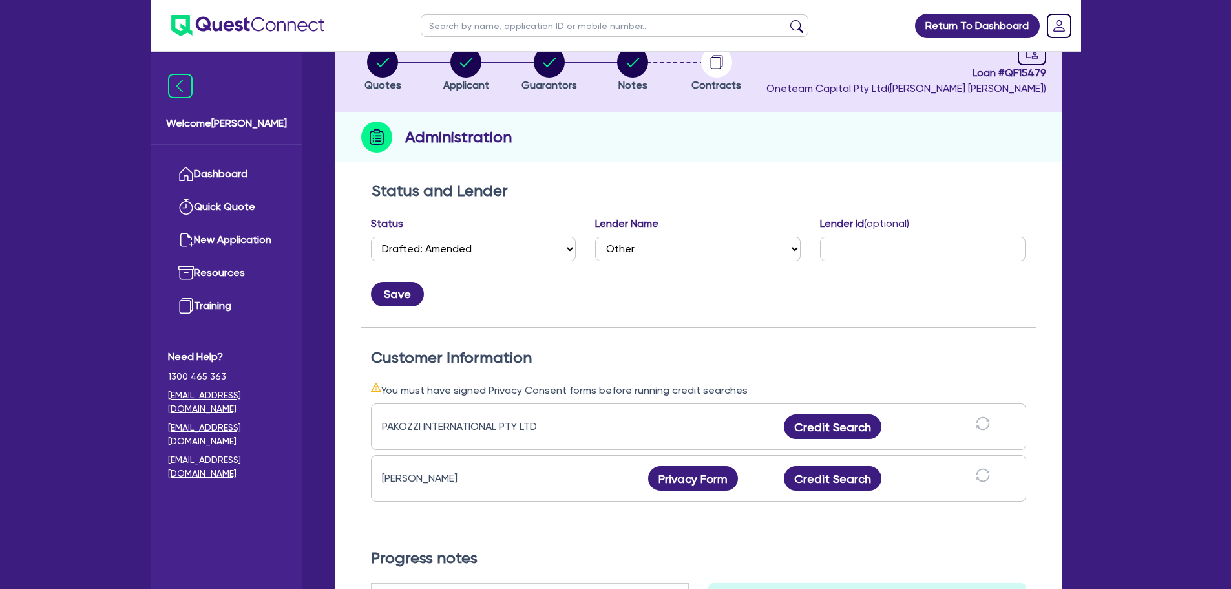
scroll to position [194, 0]
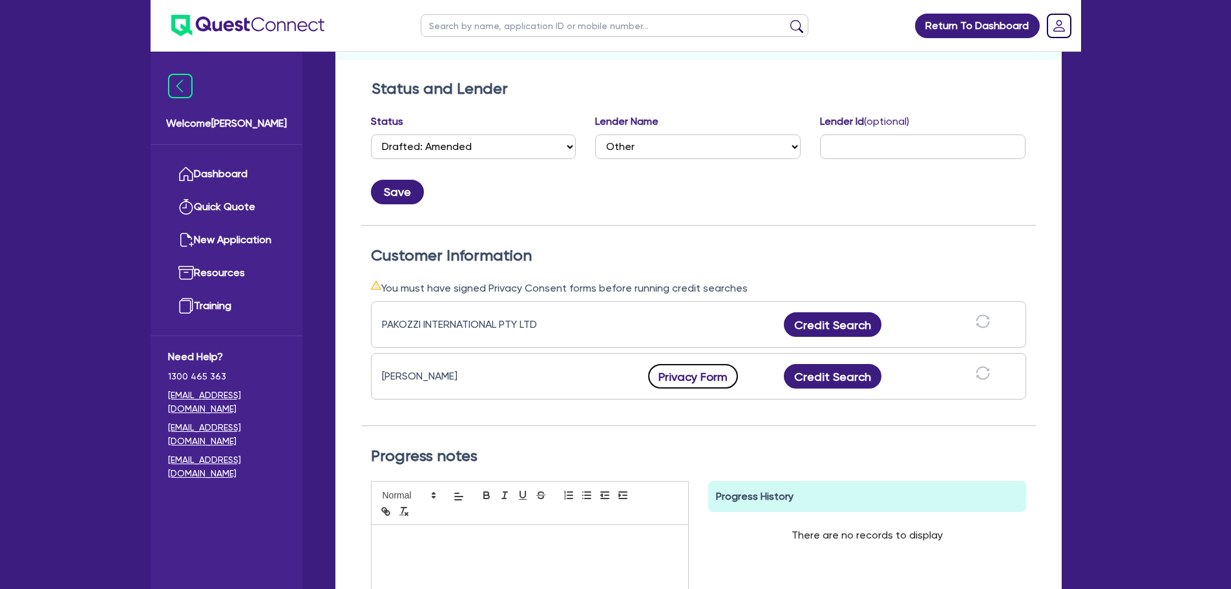
click at [700, 375] on button "Privacy Form" at bounding box center [693, 376] width 90 height 25
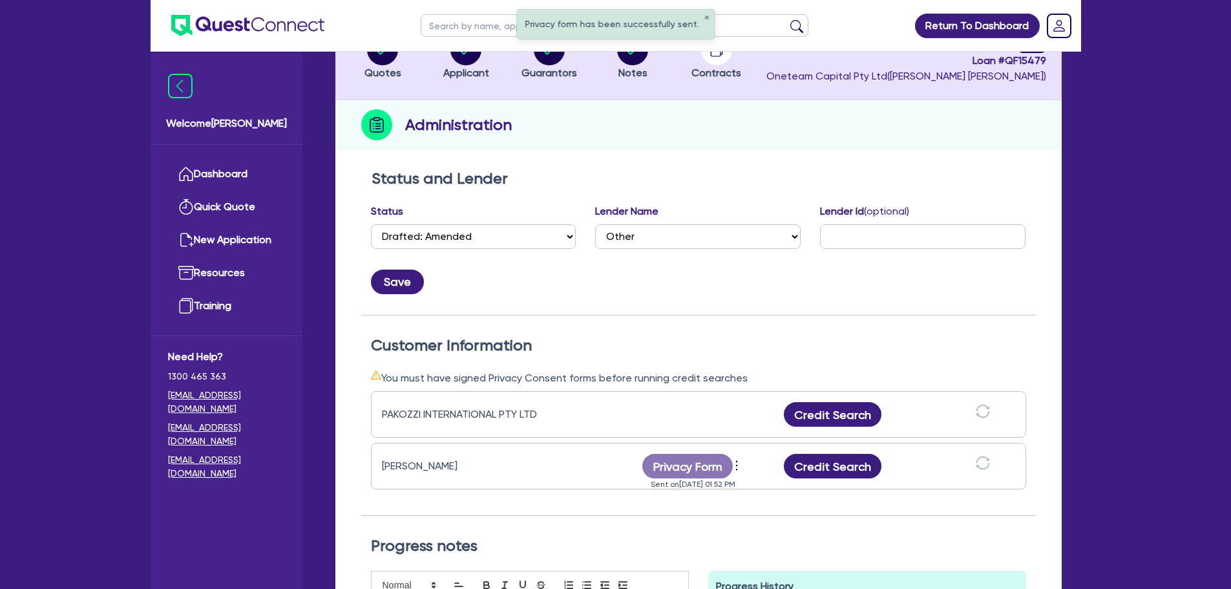
scroll to position [0, 0]
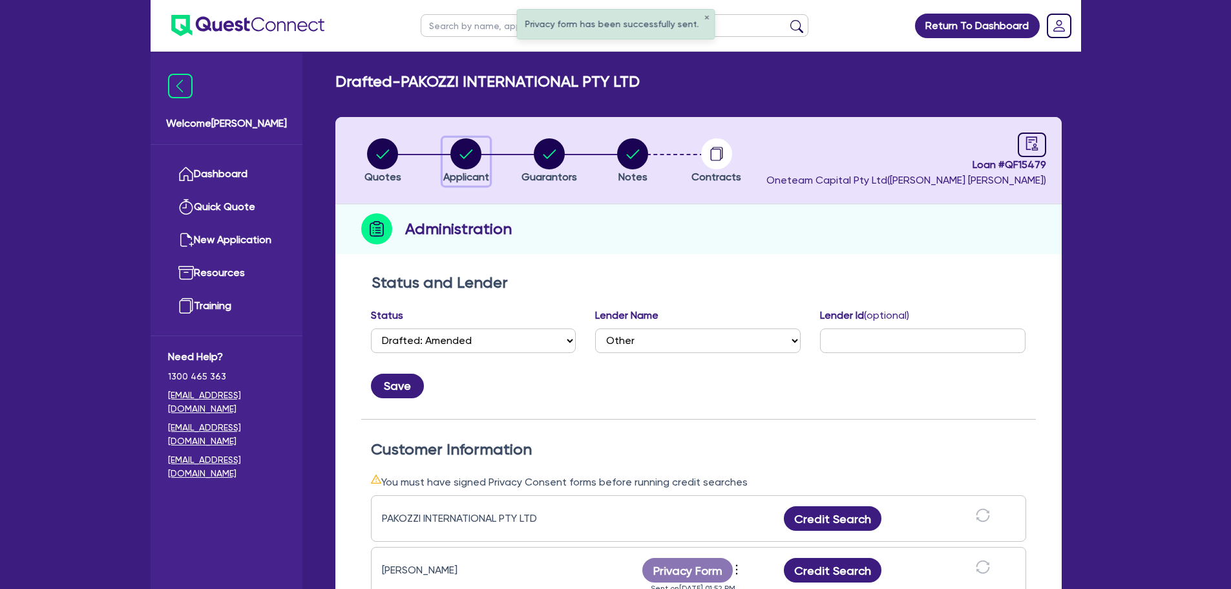
click at [469, 147] on circle "button" at bounding box center [465, 153] width 31 height 31
select select "COMPANY"
select select "TRANSPORT_WAREHOUSING"
select select "WAREHOUSING"
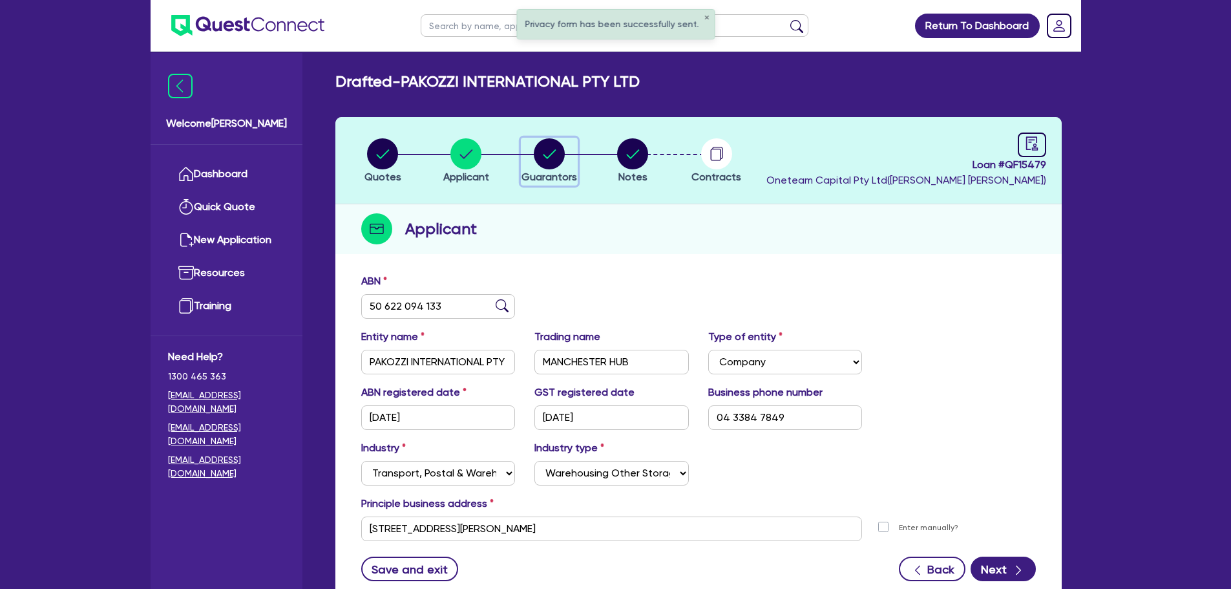
click at [545, 143] on circle "button" at bounding box center [549, 153] width 31 height 31
select select "MRS"
select select "MARRIED"
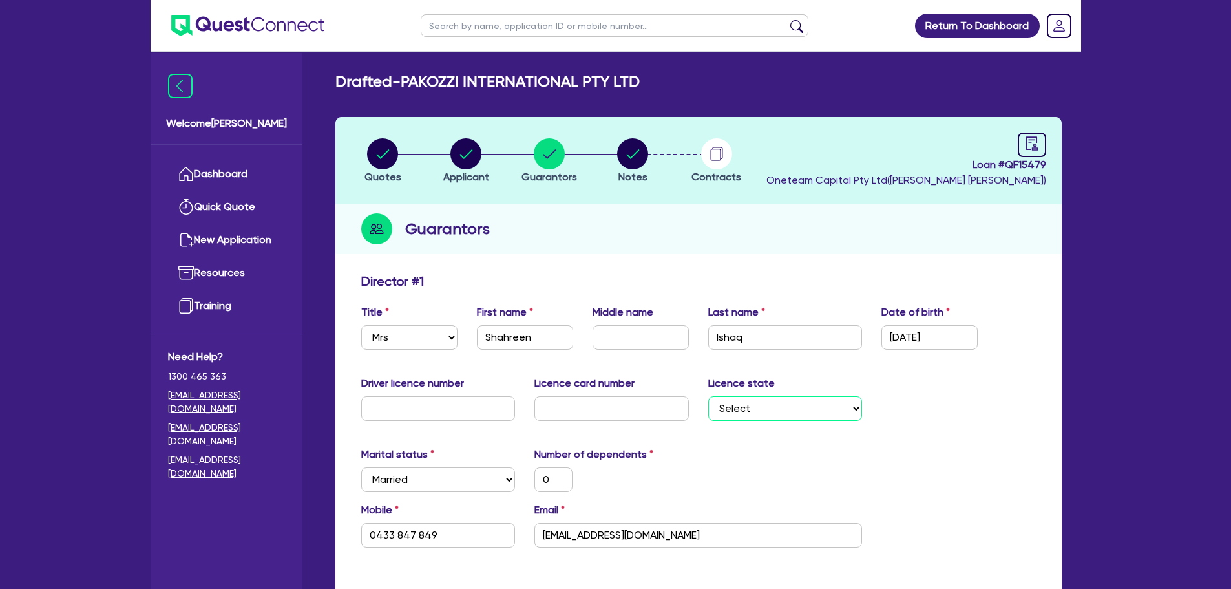
click at [792, 413] on select "Select NSW VIC QLD TAS ACT SA NT WA" at bounding box center [785, 408] width 154 height 25
select select "[GEOGRAPHIC_DATA]"
click at [708, 396] on select "Select NSW VIC QLD TAS ACT SA NT WA" at bounding box center [785, 408] width 154 height 25
type input "0"
type input "0433 847 849"
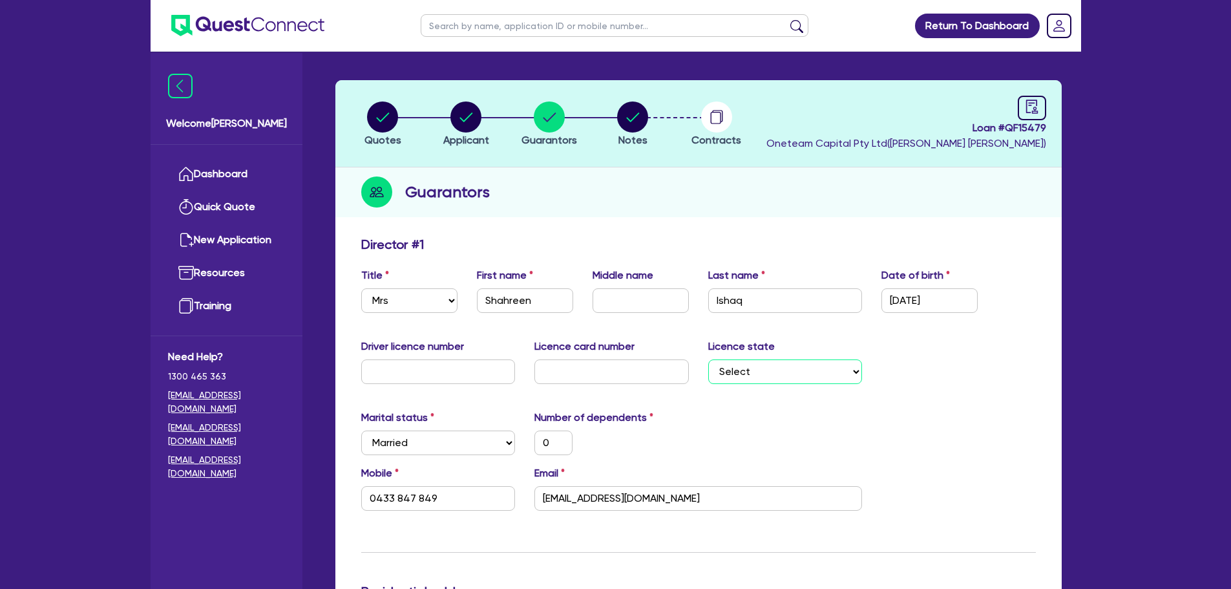
scroll to position [65, 0]
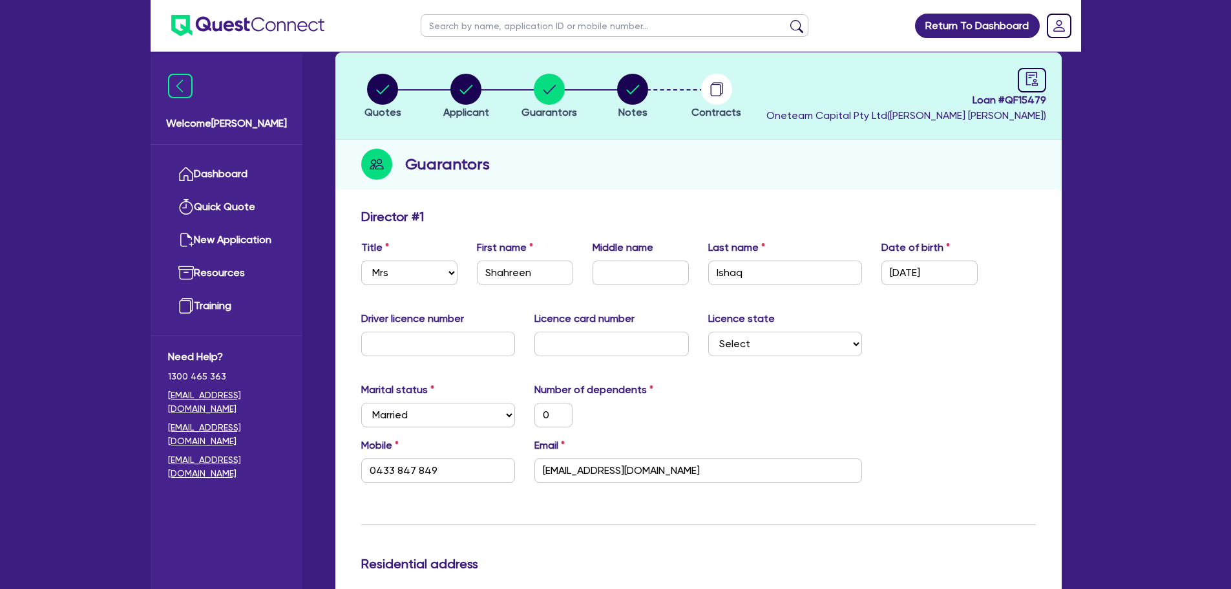
click at [1043, 353] on div "Driver licence number Licence card number Licence state Select NSW VIC QLD TAS …" at bounding box center [699, 339] width 694 height 56
